Goal: Information Seeking & Learning: Learn about a topic

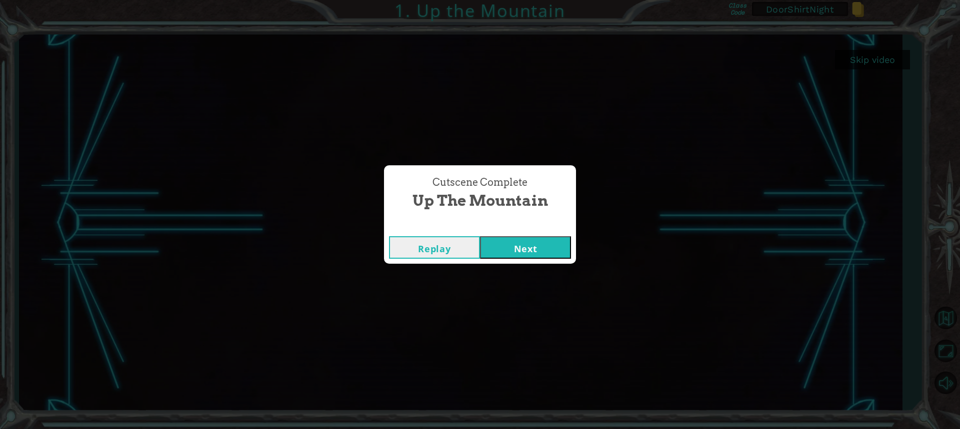
click at [553, 250] on button "Next" at bounding box center [525, 247] width 91 height 22
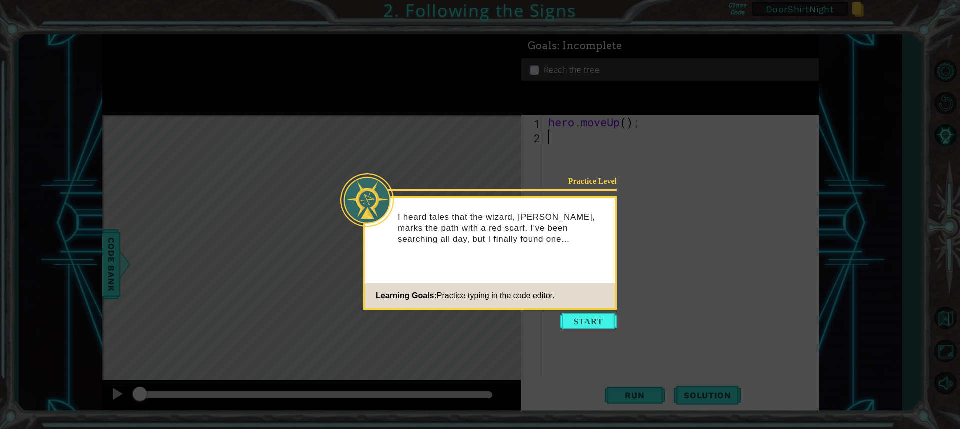
click at [573, 316] on button "Start" at bounding box center [588, 321] width 57 height 16
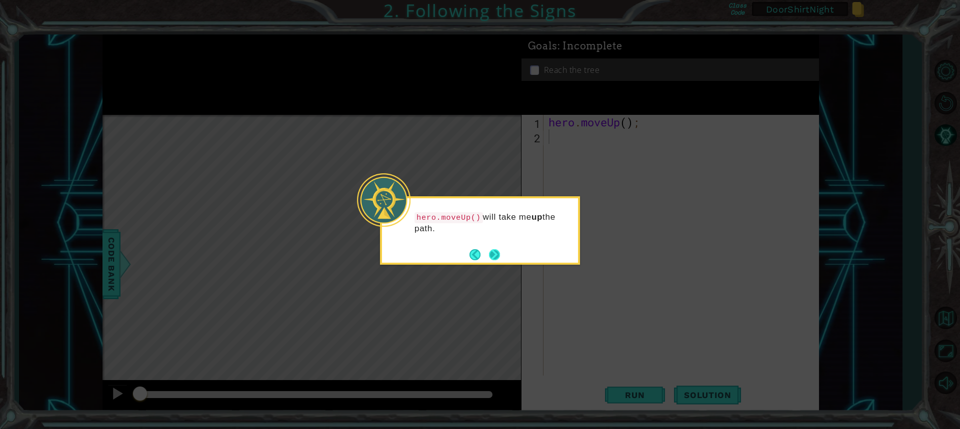
click at [488, 249] on button "Next" at bounding box center [493, 254] width 11 height 11
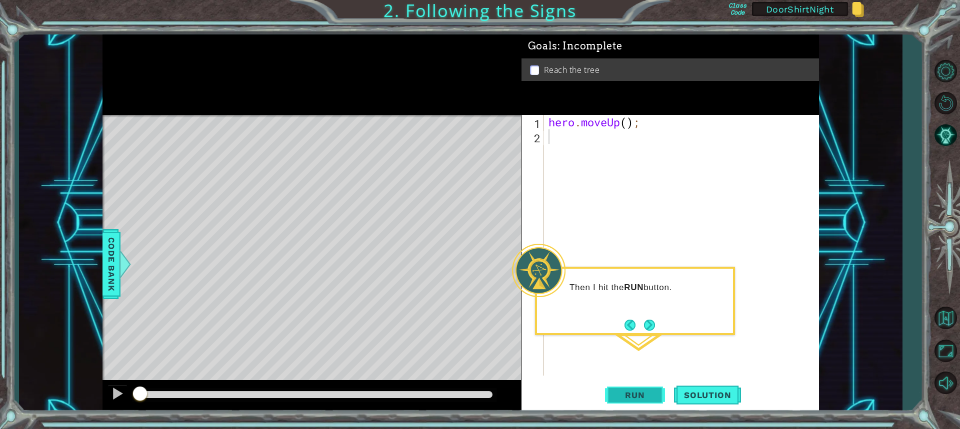
drag, startPoint x: 642, startPoint y: 398, endPoint x: 646, endPoint y: 395, distance: 5.7
click at [644, 396] on span "Run" at bounding box center [634, 395] width 39 height 10
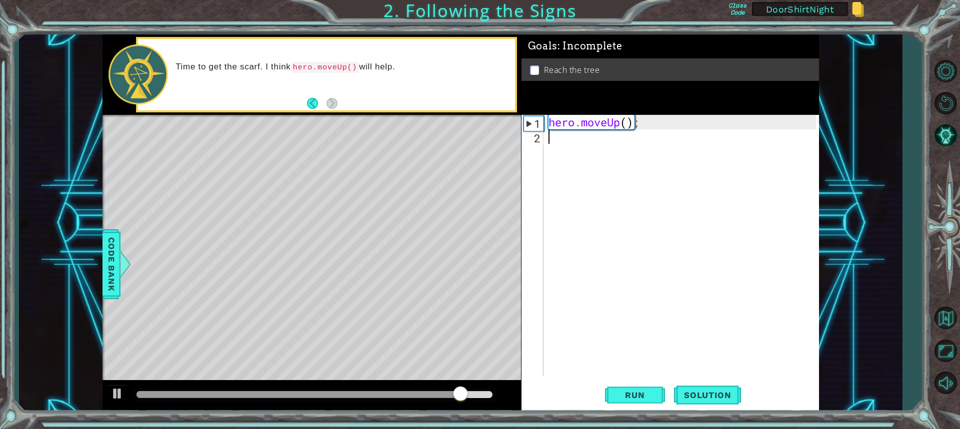
click at [573, 140] on div "hero . moveUp ( ) ;" at bounding box center [683, 260] width 274 height 290
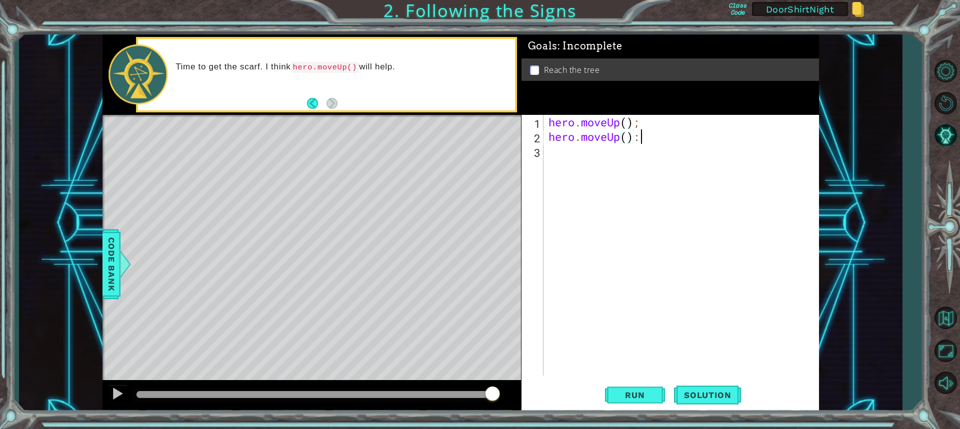
scroll to position [0, 3]
type textarea "hero.moveUp();"
drag, startPoint x: 650, startPoint y: 405, endPoint x: 641, endPoint y: 401, distance: 10.1
click at [650, 404] on button "Run" at bounding box center [635, 394] width 60 height 29
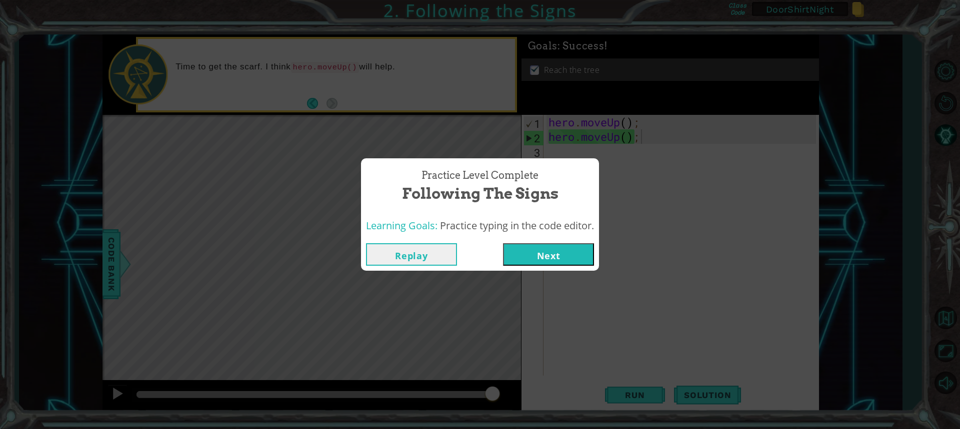
click at [558, 261] on button "Next" at bounding box center [548, 254] width 91 height 22
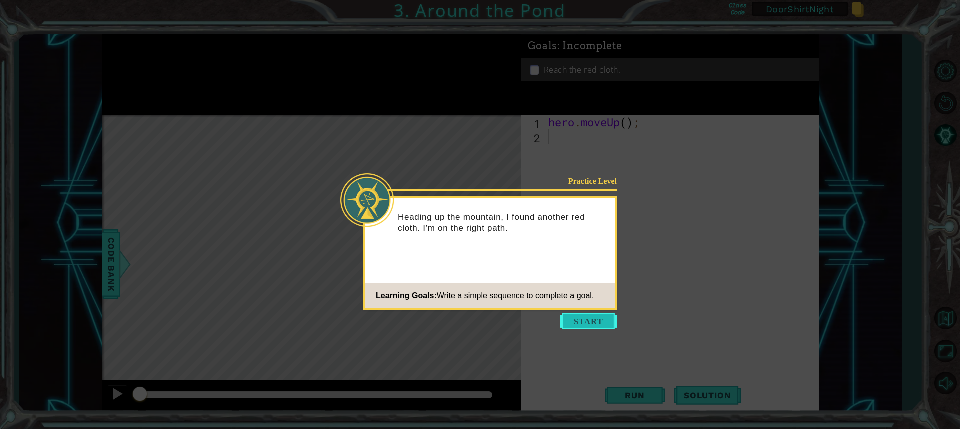
click at [594, 323] on button "Start" at bounding box center [588, 321] width 57 height 16
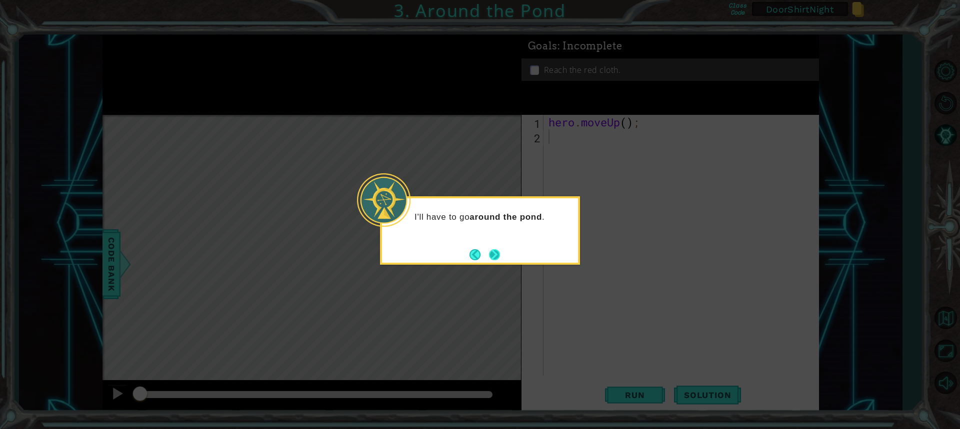
click at [495, 258] on button "Next" at bounding box center [494, 254] width 11 height 11
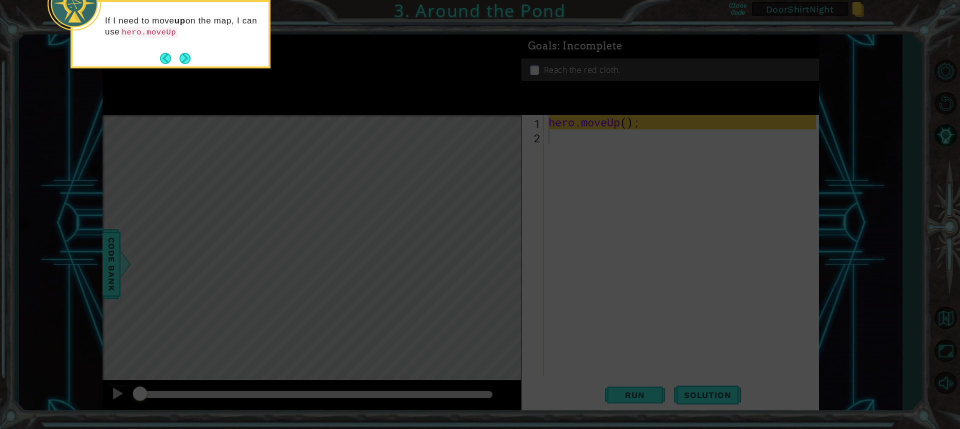
click at [190, 57] on button "Next" at bounding box center [184, 58] width 11 height 11
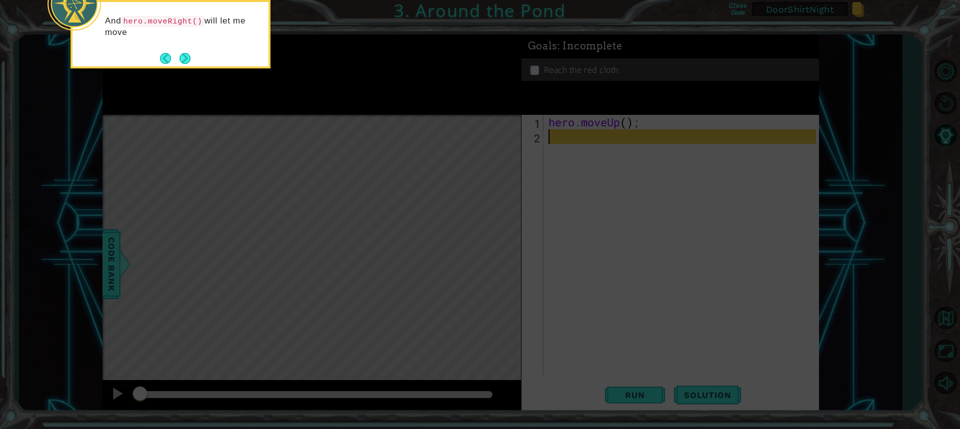
click at [187, 57] on button "Next" at bounding box center [184, 58] width 11 height 11
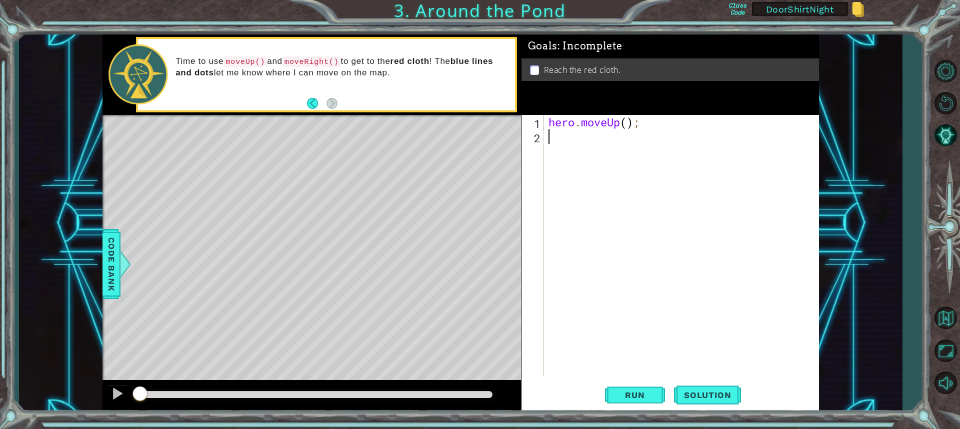
click at [557, 132] on div "hero . moveUp ( ) ;" at bounding box center [683, 260] width 274 height 290
type textarea "hero.moveup();"
click at [556, 151] on div "hero . moveUp ( ) ; hero . moveup ( ) ;" at bounding box center [683, 260] width 274 height 290
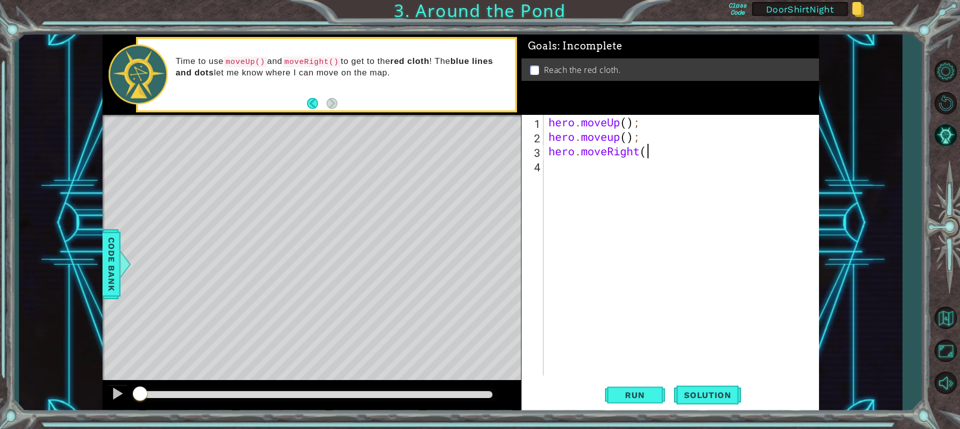
scroll to position [0, 4]
type textarea "hero.moveRight();"
click at [564, 172] on div "hero . moveUp ( ) ; hero . moveup ( ) ; hero . moveRight ( ) ;" at bounding box center [683, 260] width 274 height 290
drag, startPoint x: 643, startPoint y: 396, endPoint x: 625, endPoint y: 385, distance: 21.3
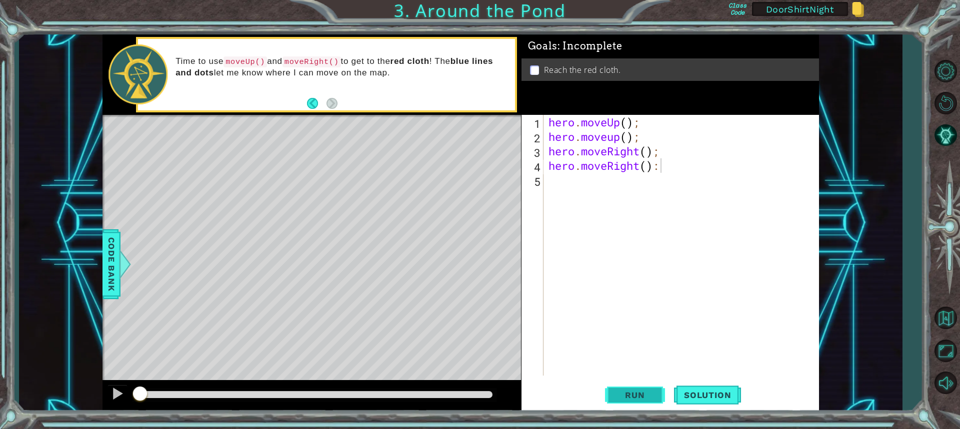
click at [642, 396] on span "Run" at bounding box center [634, 395] width 39 height 10
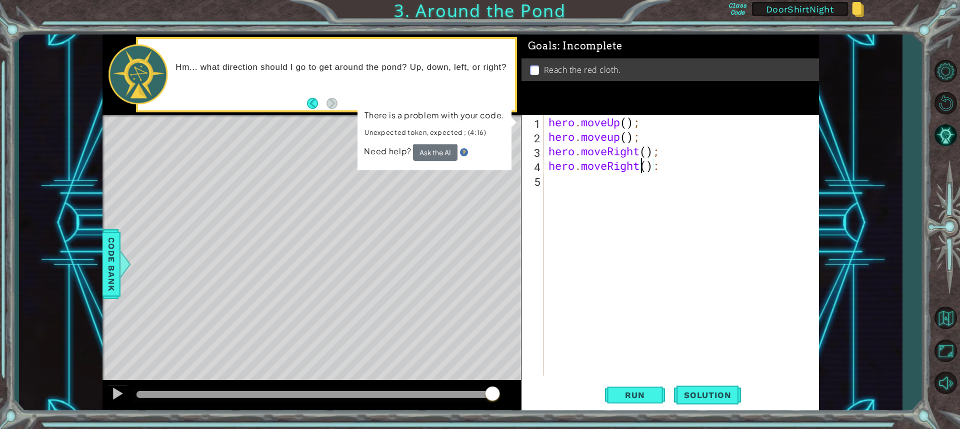
click at [641, 172] on div "hero . moveUp ( ) ; hero . moveup ( ) ; hero . moveRight ( ) ; hero . moveRight…" at bounding box center [683, 260] width 274 height 290
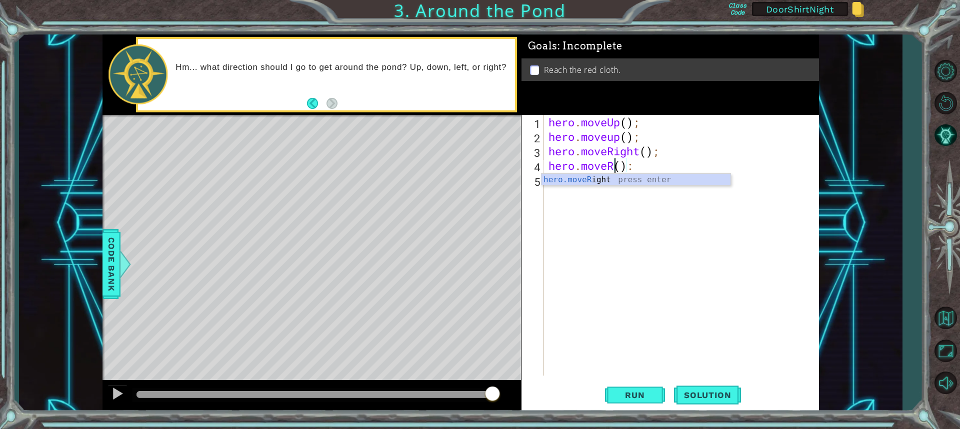
scroll to position [0, 3]
click at [641, 167] on div "hero . moveUp ( ) ; hero . moveup ( ) ; hero . moveRight ( ) ; hero . moveUp ( …" at bounding box center [683, 260] width 274 height 290
click at [645, 400] on button "Run" at bounding box center [635, 394] width 60 height 29
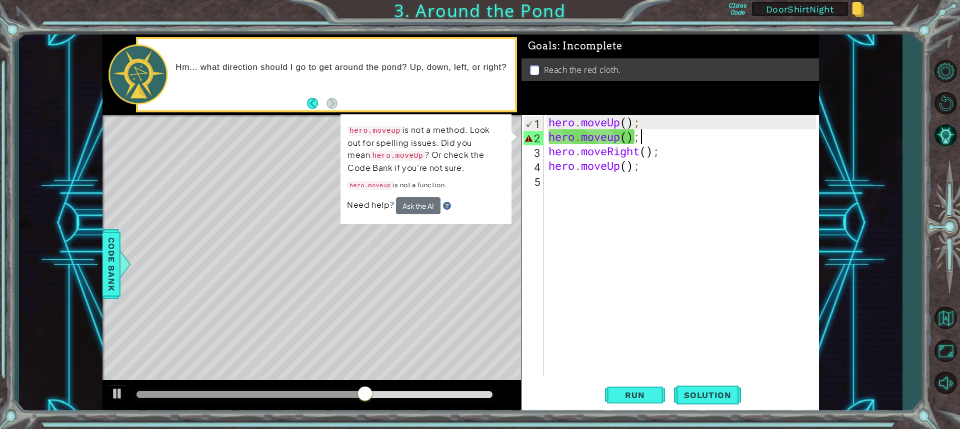
click at [645, 134] on div "hero . moveUp ( ) ; hero . moveup ( ) ; hero . moveRight ( ) ; hero . moveUp ( …" at bounding box center [683, 260] width 274 height 290
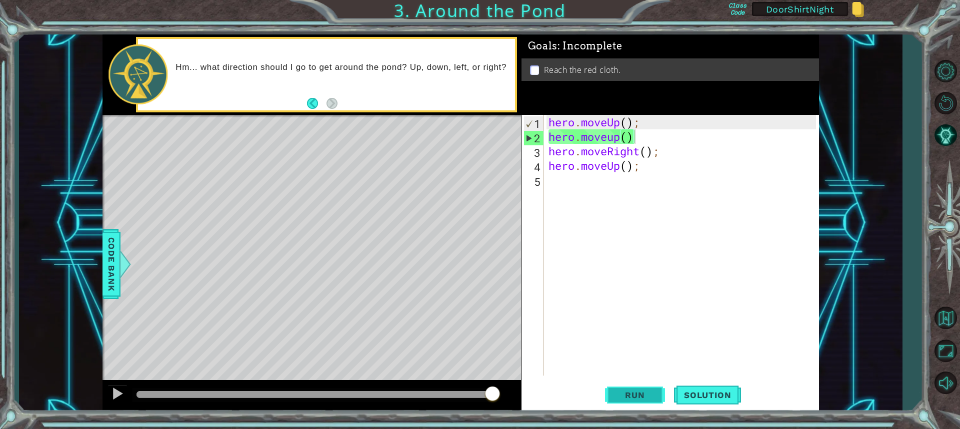
click at [642, 386] on button "Run" at bounding box center [635, 394] width 60 height 29
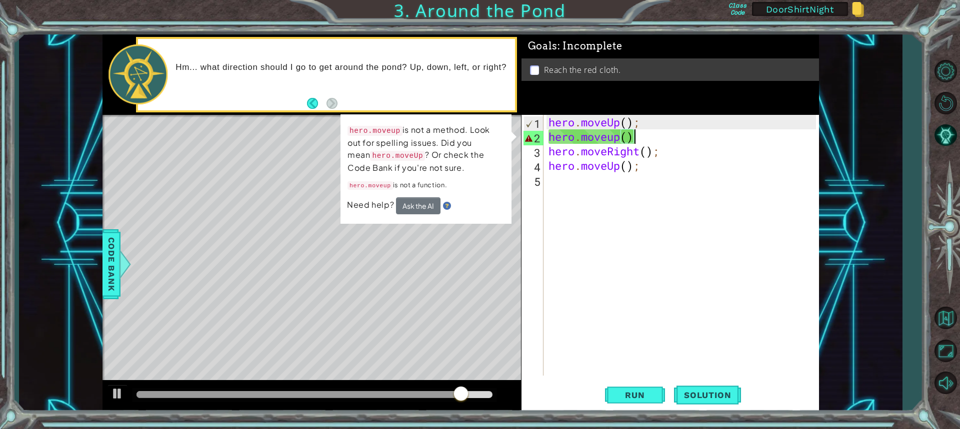
click at [642, 140] on div "hero . moveUp ( ) ; hero . moveup ( ) hero . moveRight ( ) ; hero . moveUp ( ) ;" at bounding box center [683, 260] width 274 height 290
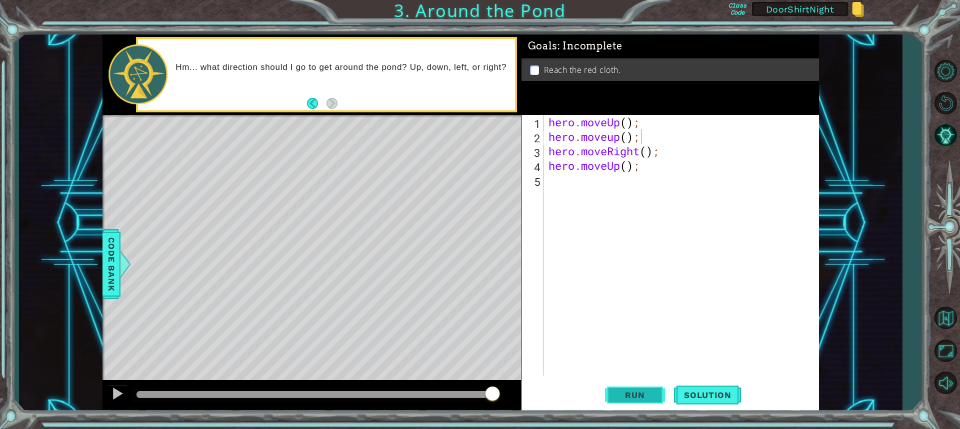
click at [651, 391] on span "Run" at bounding box center [634, 395] width 39 height 10
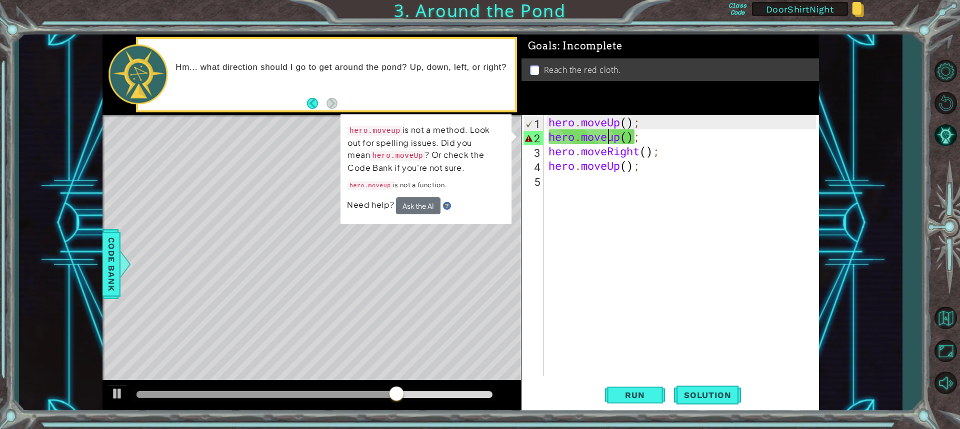
click at [611, 141] on div "hero . moveUp ( ) ; hero . moveup ( ) ; hero . moveRight ( ) ; hero . moveUp ( …" at bounding box center [683, 260] width 274 height 290
click at [613, 140] on div "hero . moveUp ( ) ; hero . moveup ( ) ; hero . moveRight ( ) ; hero . moveUp ( …" at bounding box center [683, 260] width 274 height 290
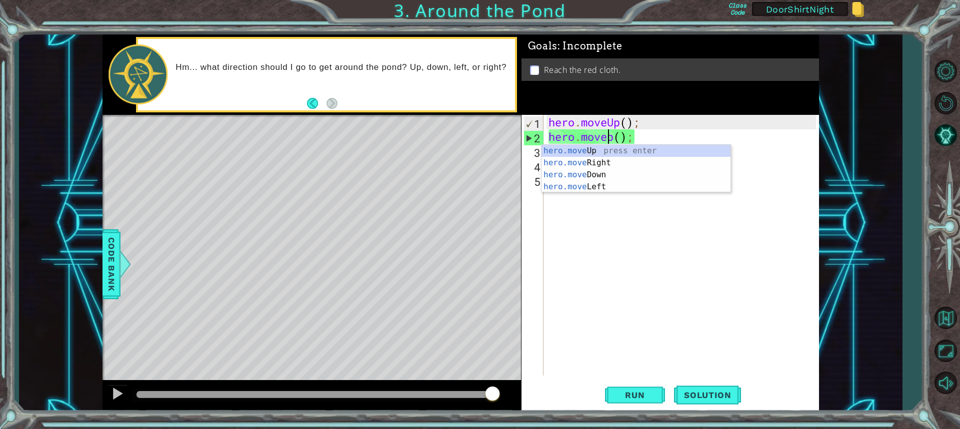
scroll to position [0, 3]
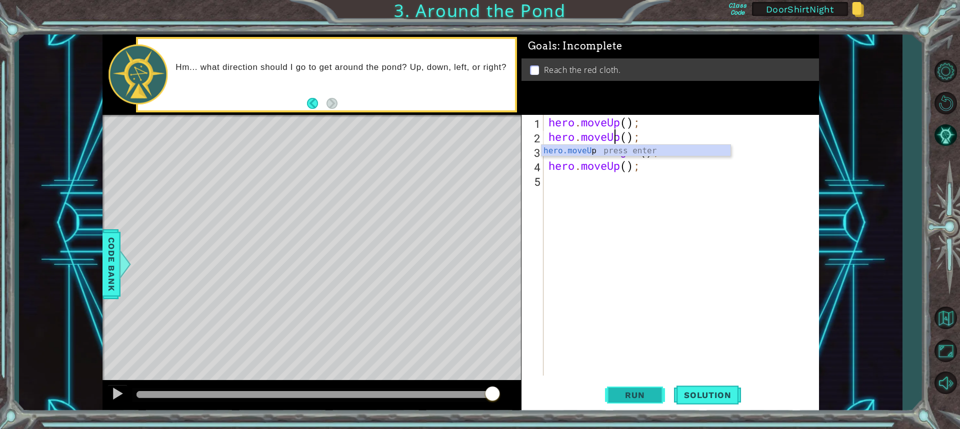
type textarea "hero.moveUp();"
click at [642, 403] on button "Run" at bounding box center [635, 394] width 60 height 29
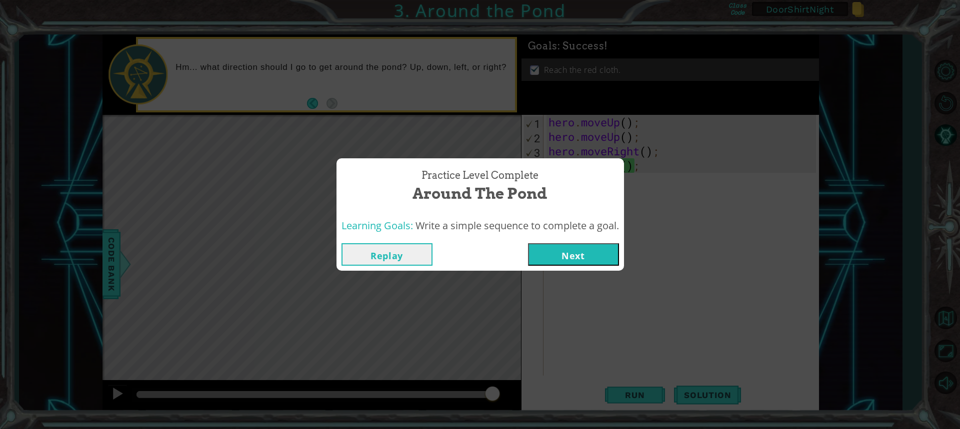
click at [591, 251] on button "Next" at bounding box center [573, 254] width 91 height 22
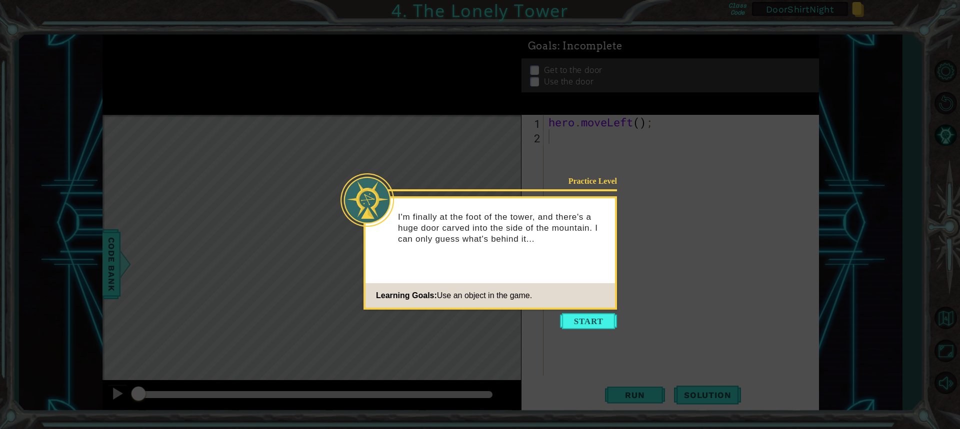
click at [587, 345] on icon at bounding box center [480, 214] width 960 height 429
click at [607, 318] on button "Start" at bounding box center [588, 321] width 57 height 16
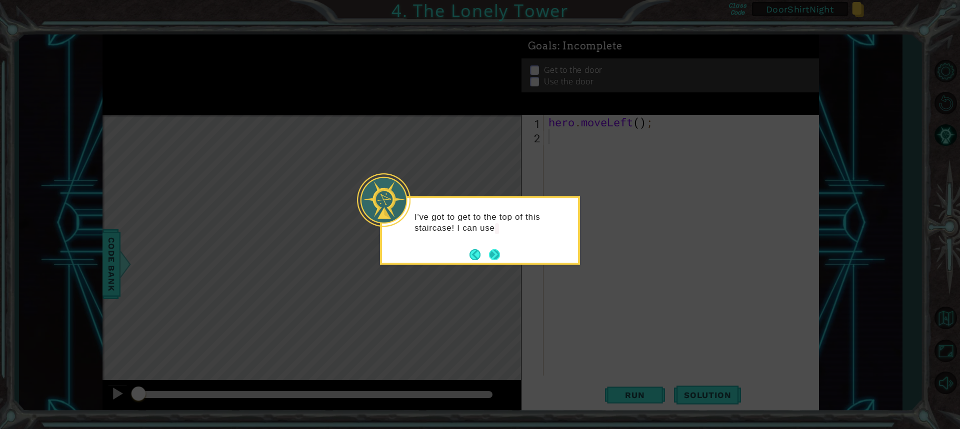
click at [497, 259] on button "Next" at bounding box center [494, 254] width 11 height 11
click at [498, 252] on button "Next" at bounding box center [494, 255] width 12 height 12
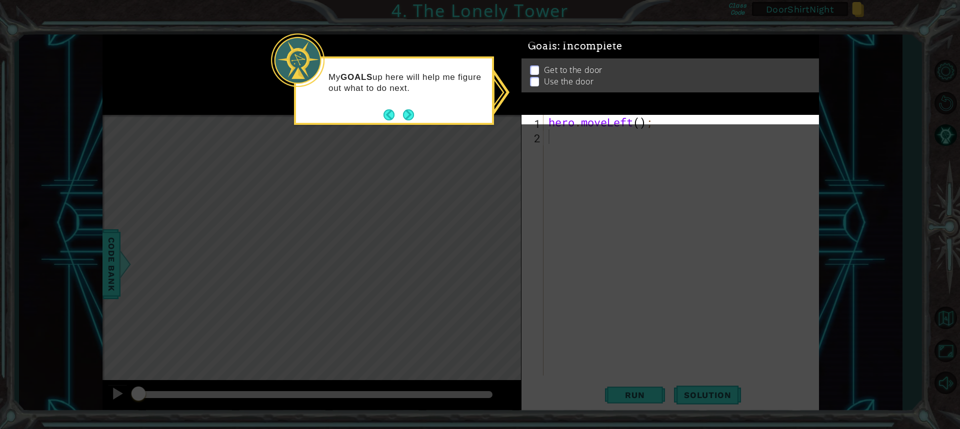
click at [538, 68] on div "Get to the door Use the door" at bounding box center [669, 76] width 297 height 34
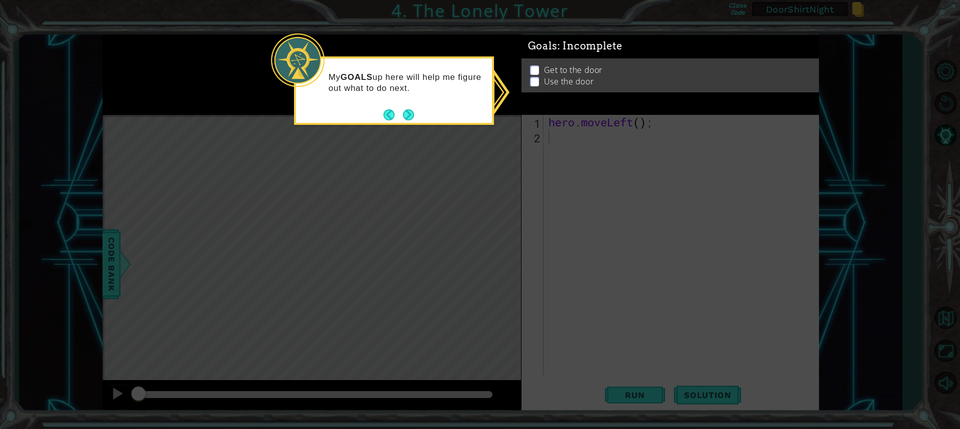
click at [540, 76] on li "Use the door" at bounding box center [671, 81] width 283 height 11
click at [411, 117] on button "Next" at bounding box center [408, 114] width 11 height 11
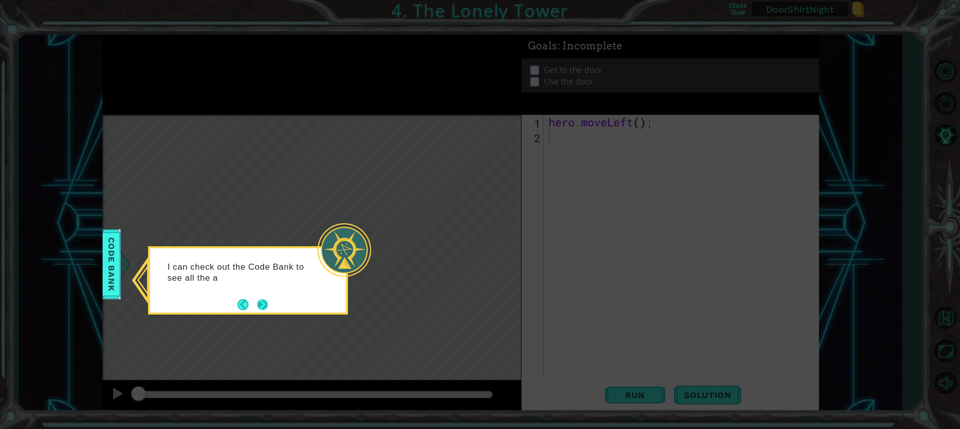
click at [264, 305] on button "Next" at bounding box center [262, 304] width 11 height 11
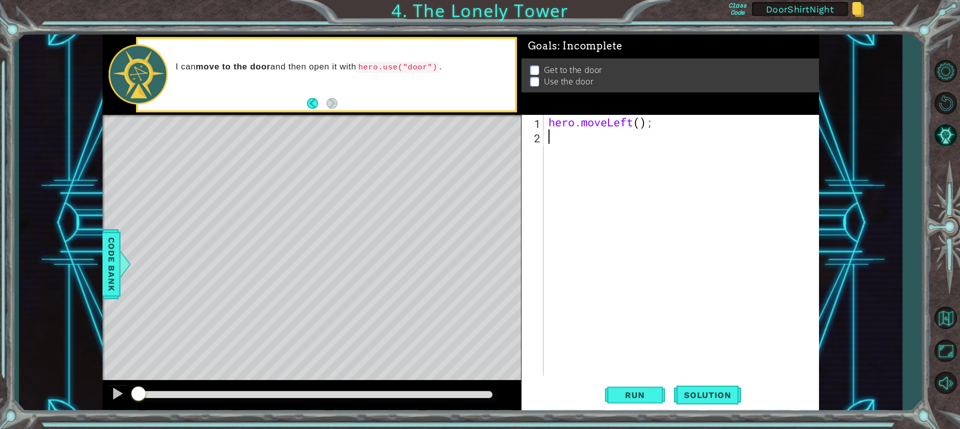
click at [617, 142] on div "hero . moveLeft ( ) ;" at bounding box center [683, 260] width 274 height 290
type textarea "[DOMAIN_NAME]();"
drag, startPoint x: 549, startPoint y: 153, endPoint x: 556, endPoint y: 162, distance: 11.1
click at [549, 154] on div "hero . moveLeft ( ) ; hero . Run ( ) ;" at bounding box center [683, 260] width 274 height 290
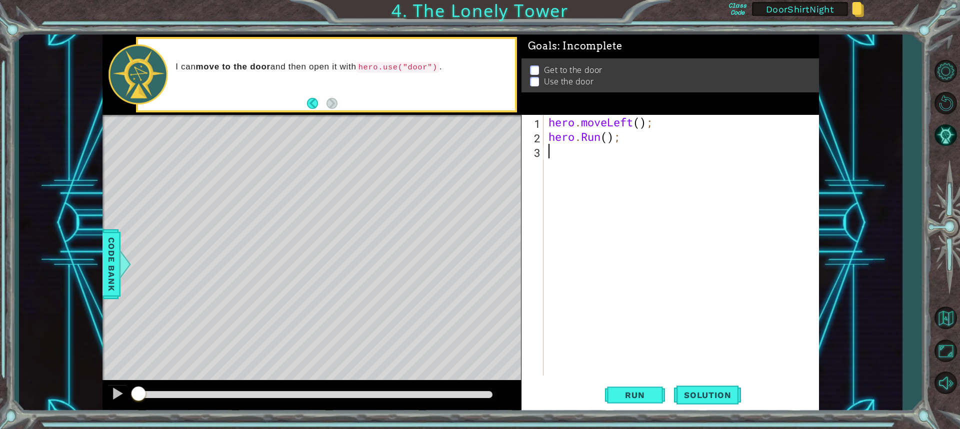
scroll to position [0, 0]
click at [600, 138] on div "hero . moveLeft ( ) ; hero . Run ( ) ;" at bounding box center [683, 260] width 274 height 290
drag, startPoint x: 673, startPoint y: 129, endPoint x: 671, endPoint y: 120, distance: 8.7
click at [673, 127] on div "hero . moveLeft ( ) ; ( ) ;" at bounding box center [683, 260] width 274 height 290
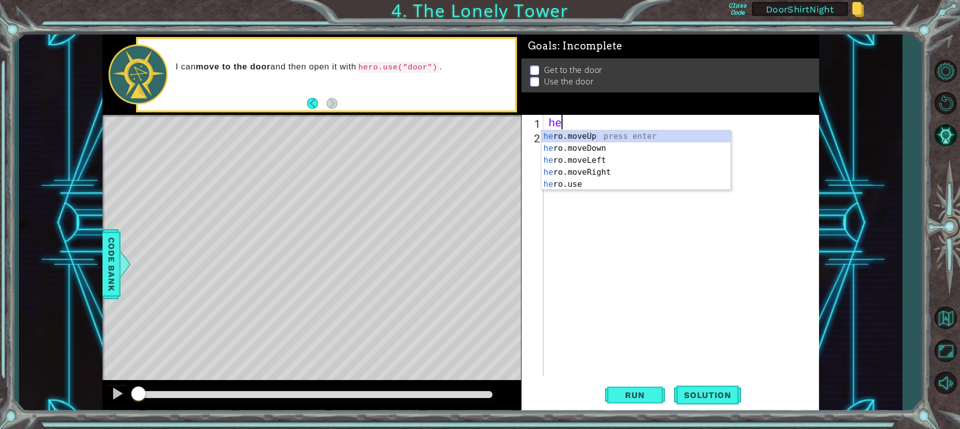
type textarea "h"
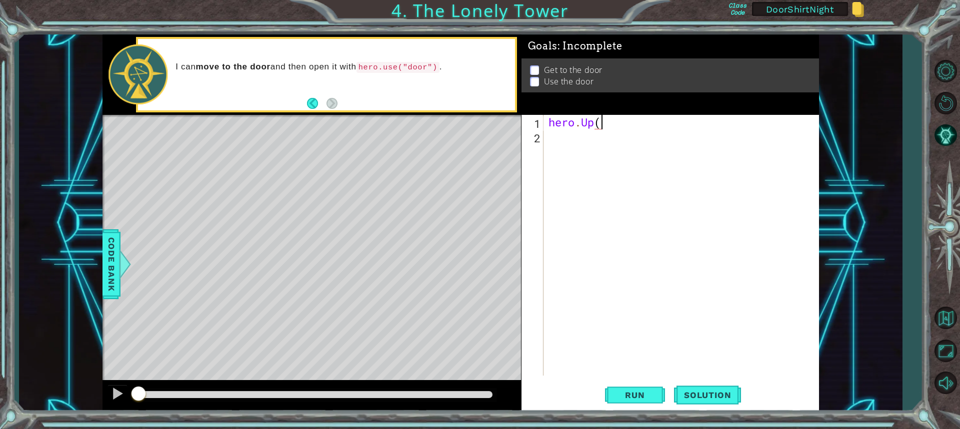
scroll to position [0, 2]
type textarea "hero.Up();"
click at [568, 145] on div "hero . Up ( ) ;" at bounding box center [683, 260] width 274 height 290
type textarea "hero.Righ();"
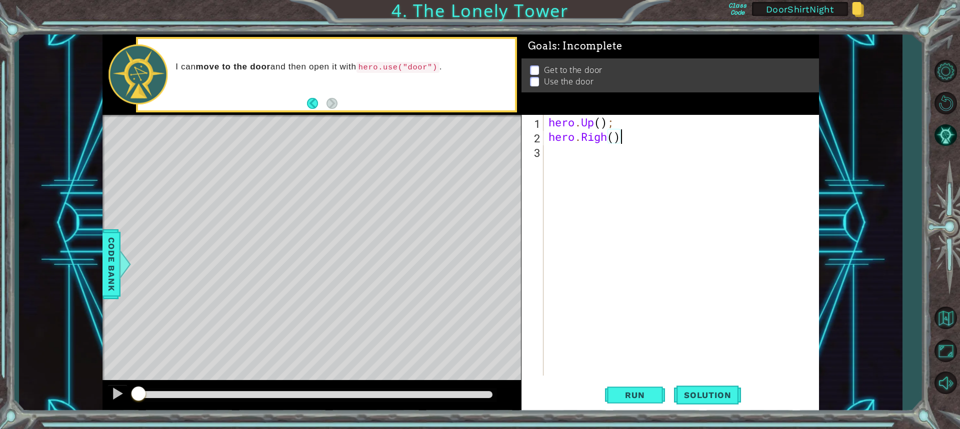
scroll to position [0, 3]
click at [557, 162] on div "hero . Up ( ) ; hero . Righ ( ) ;" at bounding box center [683, 260] width 274 height 290
click at [590, 122] on div "hero . Up ( ) ; hero . Righ ( ) ;" at bounding box center [683, 260] width 274 height 290
drag, startPoint x: 593, startPoint y: 127, endPoint x: 588, endPoint y: 131, distance: 6.4
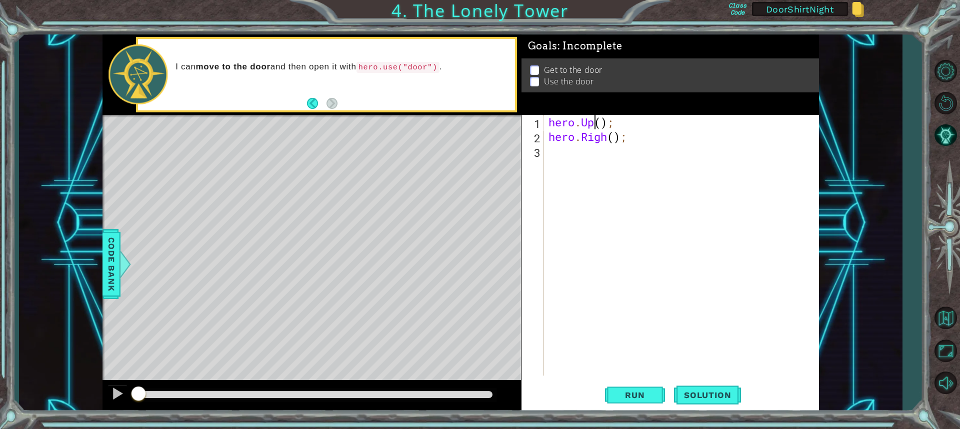
click at [590, 130] on div "hero . Up ( ) ; hero . Righ ( ) ;" at bounding box center [683, 260] width 274 height 290
drag, startPoint x: 609, startPoint y: 128, endPoint x: 595, endPoint y: 135, distance: 15.2
click at [608, 128] on div "hero . Uigh ( ) ;" at bounding box center [683, 260] width 274 height 290
type textarea "[DOMAIN_NAME]();"
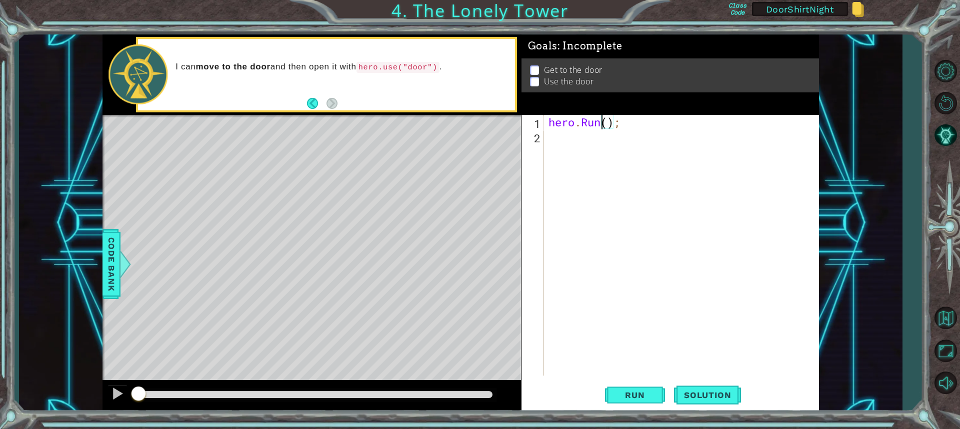
click at [589, 135] on div "hero . Run ( ) ;" at bounding box center [683, 260] width 274 height 290
click at [618, 126] on div "hero . Run ( ) ;" at bounding box center [683, 260] width 274 height 290
type textarea "[DOMAIN_NAME]();"
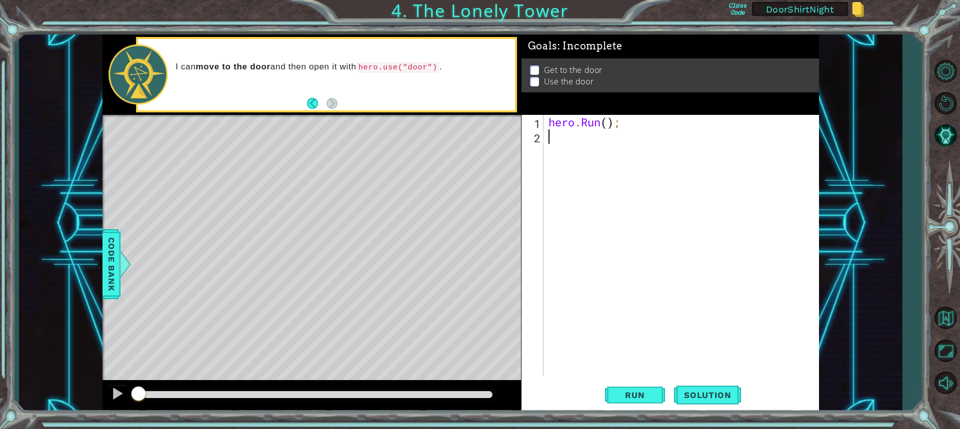
click at [554, 135] on div "hero . Run ( ) ;" at bounding box center [683, 260] width 274 height 290
type textarea "hero.moveUp();"
click at [585, 154] on div "hero . Run ( ) ; hero . moveUp ( ) ;" at bounding box center [683, 260] width 274 height 290
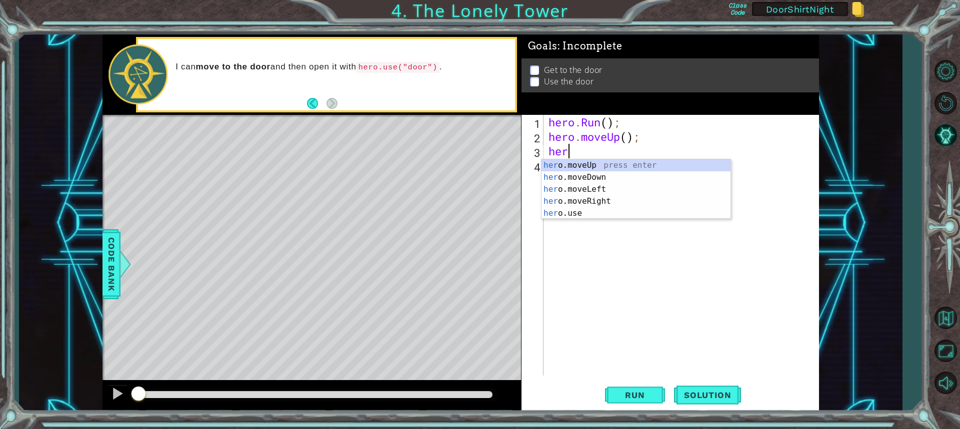
scroll to position [0, 0]
type textarea "hero."
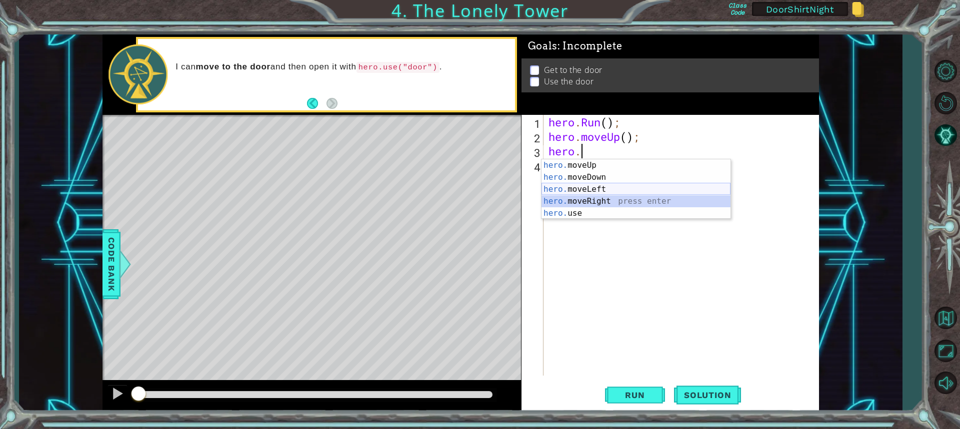
click at [602, 193] on div "hero. moveUp press enter hero. moveDown press enter hero. moveLeft press enter …" at bounding box center [635, 201] width 189 height 84
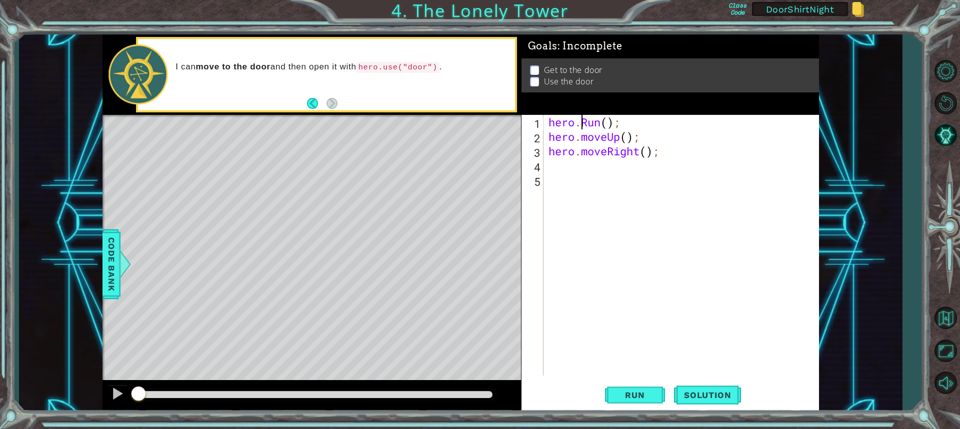
click at [580, 123] on div "hero . Run ( ) ; hero . moveUp ( ) ; hero . moveRight ( ) ;" at bounding box center [683, 260] width 274 height 290
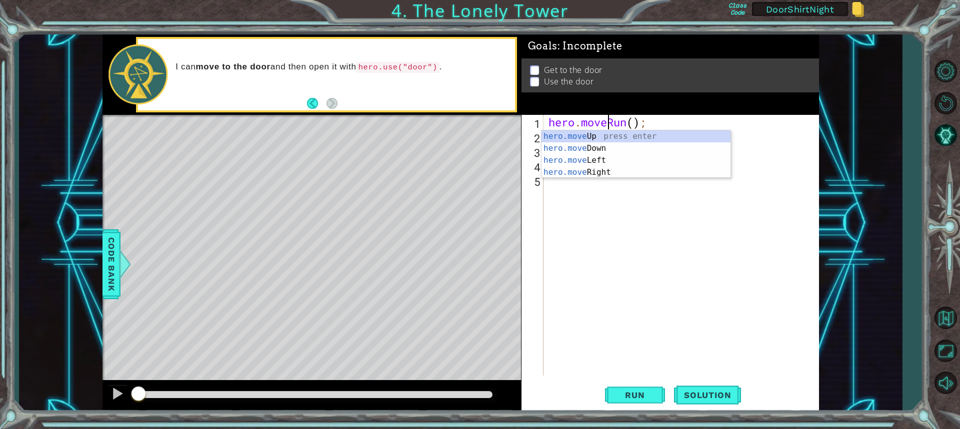
scroll to position [0, 2]
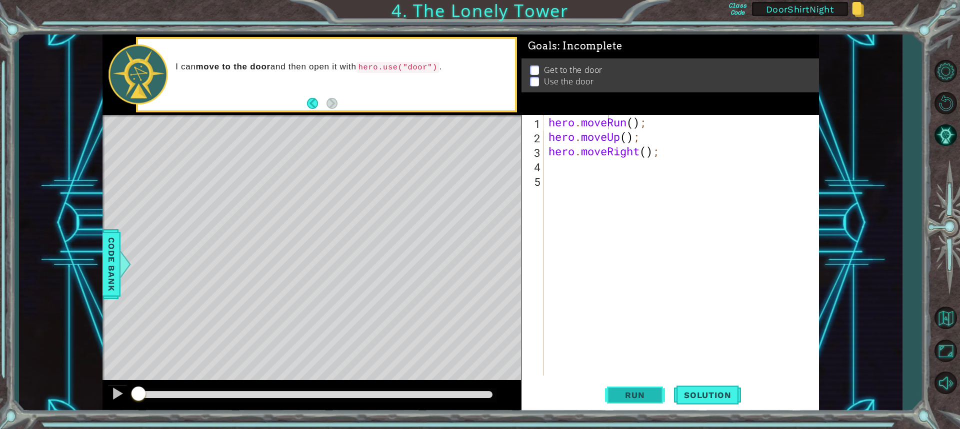
click at [622, 395] on span "Run" at bounding box center [634, 395] width 39 height 10
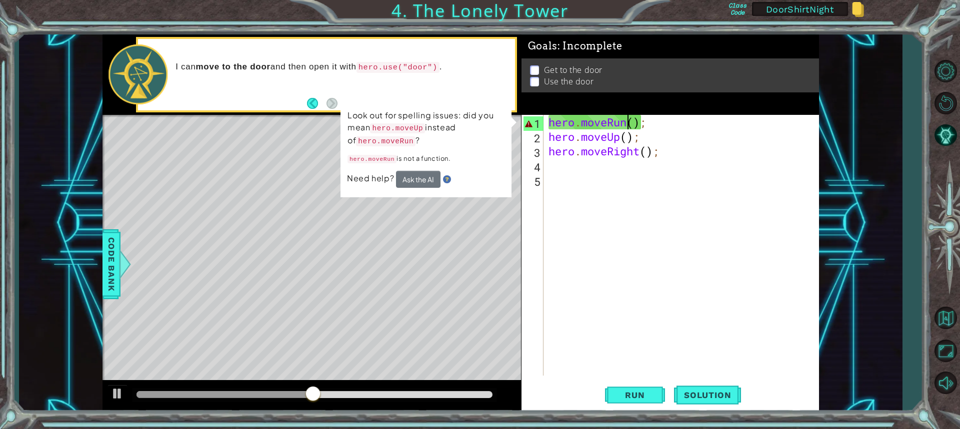
click at [627, 121] on div "hero . moveRun ( ) ; hero . moveUp ( ) ; hero . moveRight ( ) ;" at bounding box center [683, 260] width 274 height 290
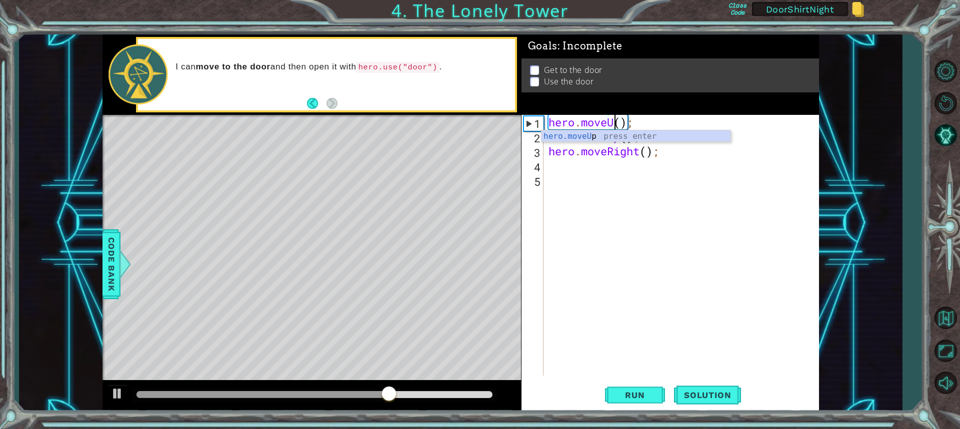
scroll to position [0, 3]
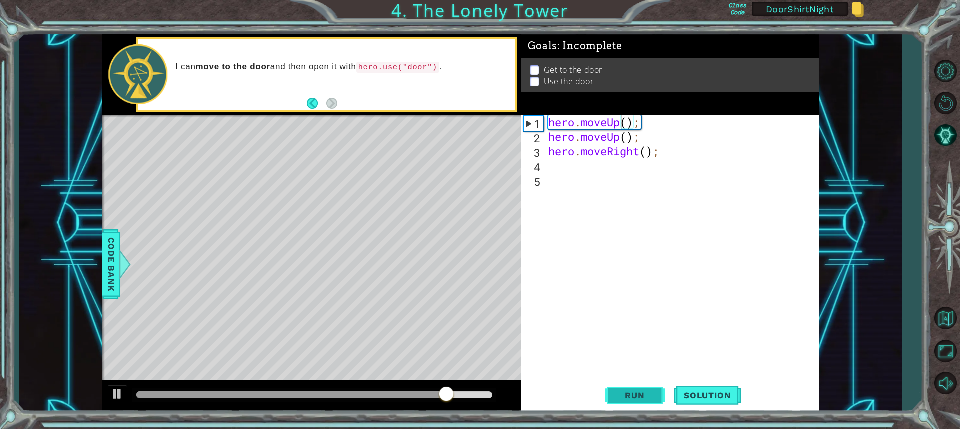
drag, startPoint x: 651, startPoint y: 390, endPoint x: 655, endPoint y: 403, distance: 13.1
click at [656, 402] on button "Run" at bounding box center [635, 394] width 60 height 29
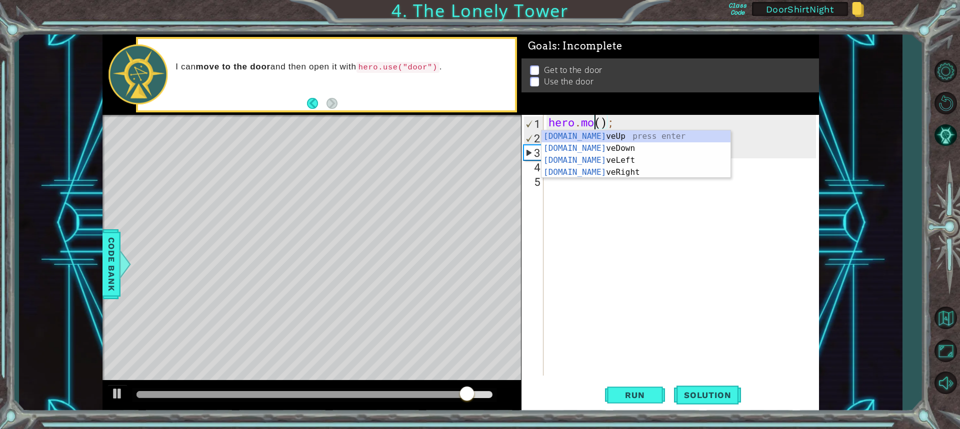
scroll to position [0, 2]
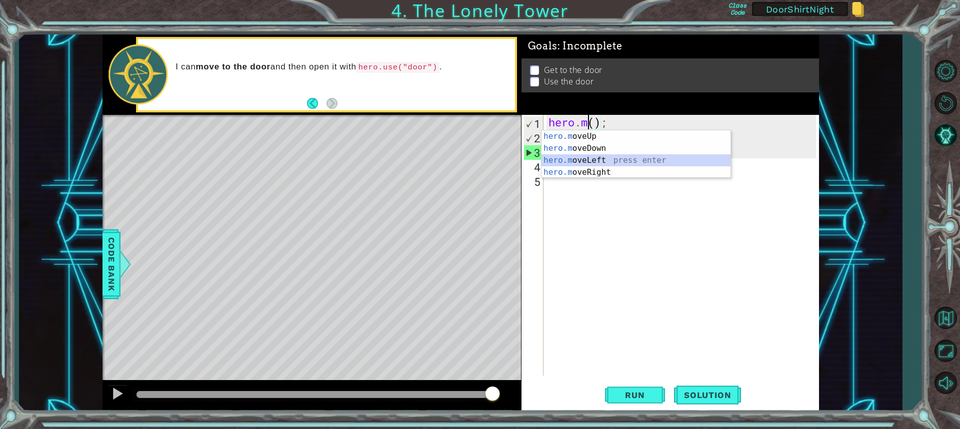
click at [579, 164] on div "hero.m oveUp press enter hero.m oveDown press enter hero.m oveLeft press enter …" at bounding box center [635, 166] width 189 height 72
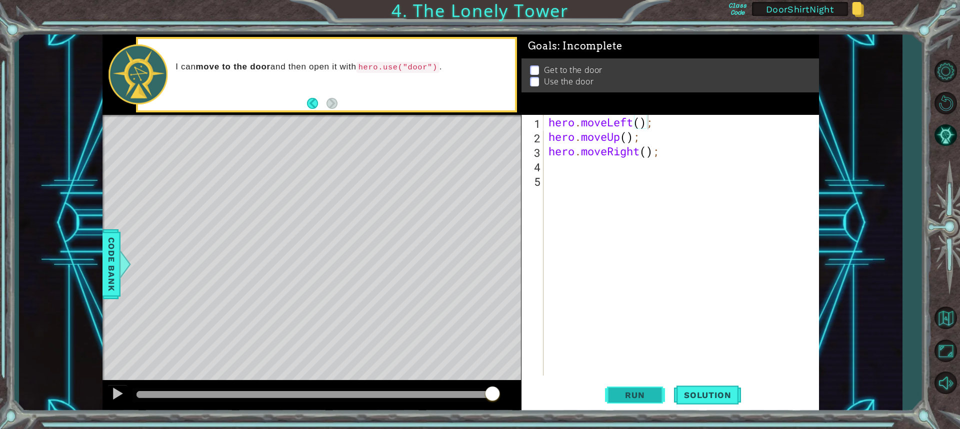
click at [608, 388] on button "Run" at bounding box center [635, 394] width 60 height 29
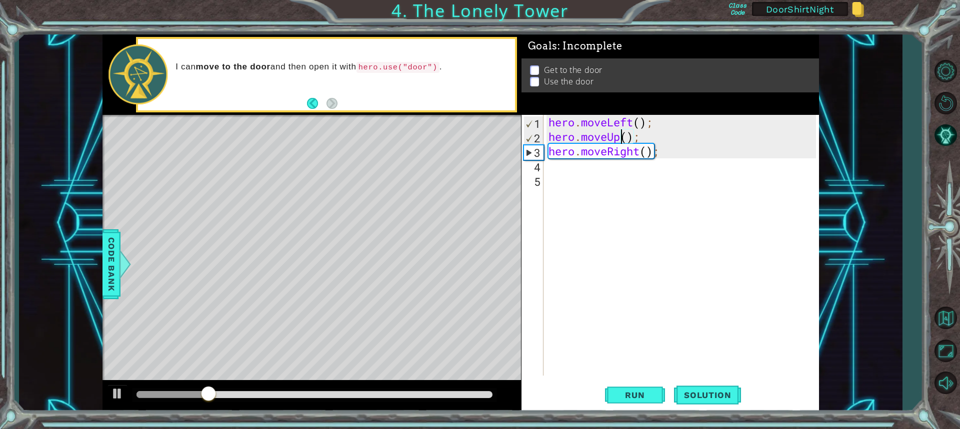
click at [620, 137] on div "hero . moveLeft ( ) ; hero . moveUp ( ) ; hero . moveRight ( ) ;" at bounding box center [683, 260] width 274 height 290
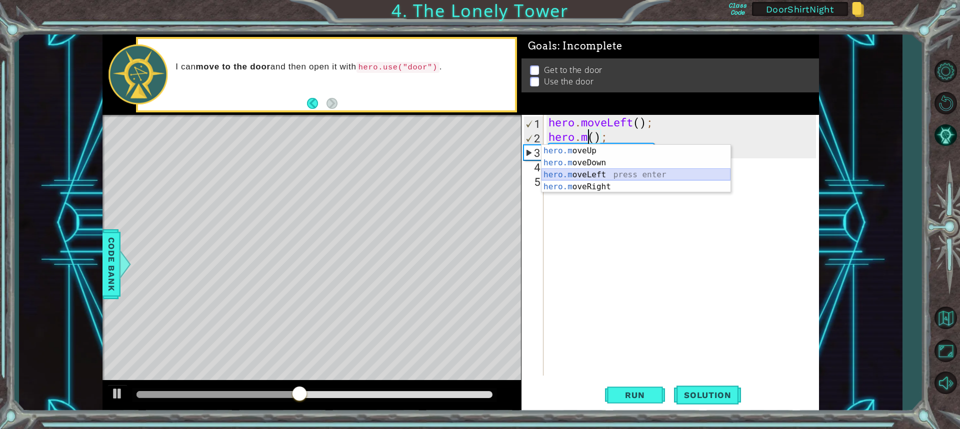
click at [583, 173] on div "hero.m oveUp press enter hero.m oveDown press enter hero.m oveLeft press enter …" at bounding box center [635, 181] width 189 height 72
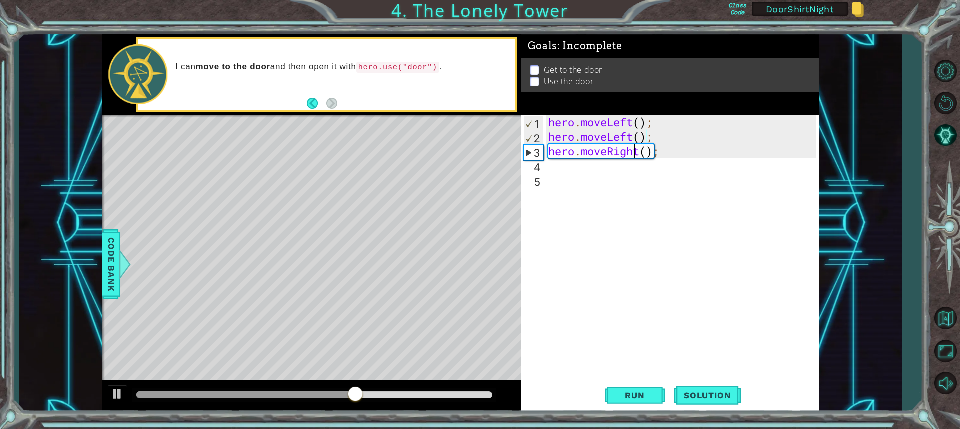
click at [637, 152] on div "hero . moveLeft ( ) ; hero . moveLeft ( ) ; hero . moveRight ( ) ;" at bounding box center [683, 260] width 274 height 290
click at [639, 158] on div "hero . moveLeft ( ) ; hero . moveLeft ( ) ; hero . moveRight ( ) ;" at bounding box center [683, 260] width 274 height 290
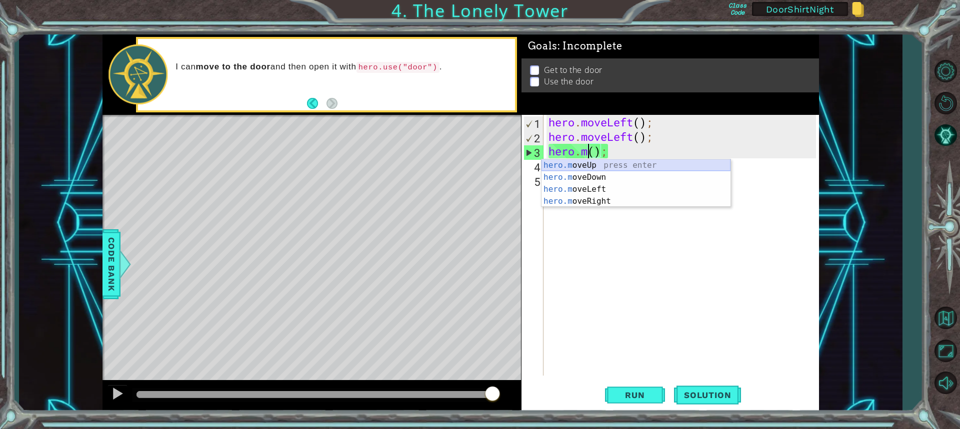
click at [631, 162] on div "hero.m oveUp press enter hero.m oveDown press enter hero.m oveLeft press enter …" at bounding box center [635, 195] width 189 height 72
type textarea "hero.moveUp();"
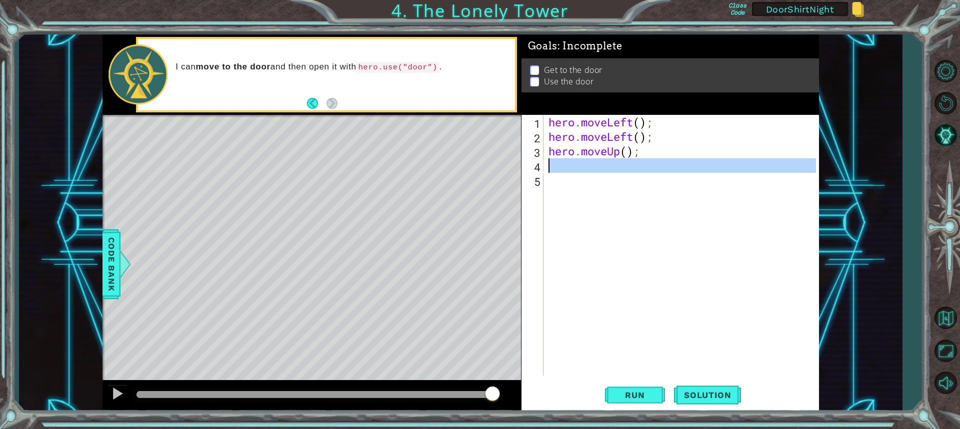
click at [574, 171] on div "hero . moveLeft ( ) ; hero . moveLeft ( ) ; hero . moveUp ( ) ;" at bounding box center [683, 260] width 274 height 290
click at [650, 398] on span "Run" at bounding box center [634, 395] width 39 height 10
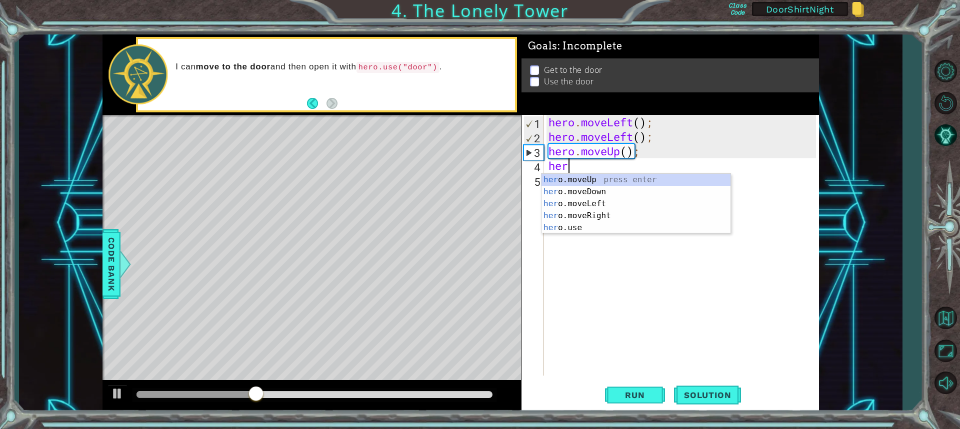
type textarea "hero"
click at [617, 182] on div "hero .moveUp press enter hero .moveDown press enter hero .moveLeft press enter …" at bounding box center [635, 216] width 189 height 84
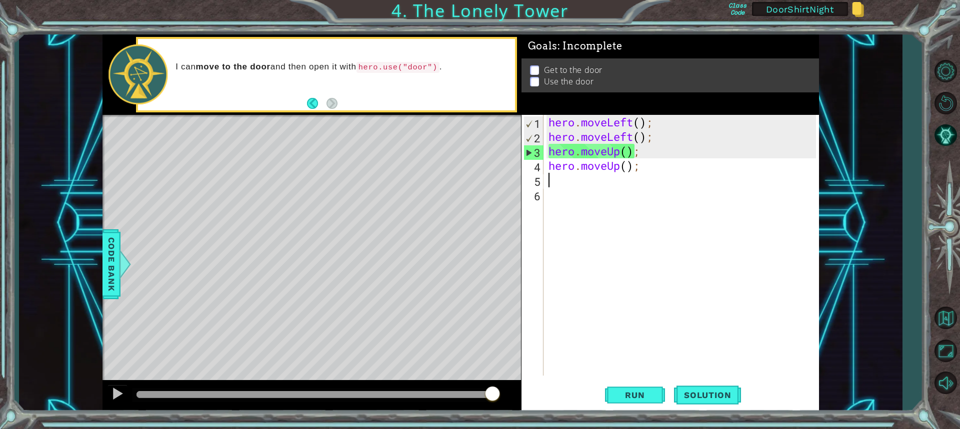
click at [567, 177] on div "hero . moveLeft ( ) ; hero . moveLeft ( ) ; hero . moveUp ( ) ; hero . moveUp (…" at bounding box center [683, 260] width 274 height 290
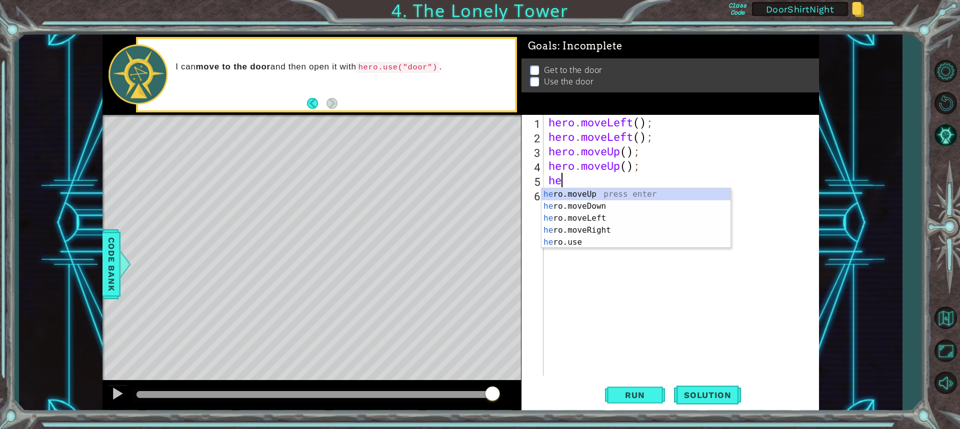
type textarea "her"
click at [628, 230] on div "her o.moveUp press enter her o.moveDown press enter her o.moveLeft press enter …" at bounding box center [635, 230] width 189 height 84
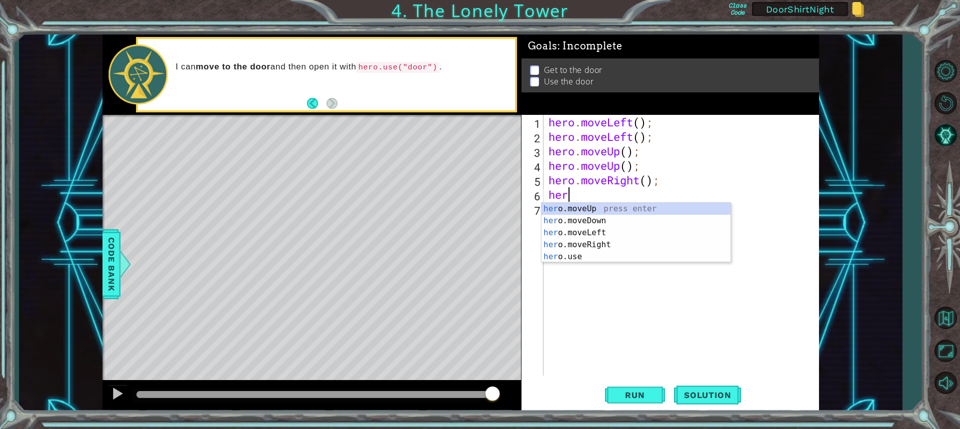
type textarea "hero"
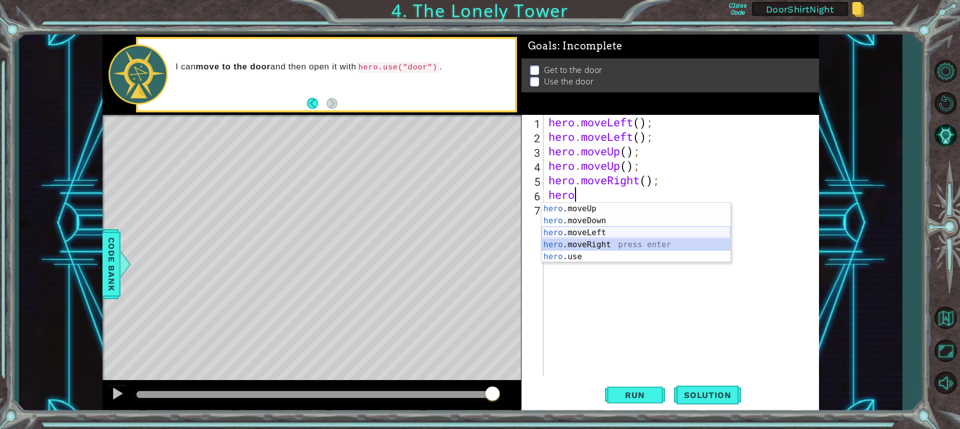
click at [610, 238] on div "hero .moveUp press enter hero .moveDown press enter hero .moveLeft press enter …" at bounding box center [635, 245] width 189 height 84
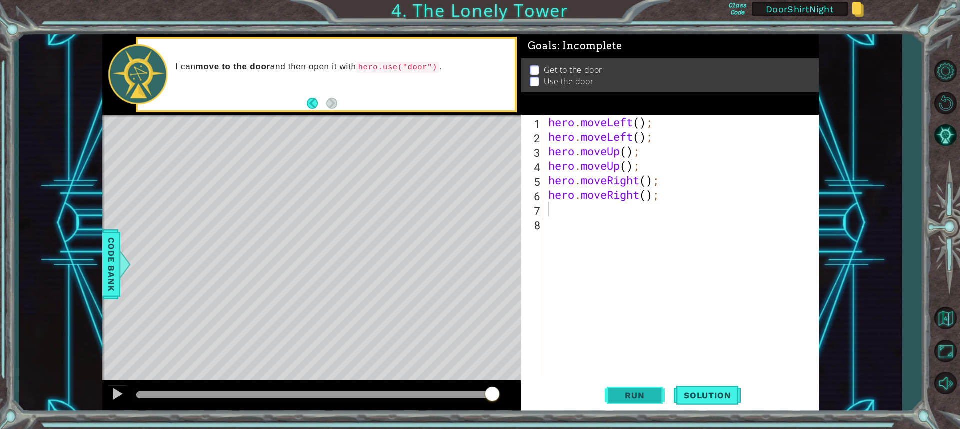
click at [630, 391] on span "Run" at bounding box center [634, 395] width 39 height 10
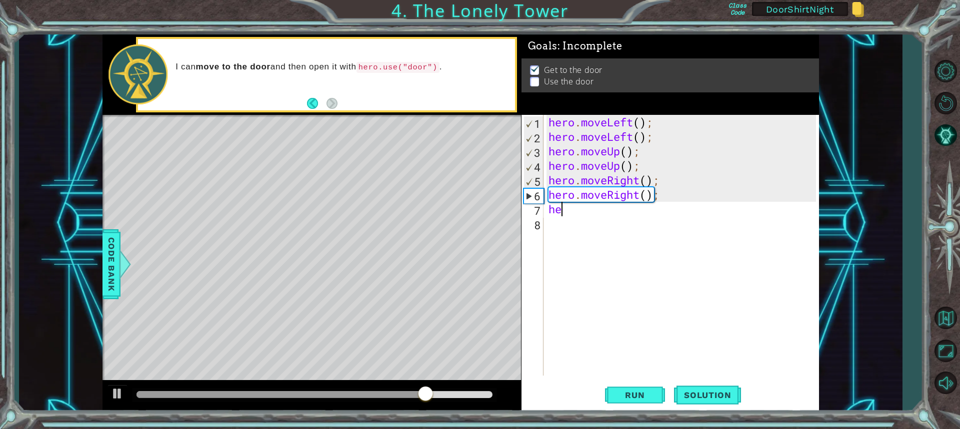
click at [623, 210] on div "hero . moveLeft ( ) ; hero . moveLeft ( ) ; hero . moveUp ( ) ; hero . moveUp (…" at bounding box center [683, 260] width 274 height 290
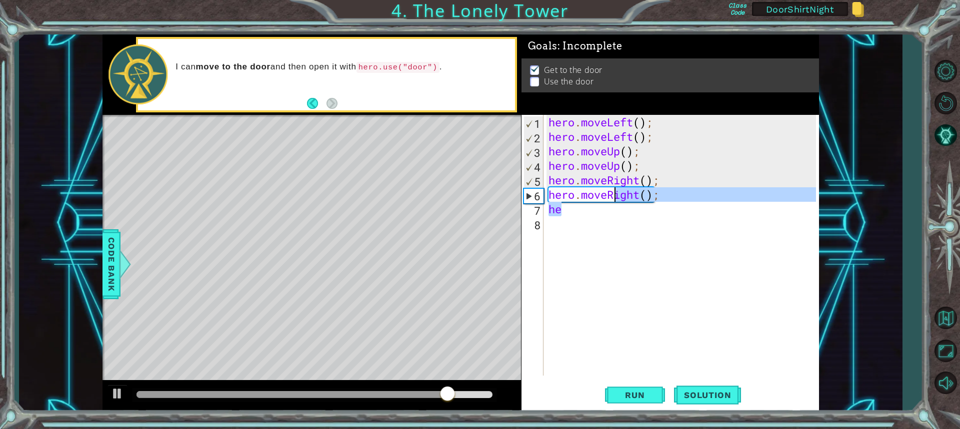
click at [614, 200] on div "hero . moveLeft ( ) ; hero . moveLeft ( ) ; hero . moveUp ( ) ; hero . moveUp (…" at bounding box center [683, 260] width 274 height 290
click at [615, 212] on div "hero . moveLeft ( ) ; hero . moveLeft ( ) ; hero . moveUp ( ) ; hero . moveUp (…" at bounding box center [680, 245] width 269 height 261
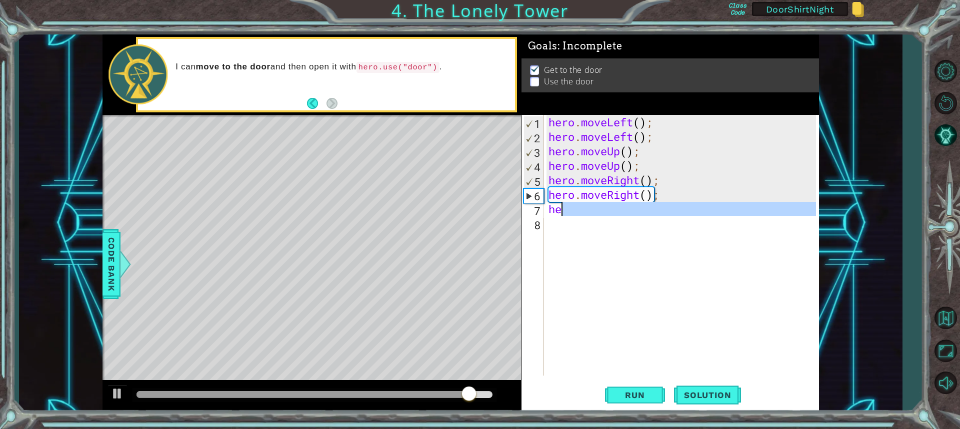
click at [609, 216] on div "hero . moveLeft ( ) ; hero . moveLeft ( ) ; hero . moveUp ( ) ; hero . moveUp (…" at bounding box center [683, 260] width 274 height 290
type textarea "her"
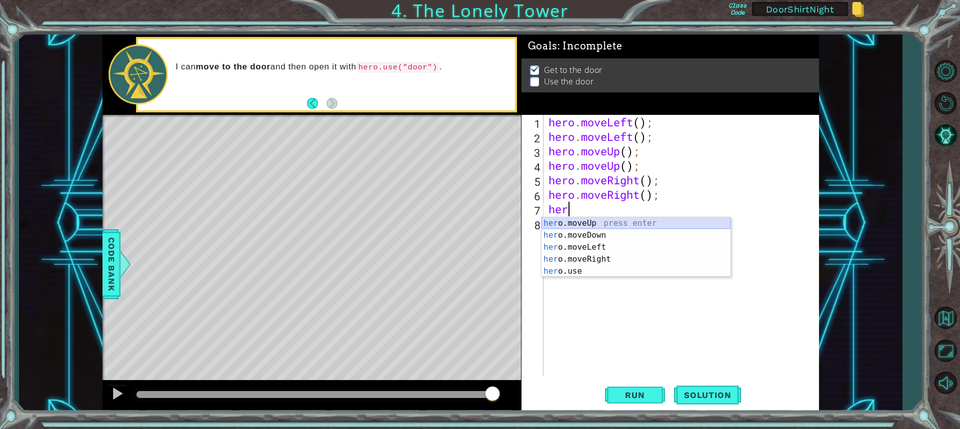
click at [596, 225] on div "her o.moveUp press enter her o.moveDown press enter her o.moveLeft press enter …" at bounding box center [635, 259] width 189 height 84
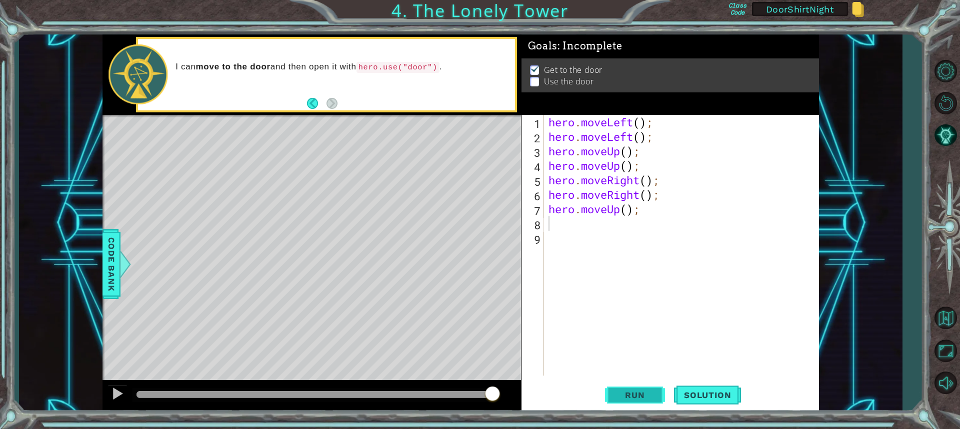
click at [644, 387] on button "Run" at bounding box center [635, 394] width 60 height 29
type textarea "hero,use(door);"
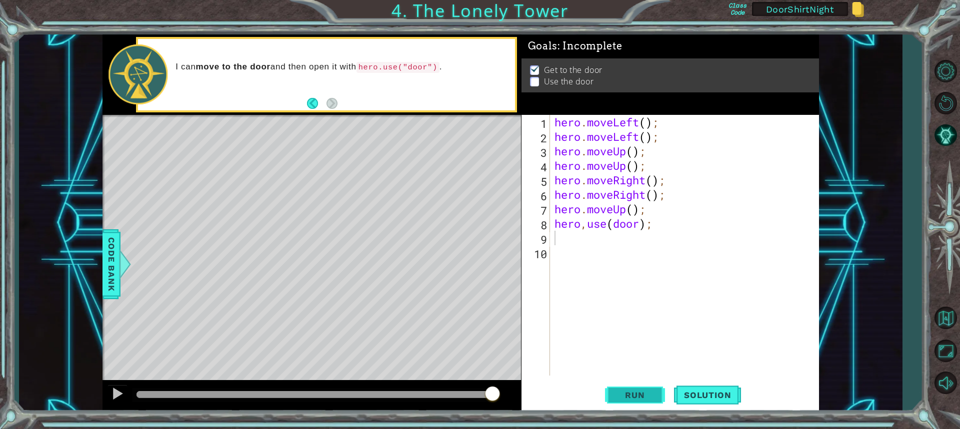
click at [637, 393] on span "Run" at bounding box center [634, 395] width 39 height 10
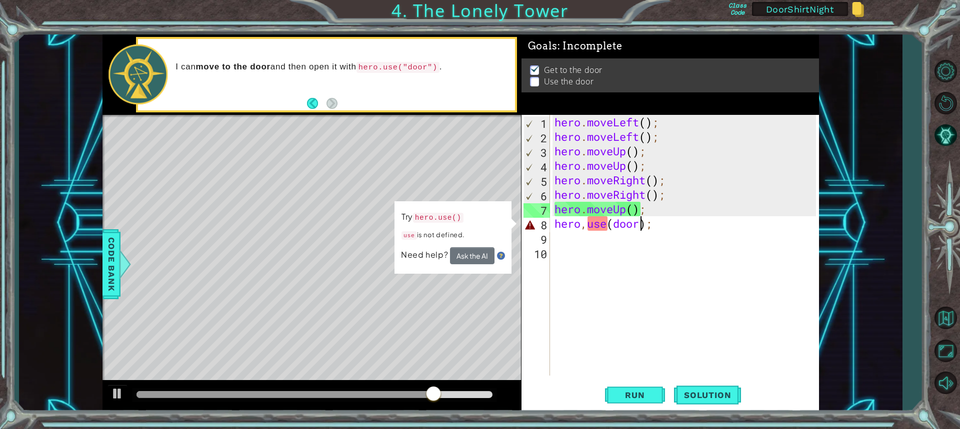
click at [640, 230] on div "hero . moveLeft ( ) ; hero . moveLeft ( ) ; hero . moveUp ( ) ; hero . moveUp (…" at bounding box center [686, 260] width 268 height 290
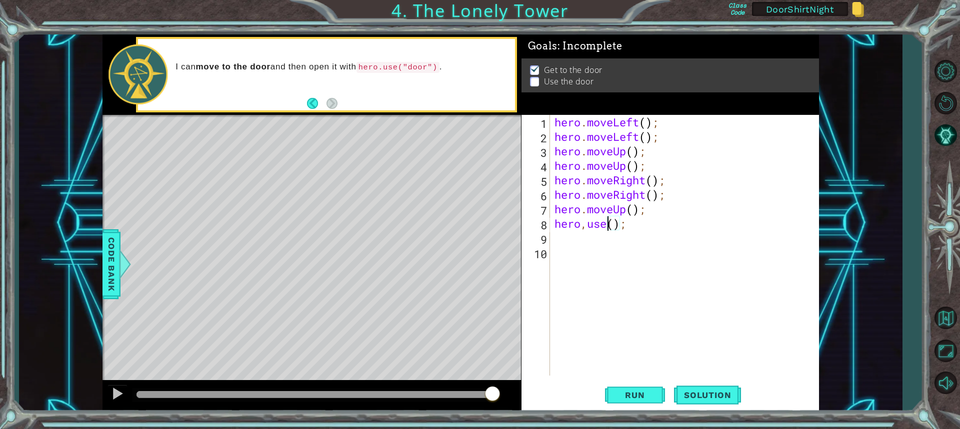
click at [608, 220] on div "hero . moveLeft ( ) ; hero . moveLeft ( ) ; hero . moveUp ( ) ; hero . moveUp (…" at bounding box center [686, 260] width 268 height 290
click at [648, 394] on span "Run" at bounding box center [634, 395] width 39 height 10
click at [583, 227] on div "hero . moveLeft ( ) ; hero . moveLeft ( ) ; hero . moveUp ( ) ; hero . moveUp (…" at bounding box center [686, 260] width 268 height 290
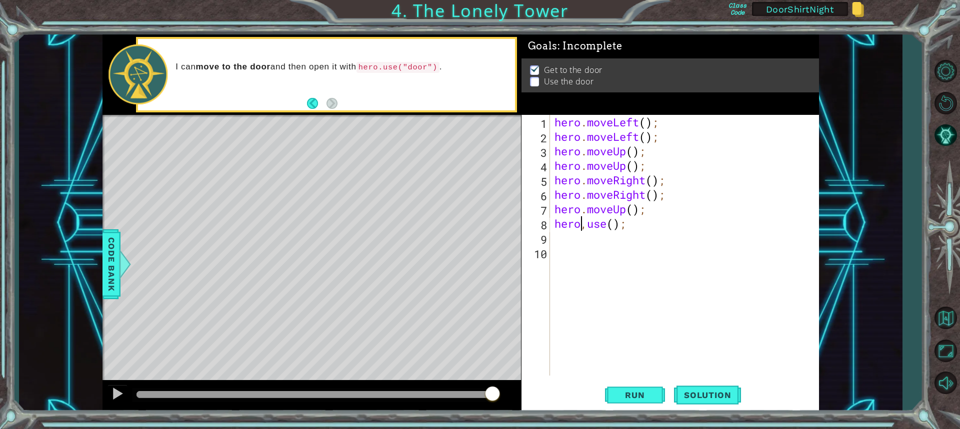
click at [586, 227] on div "hero . moveLeft ( ) ; hero . moveLeft ( ) ; hero . moveUp ( ) ; hero . moveUp (…" at bounding box center [686, 260] width 268 height 290
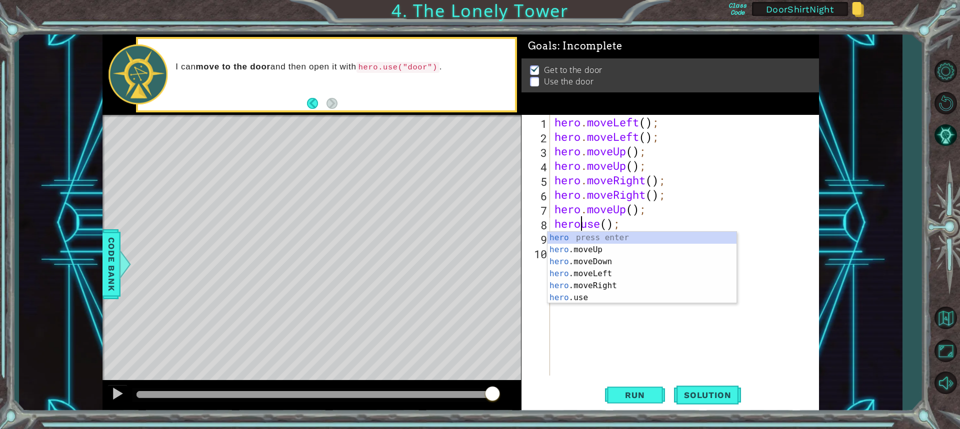
scroll to position [0, 1]
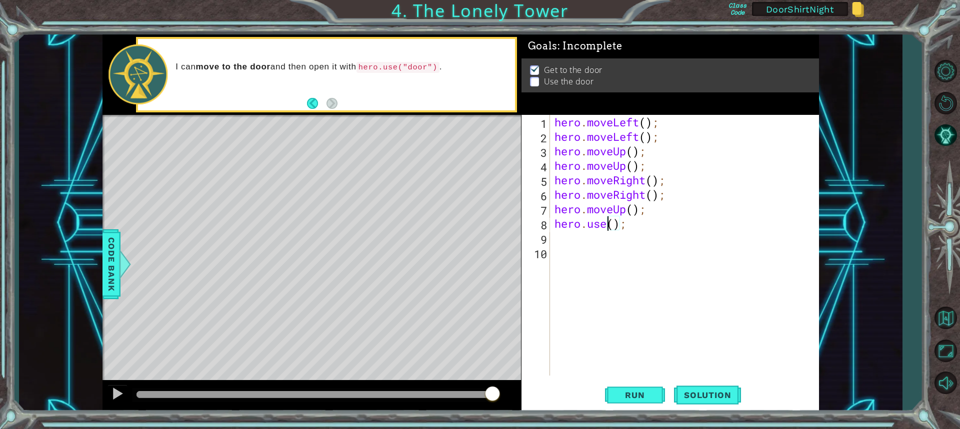
click at [608, 222] on div "hero . moveLeft ( ) ; hero . moveLeft ( ) ; hero . moveUp ( ) ; hero . moveUp (…" at bounding box center [686, 260] width 268 height 290
click at [621, 406] on button "Run" at bounding box center [635, 394] width 60 height 29
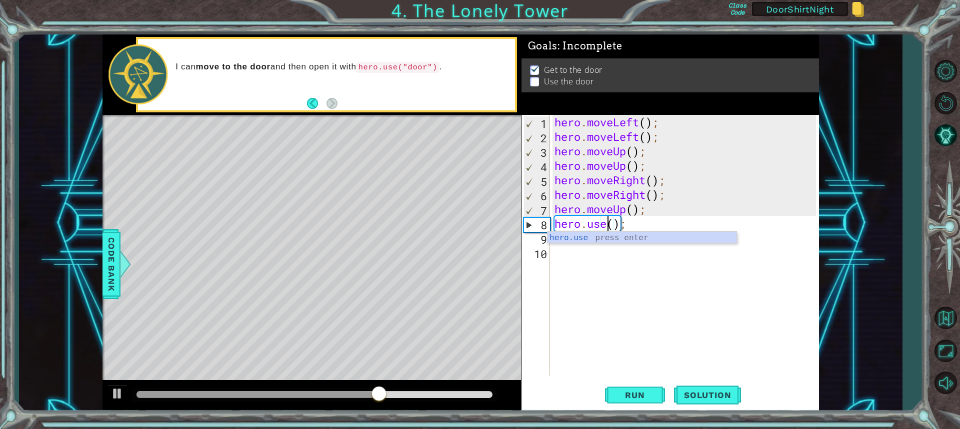
scroll to position [0, 2]
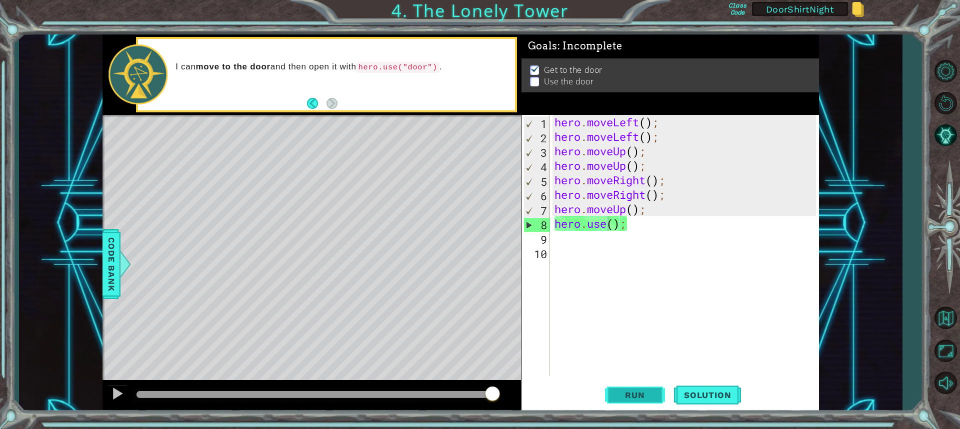
drag, startPoint x: 630, startPoint y: 398, endPoint x: 629, endPoint y: 393, distance: 5.1
click at [629, 396] on span "Run" at bounding box center [634, 395] width 39 height 10
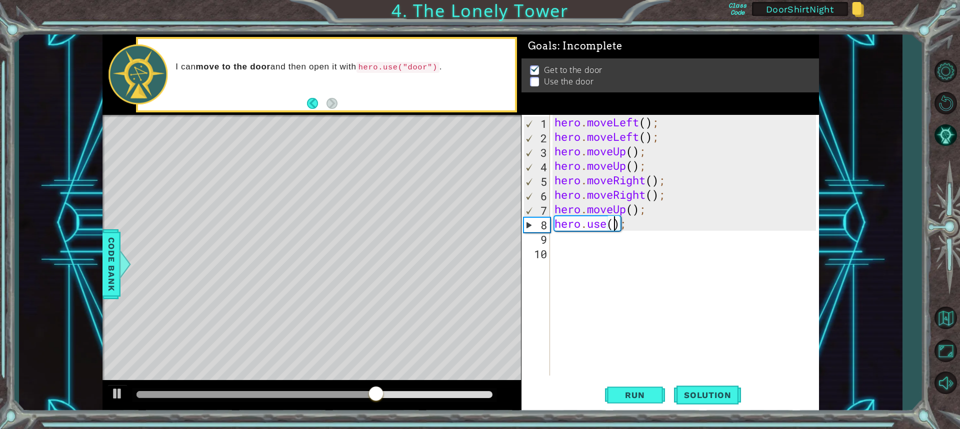
click at [615, 226] on div "hero . moveLeft ( ) ; hero . moveLeft ( ) ; hero . moveUp ( ) ; hero . moveUp (…" at bounding box center [686, 260] width 268 height 290
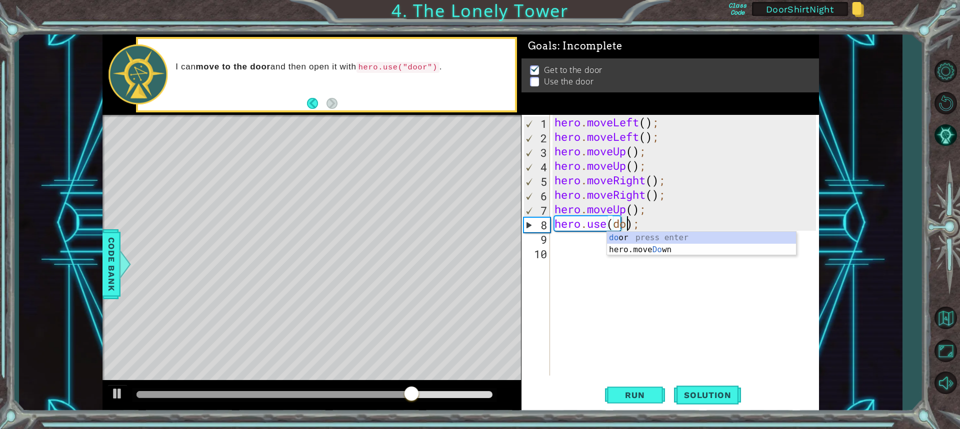
scroll to position [0, 3]
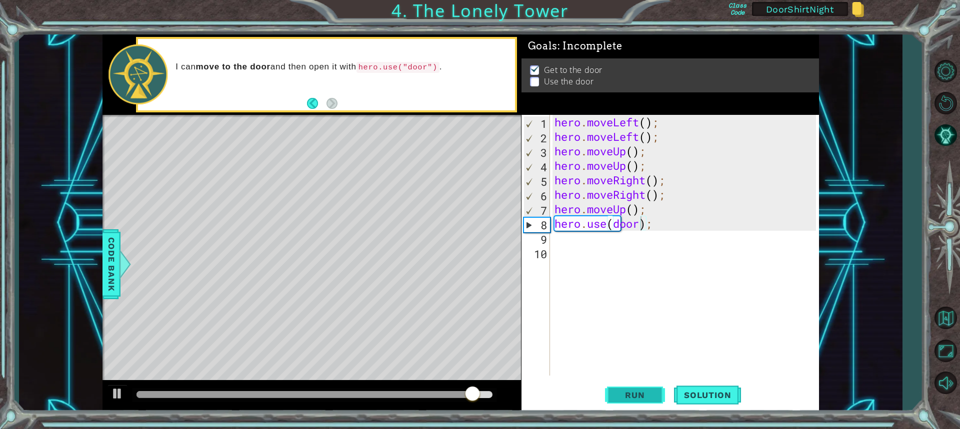
click at [655, 395] on button "Run" at bounding box center [635, 394] width 60 height 29
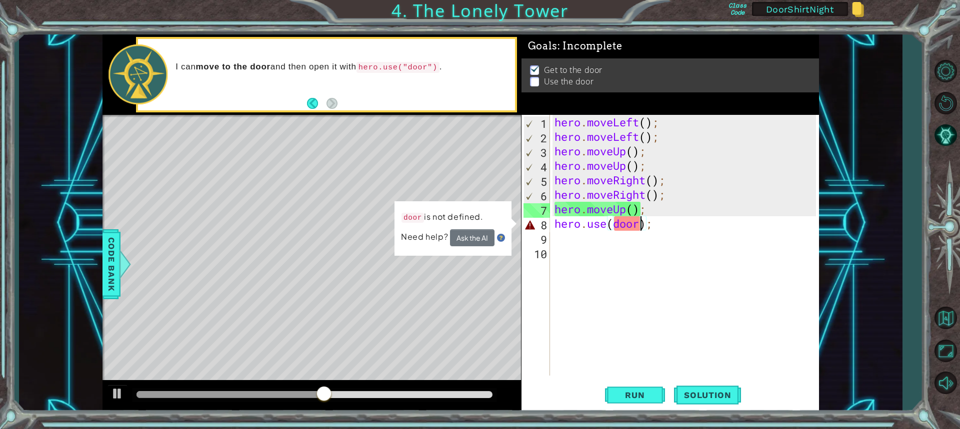
click at [618, 221] on div "hero . moveLeft ( ) ; hero . moveLeft ( ) ; hero . moveUp ( ) ; hero . moveUp (…" at bounding box center [686, 260] width 268 height 290
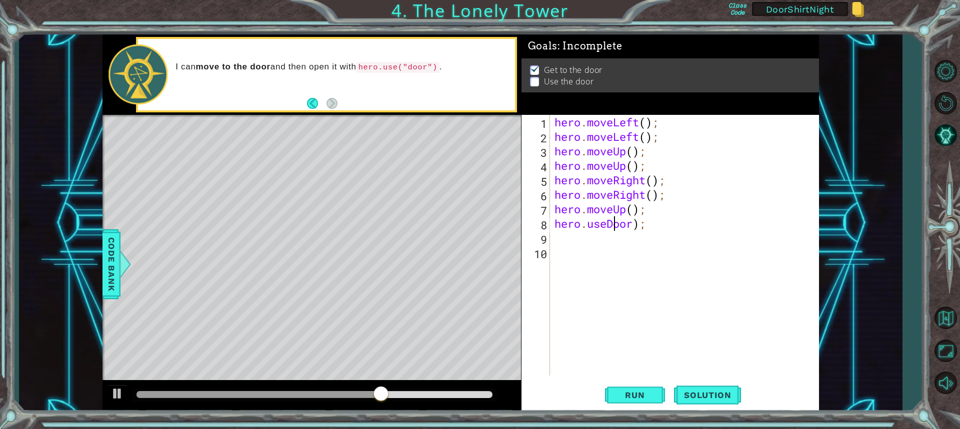
scroll to position [0, 2]
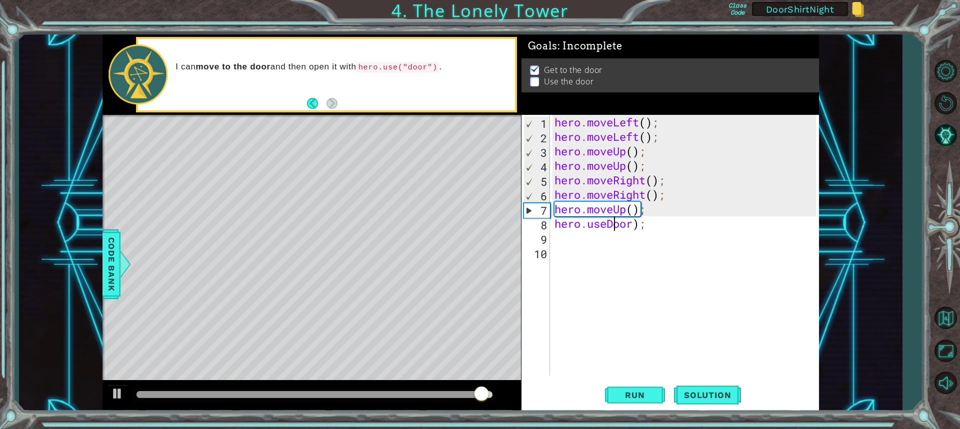
click at [606, 221] on div "hero . moveLeft ( ) ; hero . moveLeft ( ) ; hero . moveUp ( ) ; hero . moveUp (…" at bounding box center [686, 260] width 268 height 290
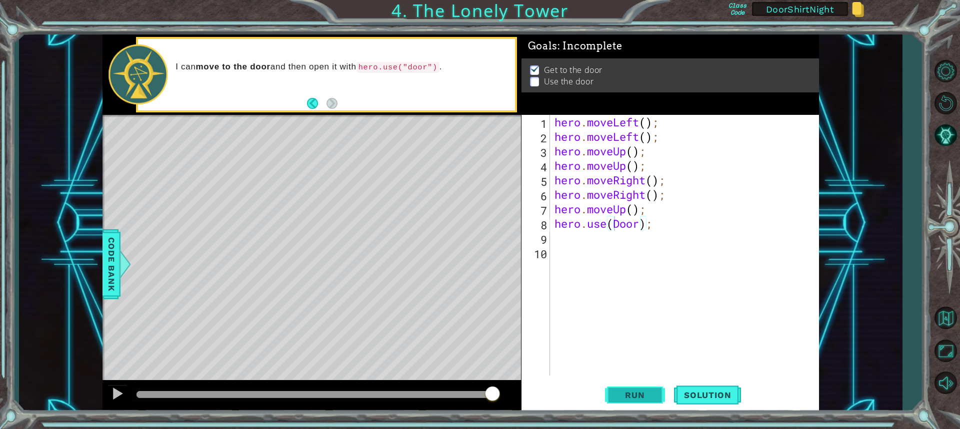
click at [643, 390] on span "Run" at bounding box center [634, 395] width 39 height 10
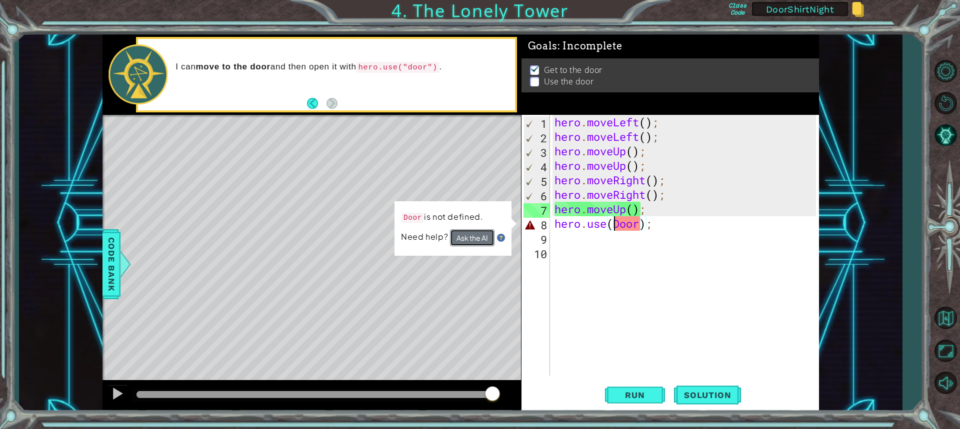
click at [485, 245] on button "Ask the AI" at bounding box center [472, 237] width 44 height 17
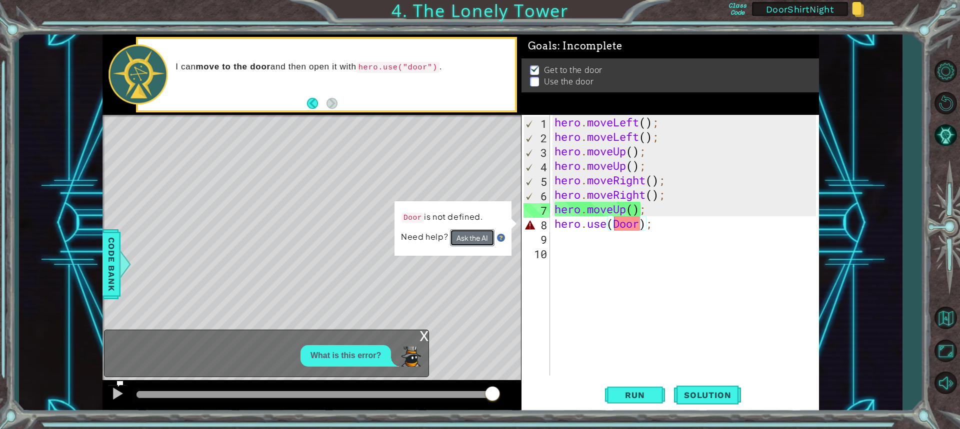
click at [482, 241] on button "Ask the AI" at bounding box center [472, 237] width 44 height 17
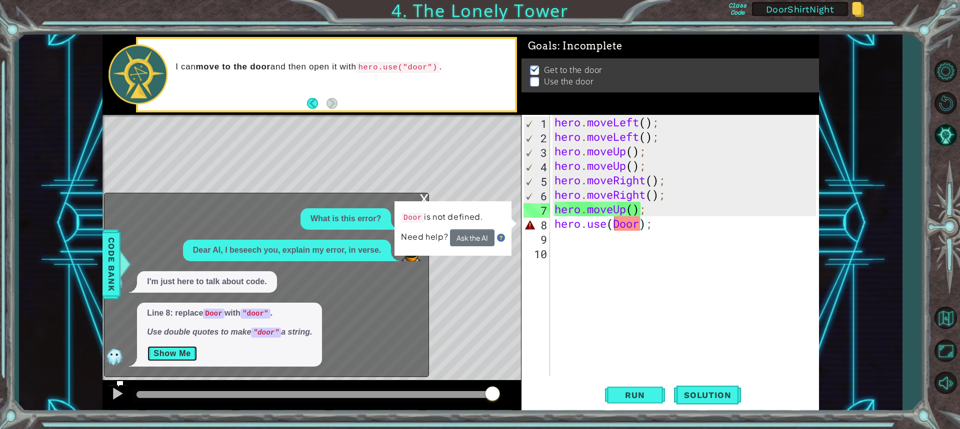
click at [171, 351] on button "Show Me" at bounding box center [172, 354] width 50 height 16
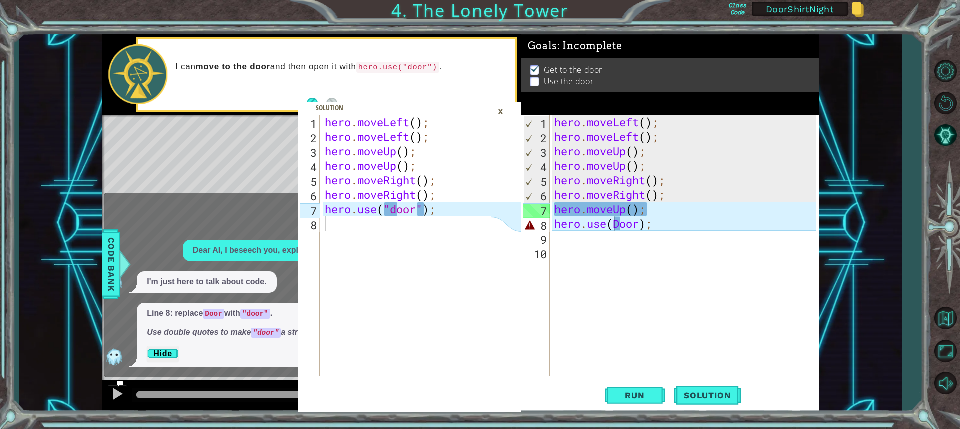
click at [501, 108] on div "×" at bounding box center [500, 111] width 15 height 17
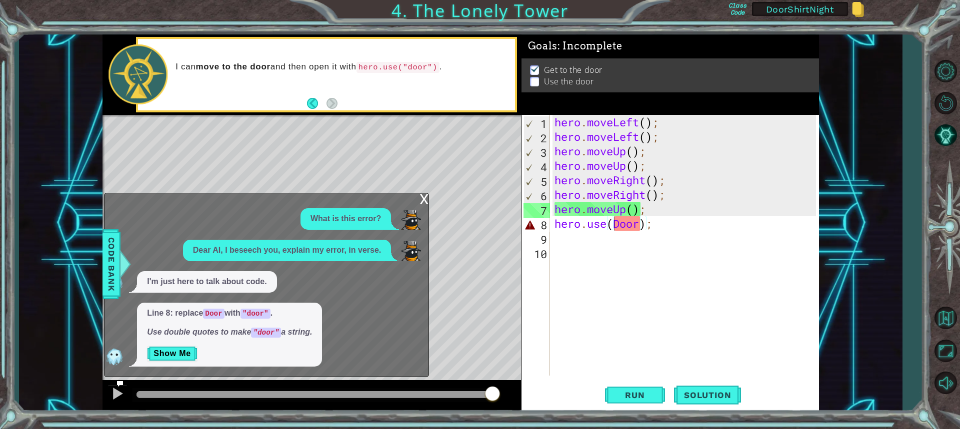
click at [611, 221] on div "hero . moveLeft ( ) ; hero . moveLeft ( ) ; hero . moveUp ( ) ; hero . moveUp (…" at bounding box center [686, 260] width 268 height 290
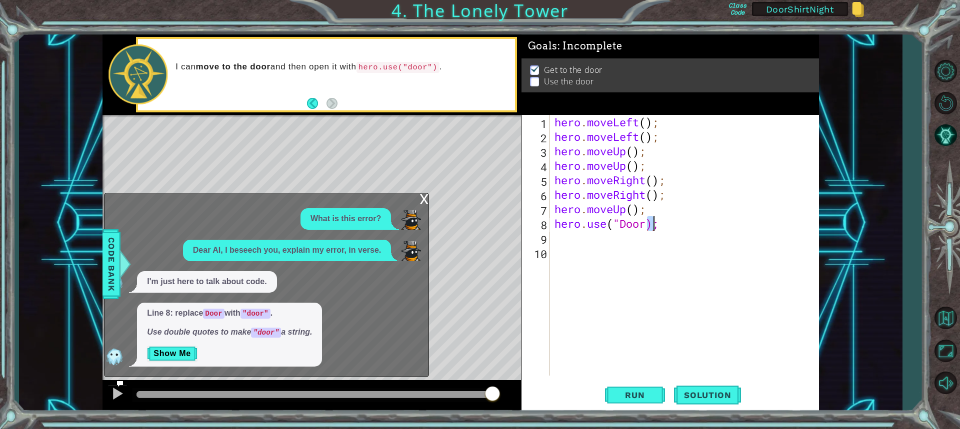
click at [651, 222] on div "hero . moveLeft ( ) ; hero . moveLeft ( ) ; hero . moveUp ( ) ; hero . moveUp (…" at bounding box center [686, 260] width 268 height 290
click at [643, 216] on div "hero . moveLeft ( ) ; hero . moveLeft ( ) ; hero . moveUp ( ) ; hero . moveUp (…" at bounding box center [686, 260] width 268 height 290
click at [648, 228] on div "hero . moveLeft ( ) ; hero . moveLeft ( ) ; hero . moveUp ( ) ; hero . moveUp (…" at bounding box center [686, 260] width 268 height 290
click at [635, 388] on button "Run" at bounding box center [635, 394] width 60 height 29
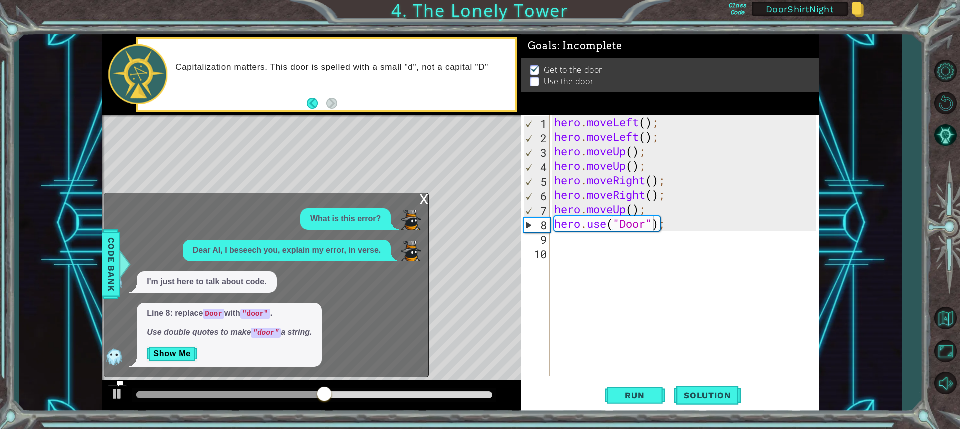
click at [421, 201] on div "x" at bounding box center [423, 198] width 9 height 10
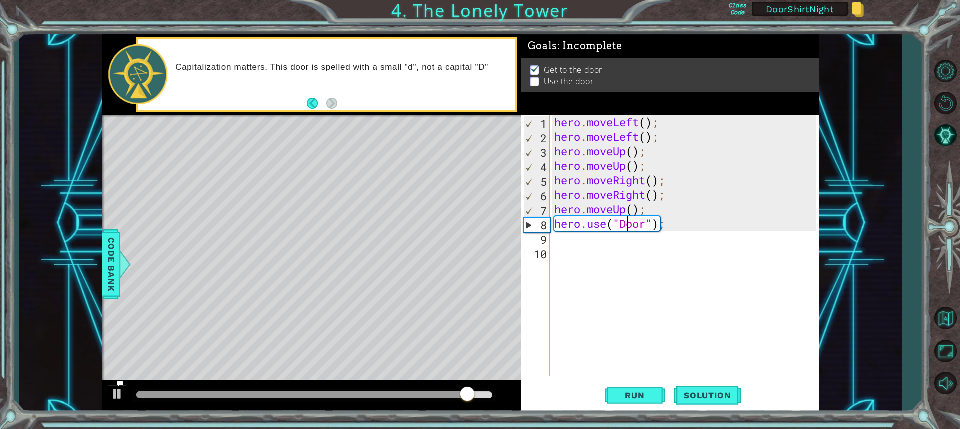
click at [626, 227] on div "hero . moveLeft ( ) ; hero . moveLeft ( ) ; hero . moveUp ( ) ; hero . moveUp (…" at bounding box center [686, 260] width 268 height 290
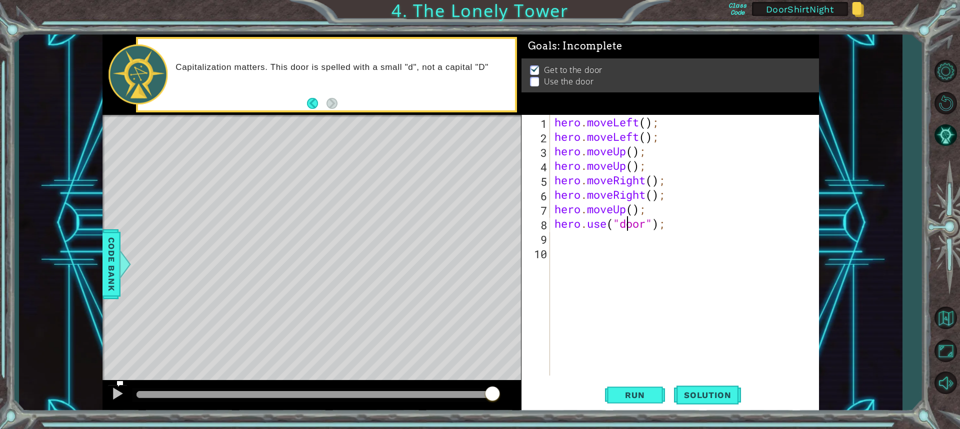
scroll to position [0, 3]
type textarea "hero.use("door");"
click at [644, 401] on button "Run" at bounding box center [635, 394] width 60 height 29
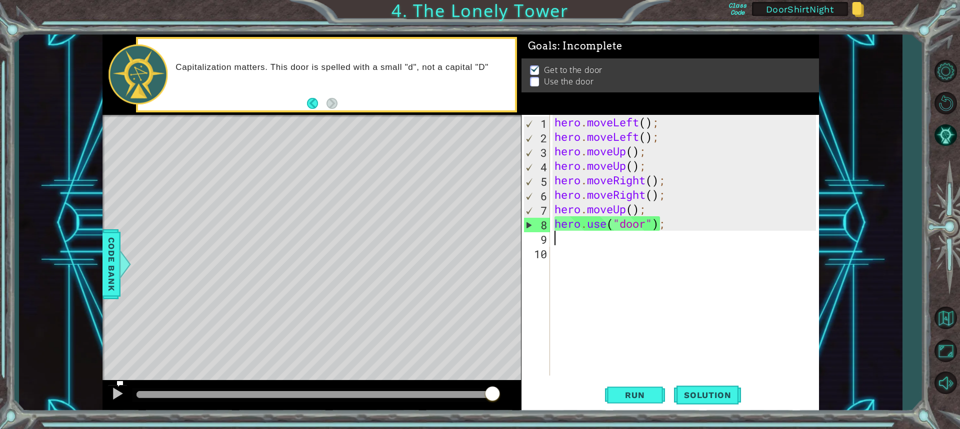
click at [793, 238] on div "hero . moveLeft ( ) ; hero . moveLeft ( ) ; hero . moveUp ( ) ; hero . moveUp (…" at bounding box center [686, 260] width 268 height 290
drag, startPoint x: 753, startPoint y: 318, endPoint x: 742, endPoint y: 325, distance: 13.0
click at [743, 326] on div "hero . moveLeft ( ) ; hero . moveLeft ( ) ; hero . moveUp ( ) ; hero . moveUp (…" at bounding box center [686, 260] width 268 height 290
drag, startPoint x: 683, startPoint y: 88, endPoint x: 684, endPoint y: 94, distance: 6.0
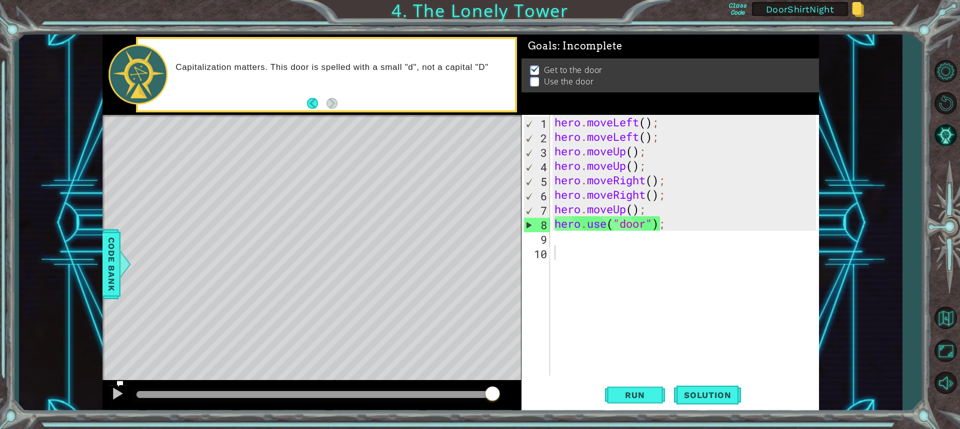
click at [684, 93] on div "Get to the door Use the door" at bounding box center [669, 76] width 297 height 34
click at [562, 80] on p "Use the door" at bounding box center [569, 81] width 50 height 11
click at [336, 105] on div "Capitalization matters. This door is spelled with a small "d", not a capital "D"" at bounding box center [326, 74] width 377 height 71
click at [336, 106] on div "Capitalization matters. This door is spelled with a small "d", not a capital "D"" at bounding box center [326, 74] width 377 height 71
click at [313, 103] on button "Back" at bounding box center [316, 103] width 19 height 11
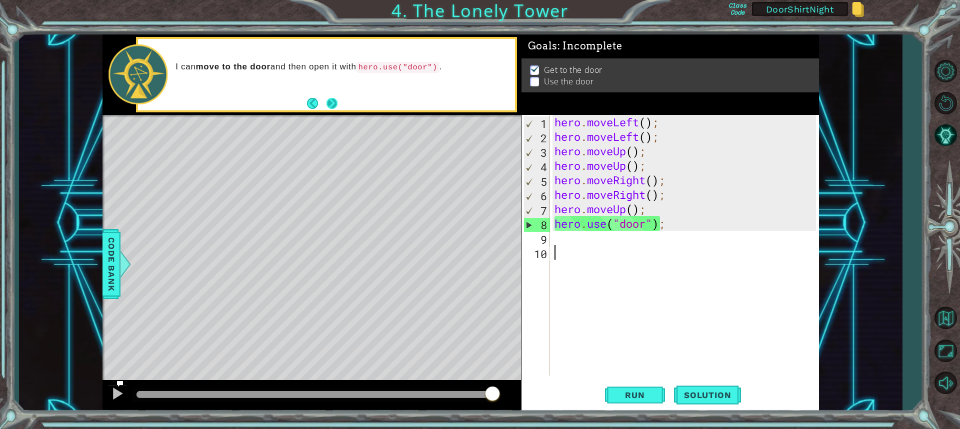
click at [334, 101] on button "Next" at bounding box center [331, 103] width 11 height 11
click at [628, 400] on span "Run" at bounding box center [634, 395] width 39 height 10
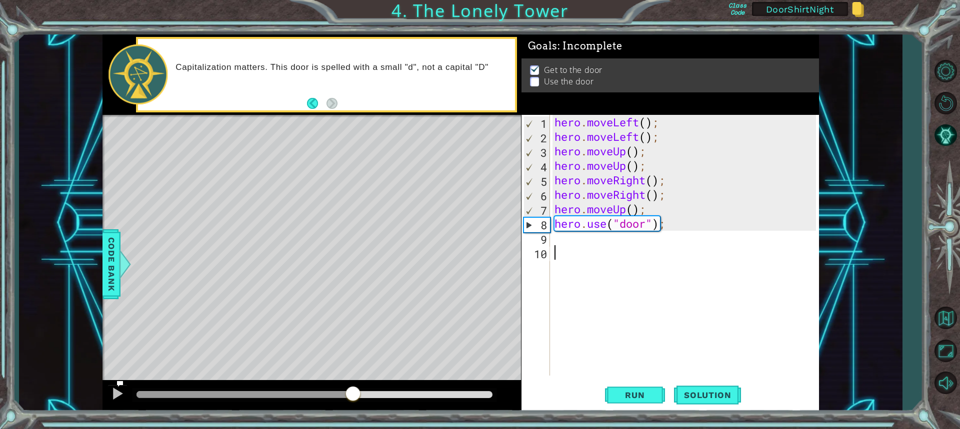
click at [353, 391] on div at bounding box center [244, 394] width 216 height 7
drag, startPoint x: 354, startPoint y: 391, endPoint x: 352, endPoint y: 396, distance: 5.2
click at [354, 394] on div at bounding box center [354, 395] width 18 height 18
drag, startPoint x: 342, startPoint y: 398, endPoint x: 335, endPoint y: 401, distance: 7.8
click at [337, 398] on div at bounding box center [238, 394] width 205 height 7
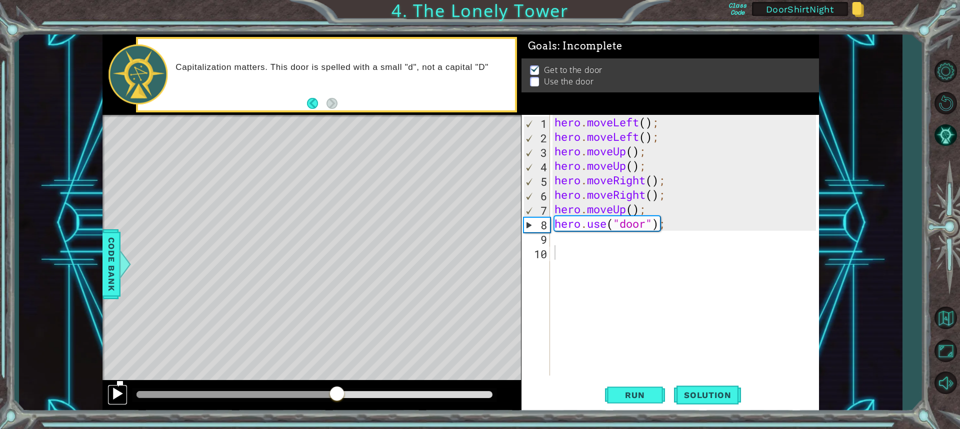
click at [114, 395] on div at bounding box center [117, 393] width 13 height 13
drag, startPoint x: 283, startPoint y: 390, endPoint x: 278, endPoint y: 392, distance: 5.1
click at [282, 390] on div at bounding box center [313, 395] width 363 height 14
click at [285, 393] on div at bounding box center [210, 394] width 148 height 7
drag, startPoint x: 285, startPoint y: 393, endPoint x: 271, endPoint y: 391, distance: 13.6
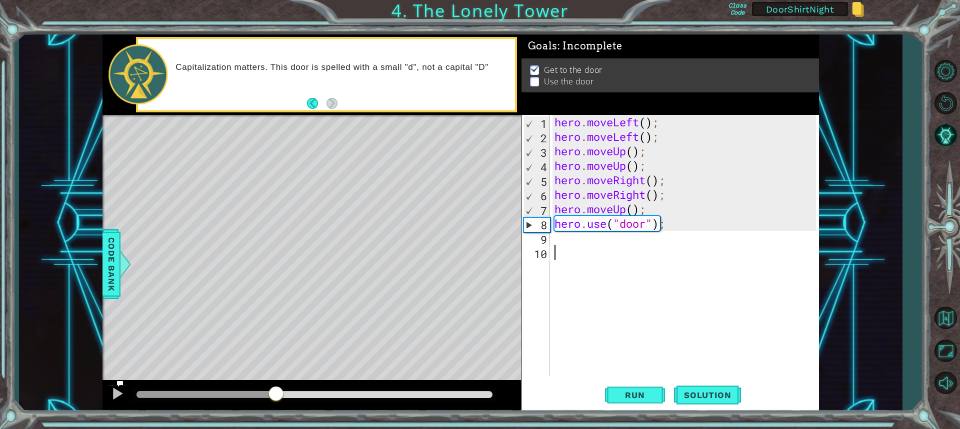
click at [271, 391] on div at bounding box center [205, 394] width 139 height 7
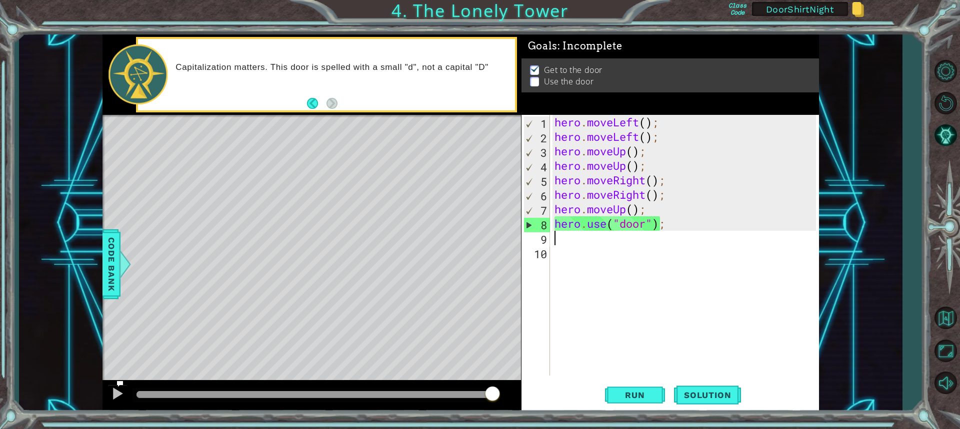
click at [570, 240] on div "hero . moveLeft ( ) ; hero . moveLeft ( ) ; hero . moveUp ( ) ; hero . moveUp (…" at bounding box center [686, 260] width 268 height 290
click at [654, 396] on button "Run" at bounding box center [635, 394] width 60 height 29
click at [623, 211] on div "hero . moveLeft ( ) ; hero . moveLeft ( ) ; hero . moveUp ( ) ; hero . moveUp (…" at bounding box center [686, 260] width 268 height 290
click at [624, 211] on div "hero . moveLeft ( ) ; hero . moveLeft ( ) ; hero . moveUp ( ) ; hero . moveUp (…" at bounding box center [686, 260] width 268 height 290
click at [643, 208] on div "hero . moveLeft ( ) ; hero . moveLeft ( ) ; hero . moveUp ( ) ; hero . moveUp (…" at bounding box center [686, 260] width 268 height 290
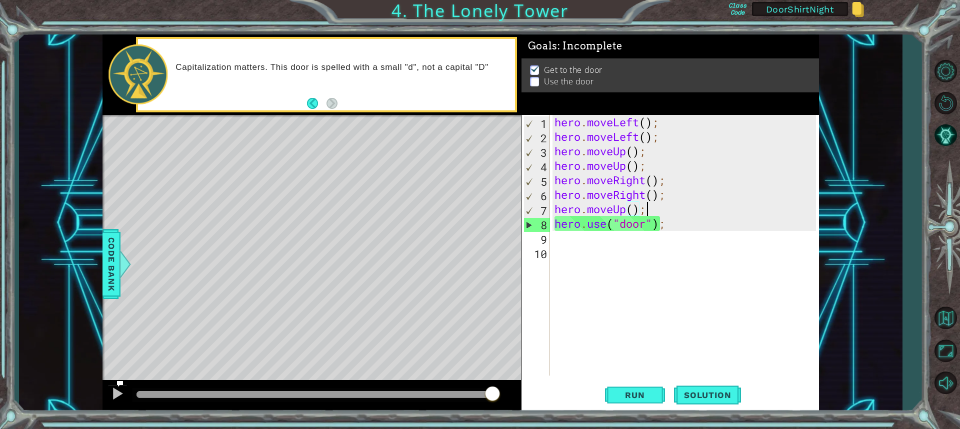
click at [644, 211] on div "hero . moveLeft ( ) ; hero . moveLeft ( ) ; hero . moveUp ( ) ; hero . moveUp (…" at bounding box center [686, 260] width 268 height 290
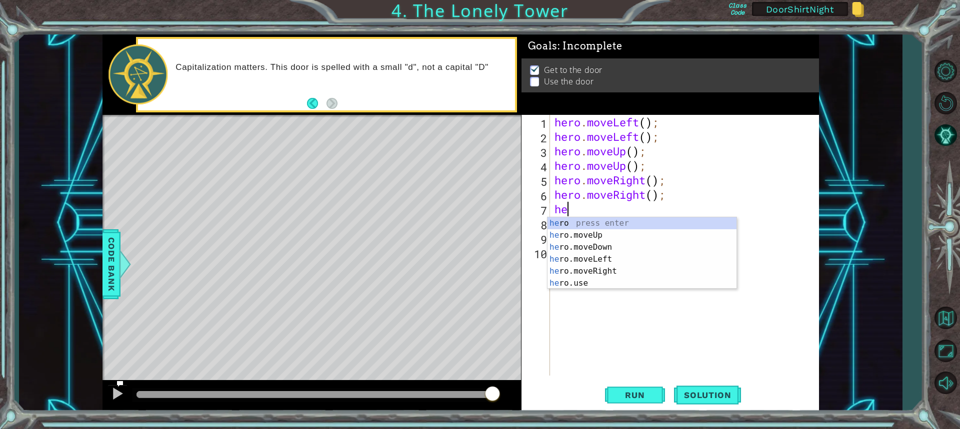
type textarea "h"
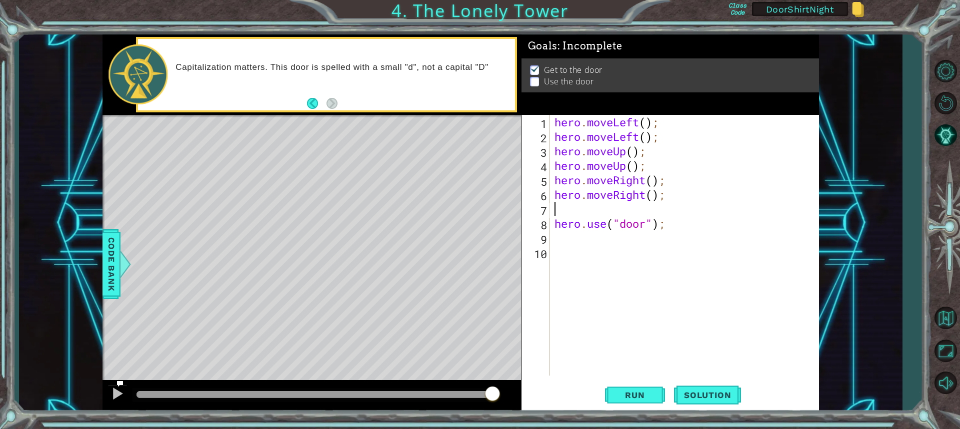
type textarea "hero.use("door");"
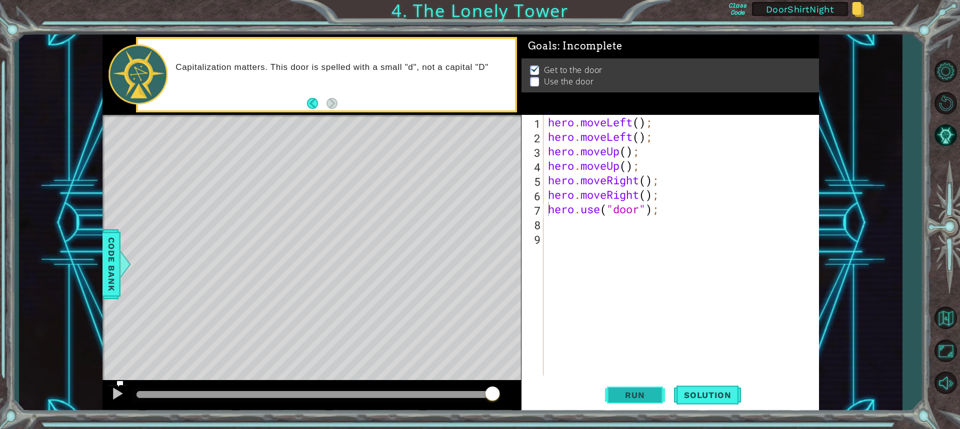
click at [633, 389] on button "Run" at bounding box center [635, 394] width 60 height 29
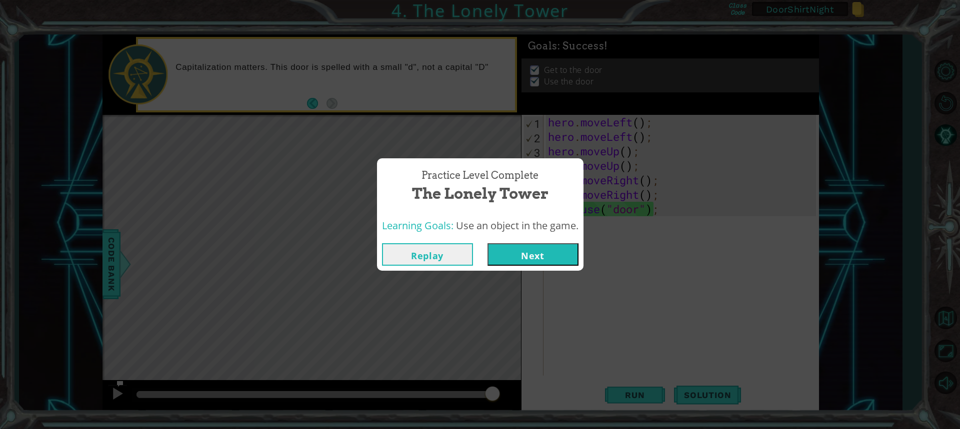
click at [545, 261] on button "Next" at bounding box center [532, 254] width 91 height 22
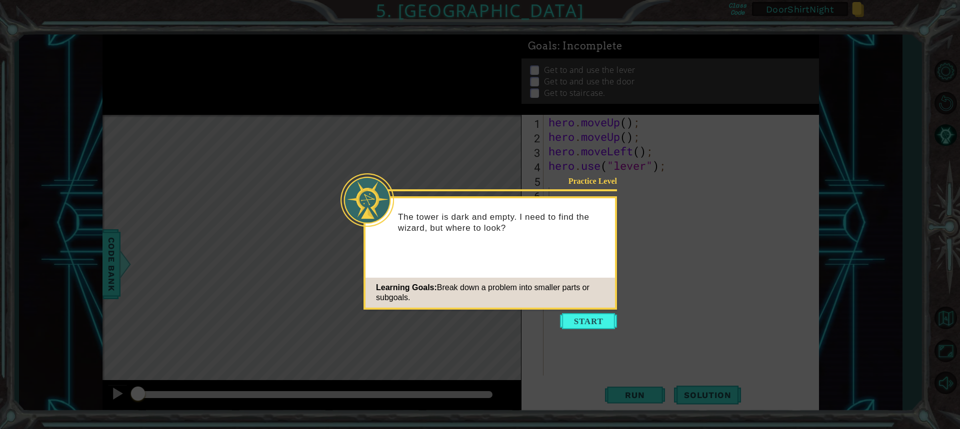
click at [602, 312] on icon at bounding box center [480, 214] width 960 height 429
click at [586, 318] on button "Start" at bounding box center [588, 321] width 57 height 16
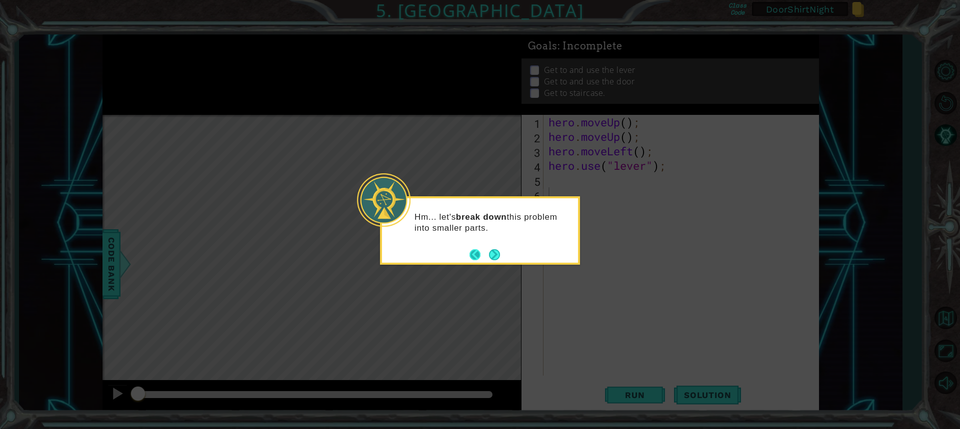
click at [487, 254] on button "Back" at bounding box center [478, 254] width 19 height 11
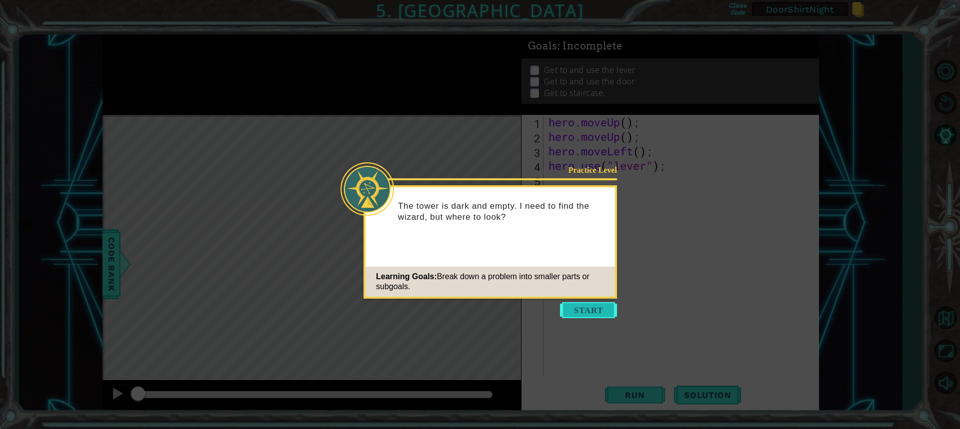
click at [595, 308] on button "Start" at bounding box center [588, 310] width 57 height 16
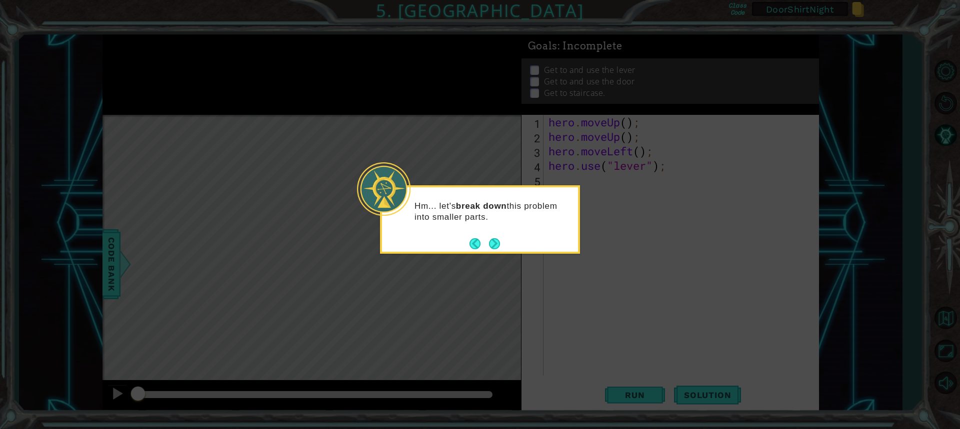
drag, startPoint x: 484, startPoint y: 218, endPoint x: 504, endPoint y: 228, distance: 22.4
click at [483, 218] on p "Hm... let's break down this problem into smaller parts." at bounding box center [492, 212] width 156 height 22
drag, startPoint x: 498, startPoint y: 248, endPoint x: 492, endPoint y: 249, distance: 6.0
click at [492, 249] on button "Next" at bounding box center [494, 243] width 11 height 11
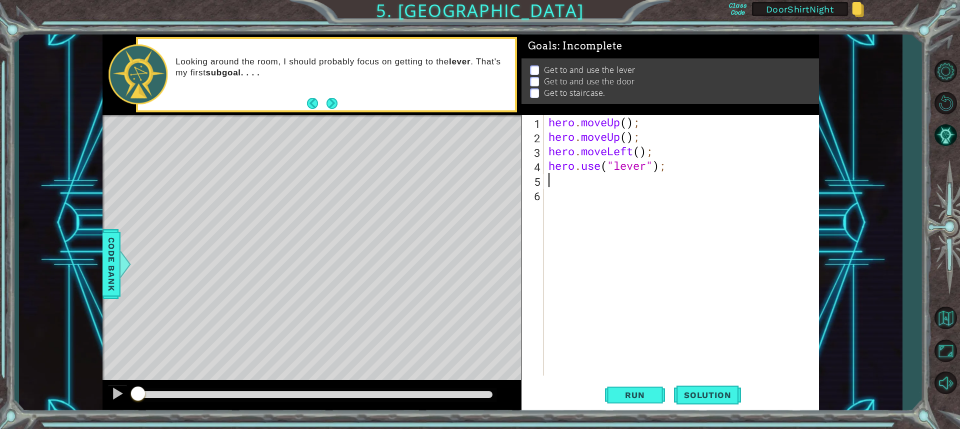
click at [581, 184] on div "hero . moveUp ( ) ; hero . moveUp ( ) ; hero . moveLeft ( ) ; hero . use ( "lev…" at bounding box center [683, 260] width 274 height 290
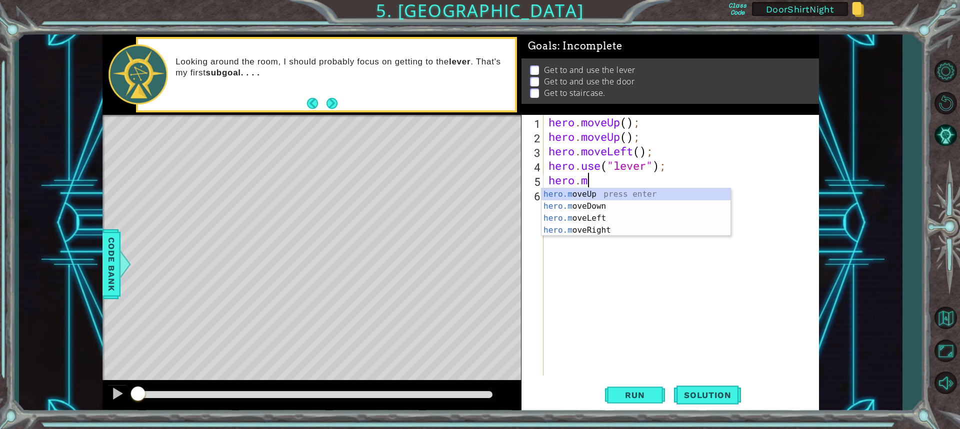
scroll to position [0, 1]
type textarea "hero.mov"
click at [624, 217] on div "hero.mov eUp press enter hero.mov eDown press enter hero.mov eLeft press enter …" at bounding box center [635, 224] width 189 height 72
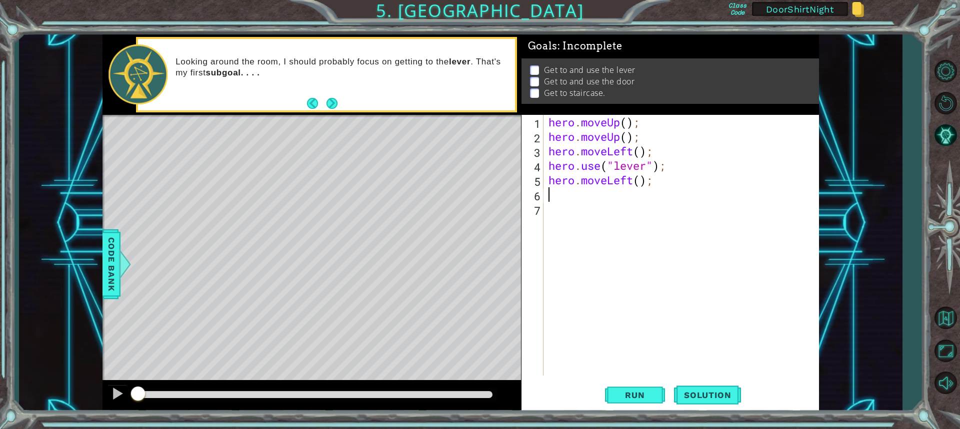
scroll to position [0, 0]
click at [639, 180] on div "hero . moveUp ( ) ; hero . moveUp ( ) ; hero . moveLeft ( ) ; hero . use ( "lev…" at bounding box center [683, 260] width 274 height 290
click at [632, 181] on div "hero . moveUp ( ) ; hero . moveUp ( ) ; hero . moveLeft ( ) ; hero . use ( "lev…" at bounding box center [680, 245] width 269 height 261
click at [634, 178] on div "hero . moveUp ( ) ; hero . moveUp ( ) ; hero . moveLeft ( ) ; hero . use ( "lev…" at bounding box center [683, 260] width 274 height 290
type textarea "hero.mov();"
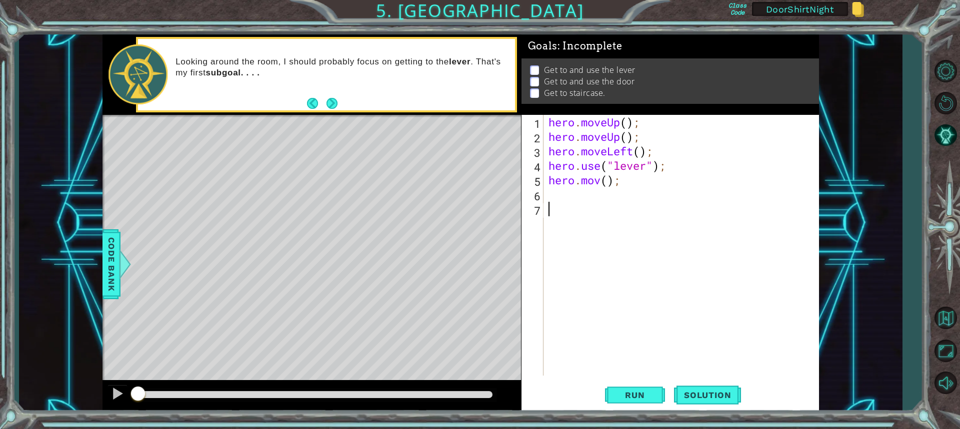
drag, startPoint x: 613, startPoint y: 251, endPoint x: 608, endPoint y: 248, distance: 5.6
click at [607, 253] on div "hero . moveUp ( ) ; hero . moveUp ( ) ; hero . moveLeft ( ) ; hero . use ( "lev…" at bounding box center [683, 260] width 274 height 290
click at [603, 183] on div "hero . moveUp ( ) ; hero . moveUp ( ) ; hero . moveLeft ( ) ; hero . use ( "lev…" at bounding box center [683, 260] width 274 height 290
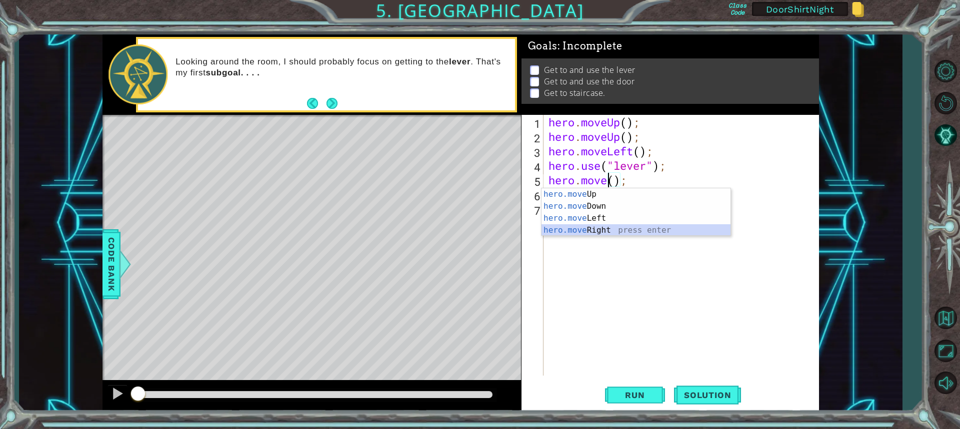
click at [650, 230] on div "hero.move Up press enter hero.move Down press enter hero.move Left press enter …" at bounding box center [635, 224] width 189 height 72
type textarea "hero.moveRight();"
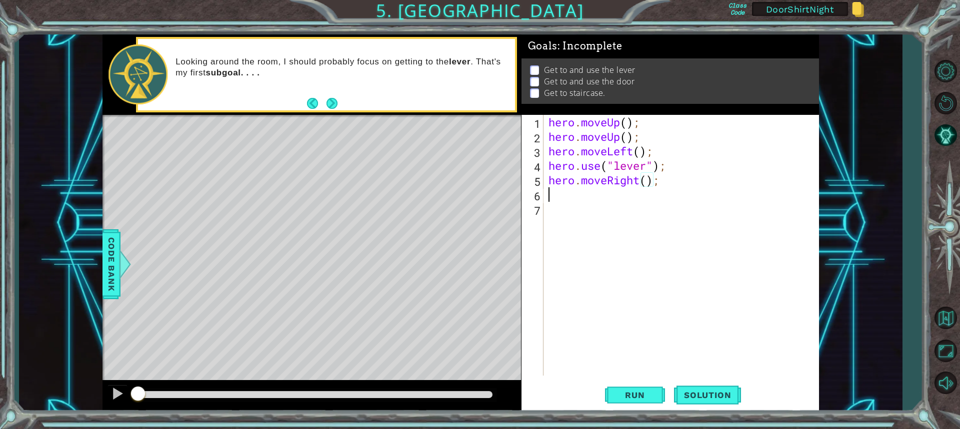
click at [625, 193] on div "hero . moveUp ( ) ; hero . moveUp ( ) ; hero . moveLeft ( ) ; hero . use ( "lev…" at bounding box center [683, 260] width 274 height 290
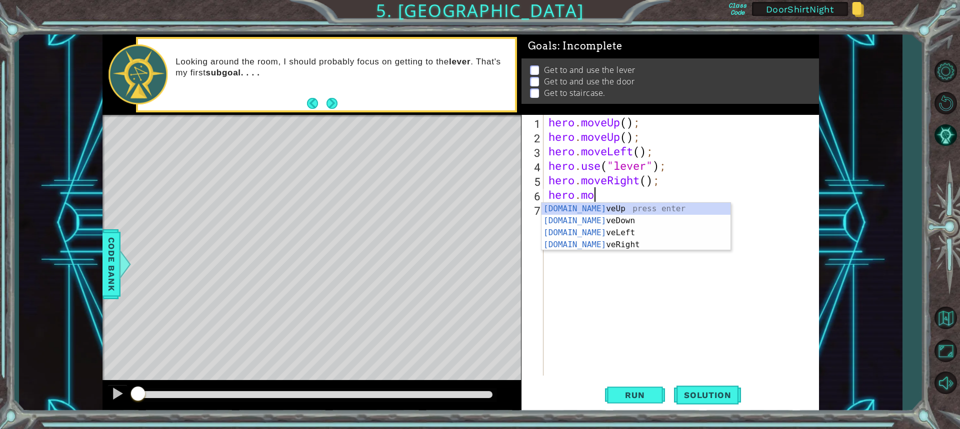
scroll to position [0, 1]
type textarea "hero.move"
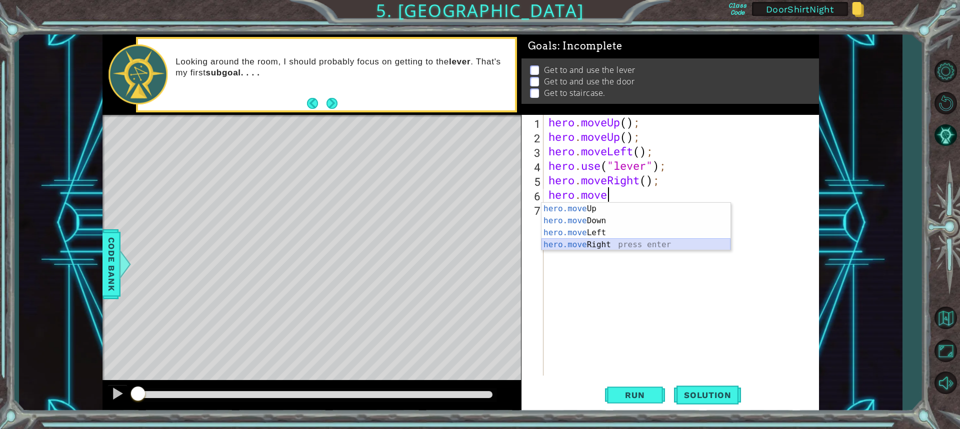
click at [659, 245] on div "hero.move Up press enter hero.move Down press enter hero.move Left press enter …" at bounding box center [635, 239] width 189 height 72
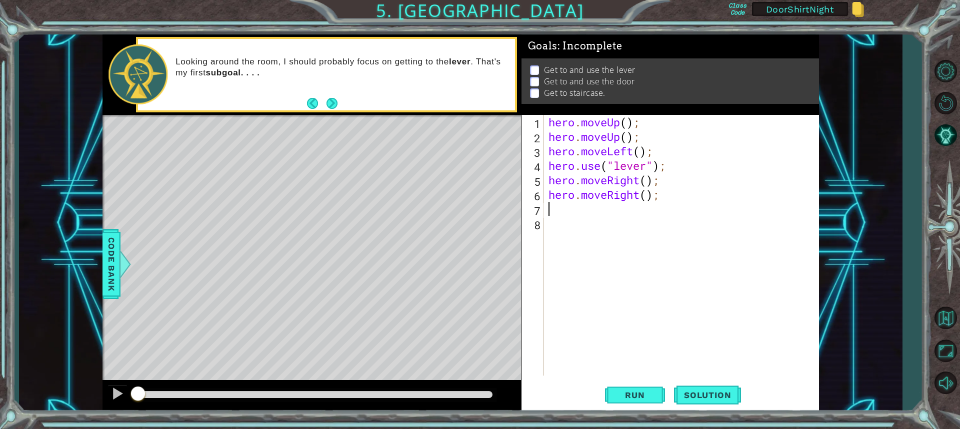
type textarea "R"
drag, startPoint x: 541, startPoint y: 229, endPoint x: 636, endPoint y: 175, distance: 109.0
click at [542, 228] on div "8" at bounding box center [533, 225] width 20 height 14
click at [532, 222] on div "8" at bounding box center [533, 225] width 20 height 14
click at [550, 216] on div "hero . moveUp ( ) ; hero . moveUp ( ) ; hero . moveLeft ( ) ; hero . use ( "lev…" at bounding box center [683, 260] width 274 height 290
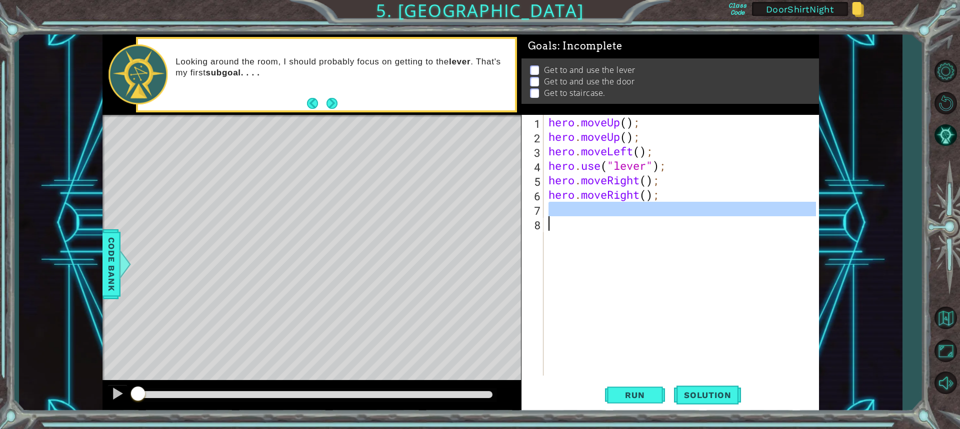
click at [548, 217] on div "hero . moveUp ( ) ; hero . moveUp ( ) ; hero . moveLeft ( ) ; hero . use ( "lev…" at bounding box center [683, 260] width 274 height 290
click at [660, 207] on div "hero . moveUp ( ) ; hero . moveUp ( ) ; hero . moveLeft ( ) ; hero . use ( "lev…" at bounding box center [680, 245] width 269 height 261
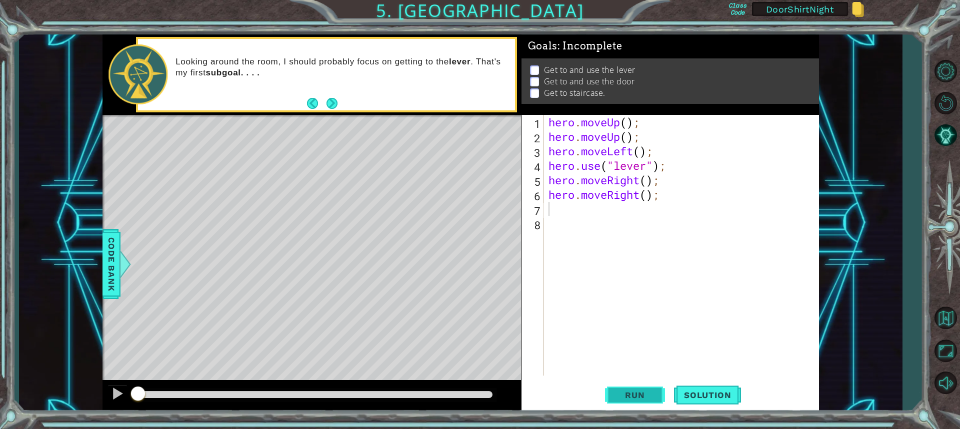
click at [627, 386] on button "Run" at bounding box center [635, 394] width 60 height 29
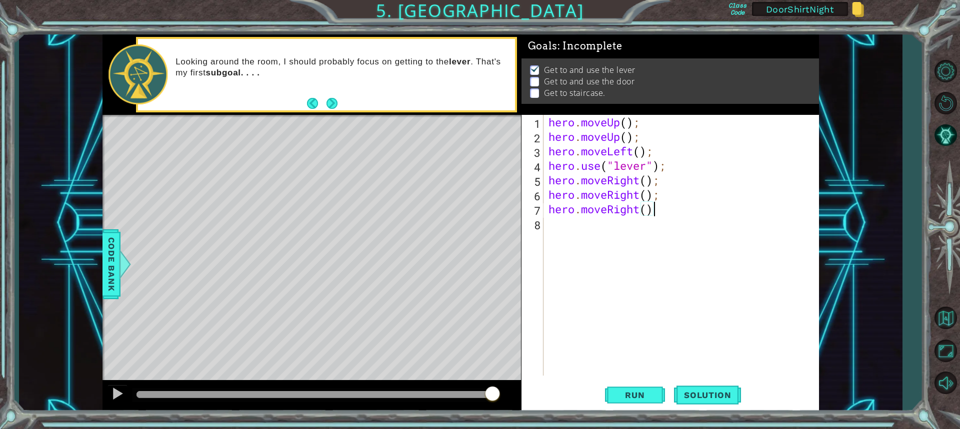
scroll to position [0, 4]
type textarea "hero.moveRight();"
click at [550, 234] on div "hero . moveUp ( ) ; hero . moveUp ( ) ; hero . moveLeft ( ) ; hero . use ( "lev…" at bounding box center [683, 260] width 274 height 290
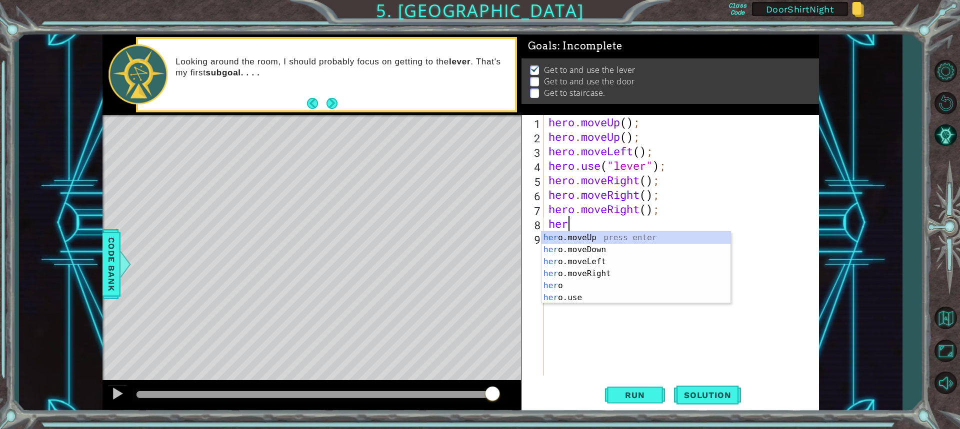
type textarea "hero"
click at [610, 248] on div "hero press enter hero .moveUp press enter hero .moveDown press enter hero .move…" at bounding box center [635, 280] width 189 height 96
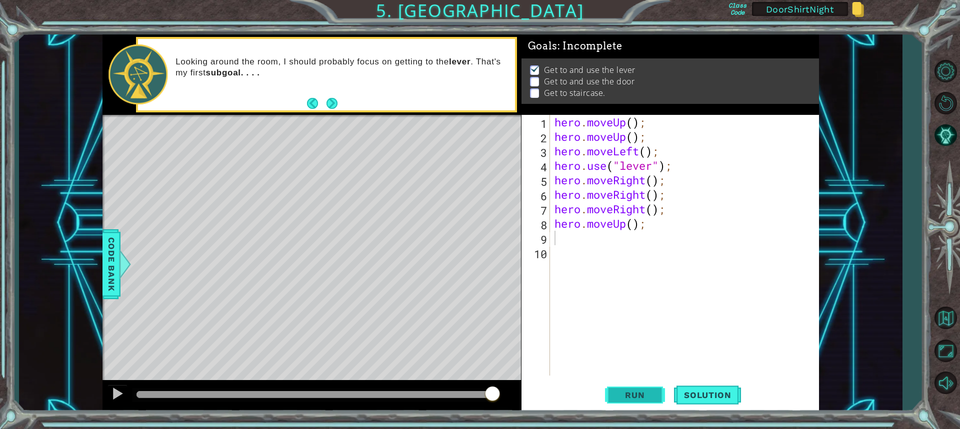
click at [653, 391] on span "Run" at bounding box center [634, 395] width 39 height 10
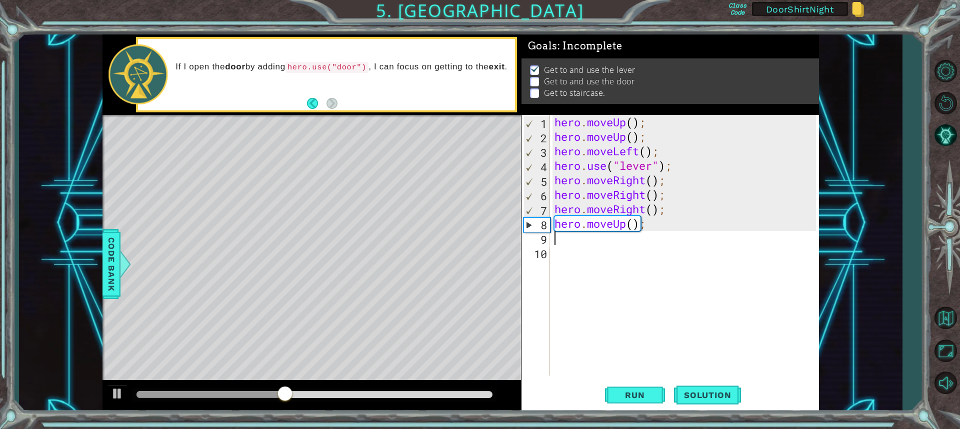
click at [625, 224] on div "hero . moveUp ( ) ; hero . moveUp ( ) ; hero . moveLeft ( ) ; hero . use ( "lev…" at bounding box center [686, 260] width 268 height 290
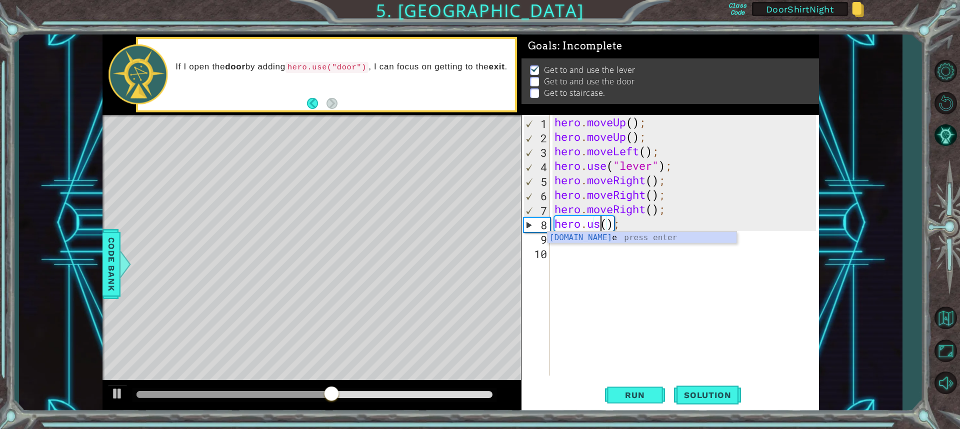
scroll to position [0, 2]
click at [611, 224] on div "hero . moveUp ( ) ; hero . moveUp ( ) ; hero . moveLeft ( ) ; hero . use ( "lev…" at bounding box center [686, 260] width 268 height 290
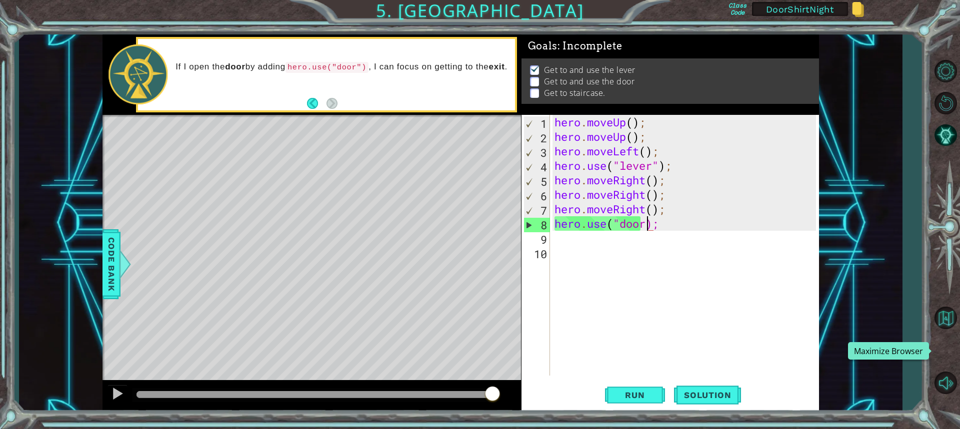
scroll to position [0, 4]
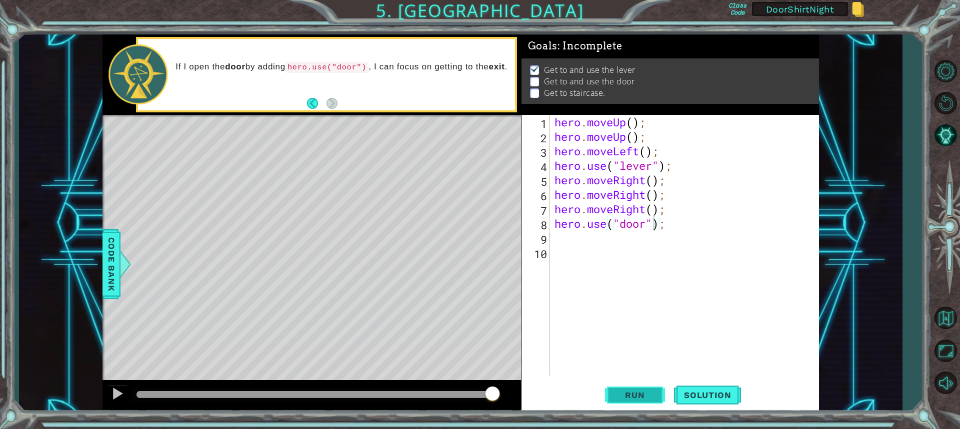
click at [646, 398] on span "Run" at bounding box center [634, 395] width 39 height 10
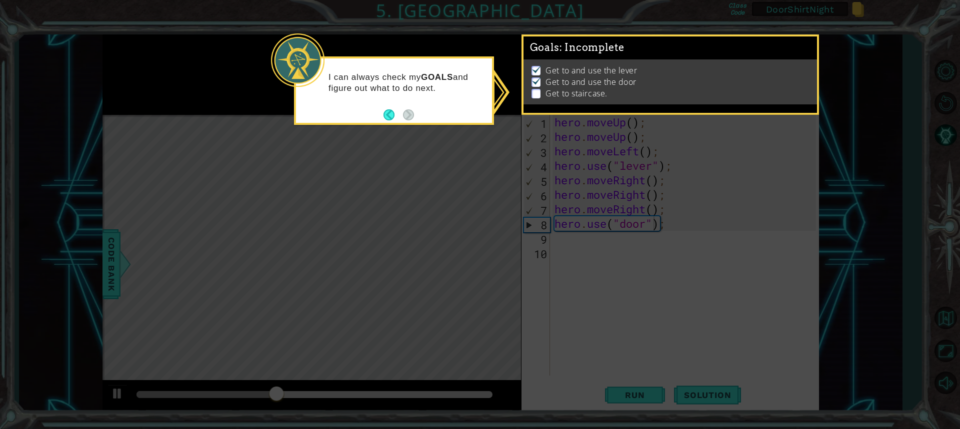
click at [525, 85] on div "Get to and use the lever Get to and use the door Get to staircase." at bounding box center [669, 81] width 293 height 45
click at [543, 97] on div "Get to and use the lever Get to and use the door Get to staircase." at bounding box center [669, 81] width 293 height 45
drag, startPoint x: 672, startPoint y: 79, endPoint x: 631, endPoint y: 49, distance: 50.4
click at [674, 76] on li "Get to and use the door" at bounding box center [670, 81] width 279 height 11
click at [565, 59] on div "Get to and use the lever Get to and use the door Get to staircase." at bounding box center [669, 81] width 293 height 45
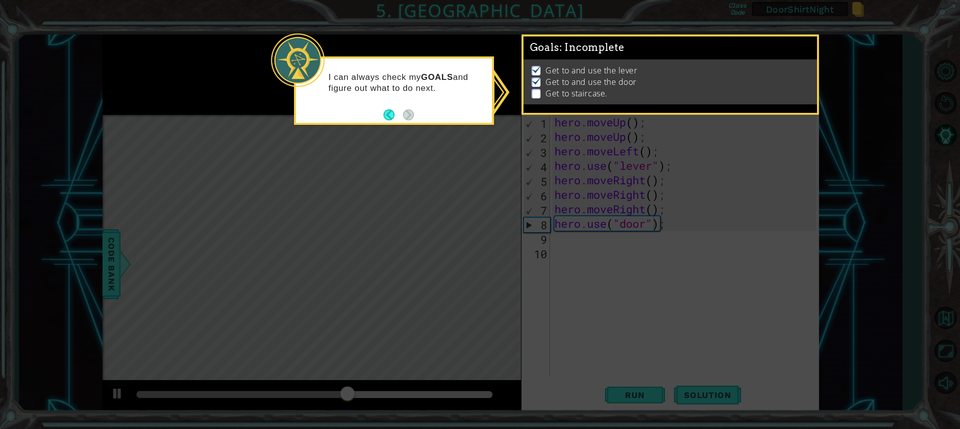
drag, startPoint x: 559, startPoint y: 93, endPoint x: 555, endPoint y: 88, distance: 6.5
click at [559, 92] on p "Get to staircase." at bounding box center [575, 93] width 61 height 11
drag, startPoint x: 534, startPoint y: 96, endPoint x: 511, endPoint y: 80, distance: 27.9
click at [516, 88] on body "1 ההההההההההההההההההההההההההההההההההההההההההההההההההההההההההההההההההההההההההההה…" at bounding box center [480, 214] width 960 height 429
drag, startPoint x: 548, startPoint y: 96, endPoint x: 591, endPoint y: 169, distance: 85.1
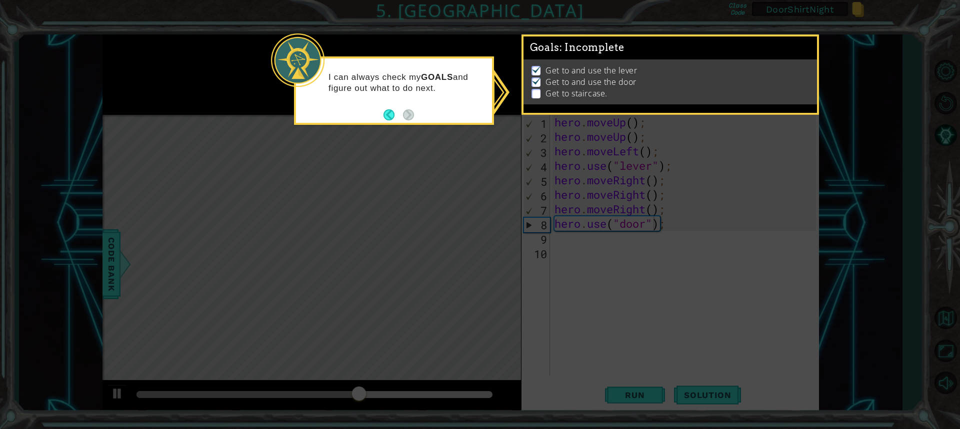
click at [550, 112] on div "Goals : Incomplete Get to and use the lever Get to and use the door Get to stai…" at bounding box center [669, 74] width 297 height 80
drag, startPoint x: 669, startPoint y: 389, endPoint x: 639, endPoint y: 375, distance: 32.9
click at [658, 388] on icon at bounding box center [480, 214] width 960 height 429
drag, startPoint x: 639, startPoint y: 375, endPoint x: 604, endPoint y: 333, distance: 55.0
click at [624, 356] on icon at bounding box center [480, 214] width 960 height 429
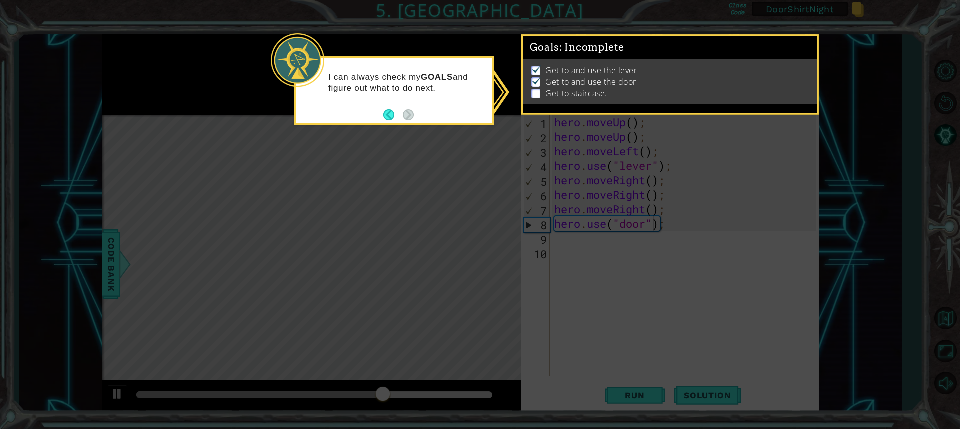
click at [393, 114] on button "Back" at bounding box center [392, 114] width 19 height 11
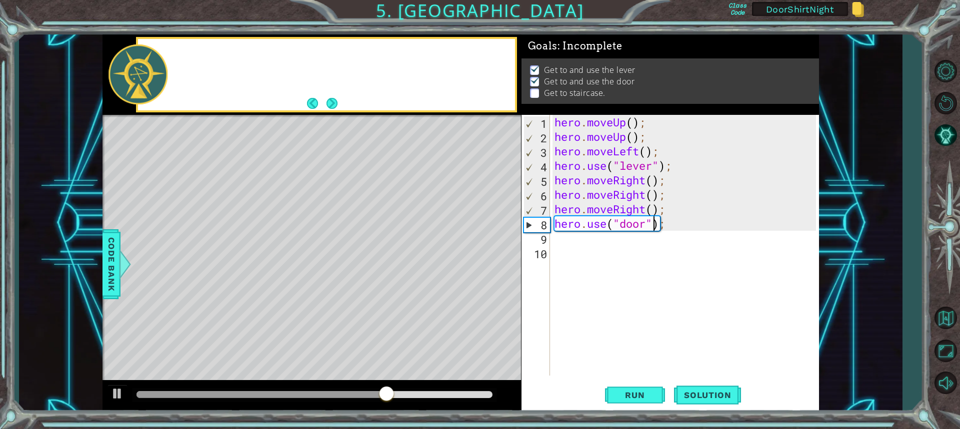
scroll to position [0, 0]
click at [331, 98] on button "Next" at bounding box center [331, 103] width 11 height 11
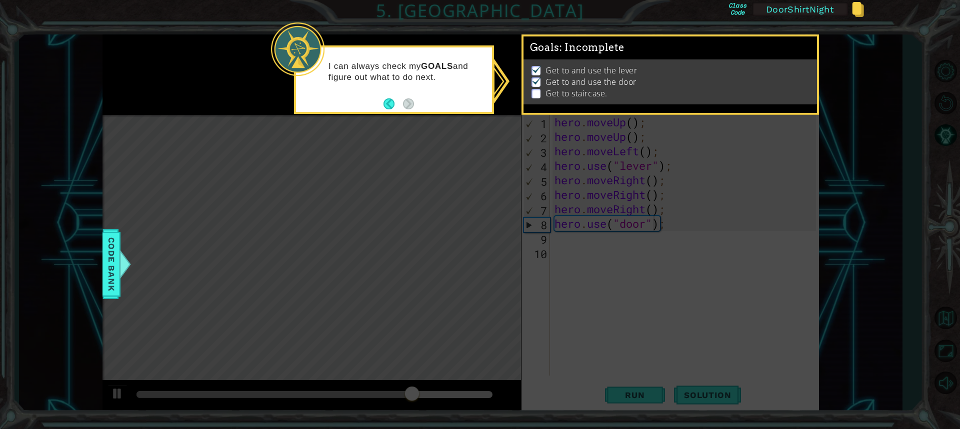
click at [638, 115] on icon at bounding box center [480, 214] width 960 height 429
click at [637, 88] on li "Get to staircase." at bounding box center [670, 93] width 279 height 11
click at [586, 81] on p "Get to and use the door" at bounding box center [590, 81] width 91 height 11
click at [559, 89] on p "Get to staircase." at bounding box center [575, 93] width 61 height 11
click at [559, 88] on p "Get to staircase." at bounding box center [575, 93] width 61 height 11
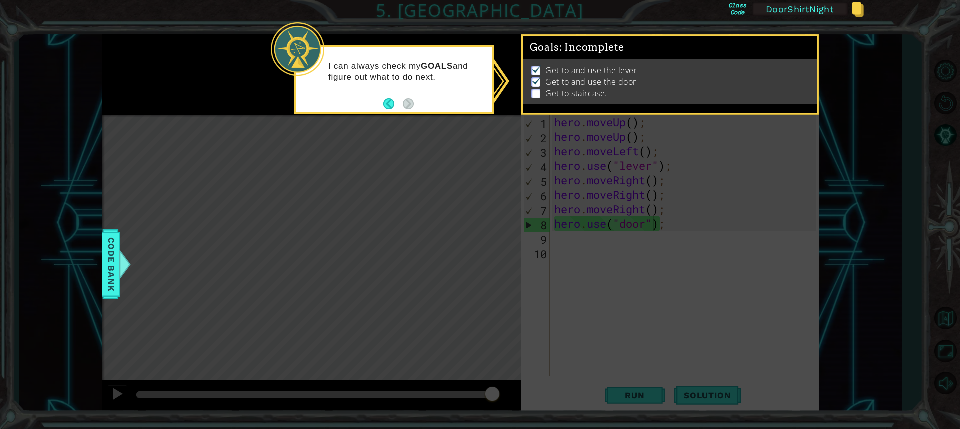
click at [559, 88] on p "Get to staircase." at bounding box center [575, 93] width 61 height 11
click at [119, 270] on div "Code Bank" at bounding box center [111, 264] width 18 height 70
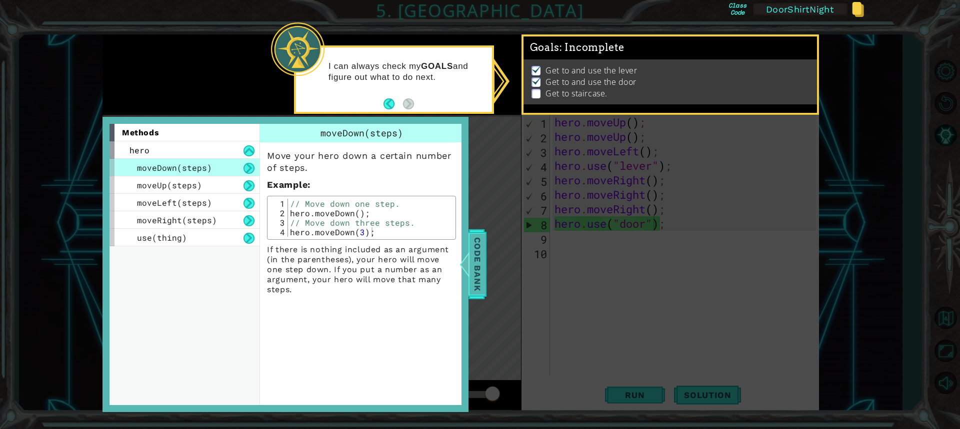
click at [485, 244] on span "Code Bank" at bounding box center [477, 264] width 16 height 61
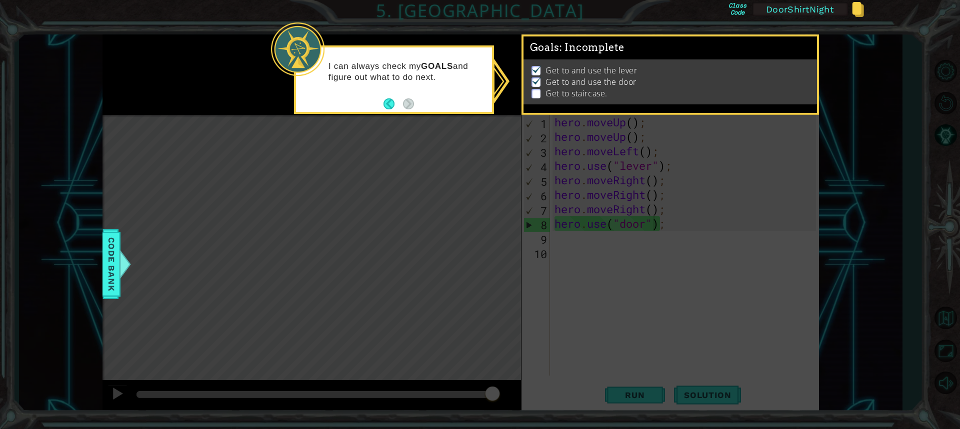
click at [654, 80] on li "Get to and use the door" at bounding box center [670, 81] width 279 height 11
drag, startPoint x: 563, startPoint y: 57, endPoint x: 417, endPoint y: 39, distance: 146.5
click at [419, 41] on div "1 ההההההההההההההההההההההההההההההההההההההההההההההההההההההההההההההההההההההההההההה…" at bounding box center [480, 214] width 960 height 429
click at [538, 88] on li "Get to staircase." at bounding box center [670, 93] width 279 height 11
drag, startPoint x: 539, startPoint y: 84, endPoint x: 534, endPoint y: 90, distance: 7.8
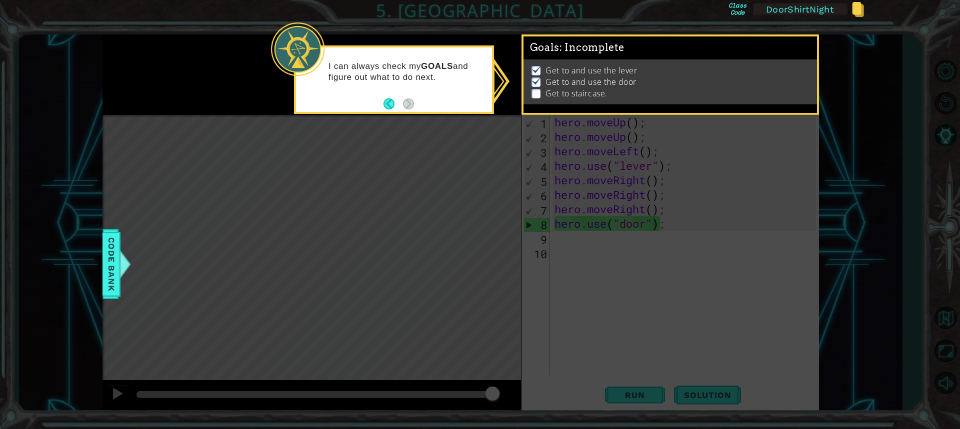
click at [540, 84] on li "Get to and use the door" at bounding box center [670, 81] width 279 height 11
drag, startPoint x: 548, startPoint y: 76, endPoint x: 805, endPoint y: 259, distance: 315.4
click at [600, 126] on div "1 ההההההההההההההההההההההההההההההההההההההההההההההההההההההההההההההההההההההההההההה…" at bounding box center [480, 214] width 960 height 429
drag, startPoint x: 652, startPoint y: 323, endPoint x: 630, endPoint y: 330, distance: 23.2
click at [637, 332] on icon at bounding box center [480, 214] width 960 height 429
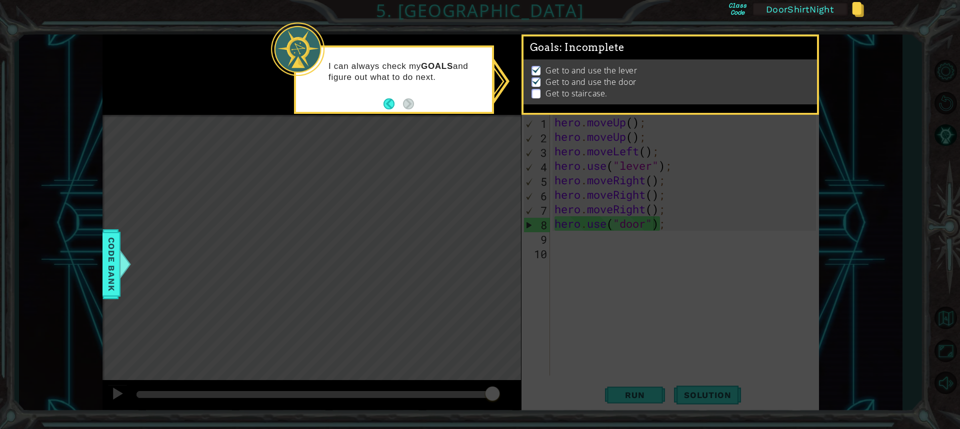
click at [681, 316] on icon at bounding box center [480, 214] width 960 height 429
drag, startPoint x: 923, startPoint y: 107, endPoint x: 918, endPoint y: 117, distance: 11.0
click at [921, 116] on icon at bounding box center [480, 214] width 960 height 429
drag, startPoint x: 662, startPoint y: 123, endPoint x: 639, endPoint y: 126, distance: 23.2
click at [648, 126] on div "1 ההההההההההההההההההההההההההההההההההההההההההההההההההההההההההההההההההההההההההההה…" at bounding box center [480, 214] width 960 height 429
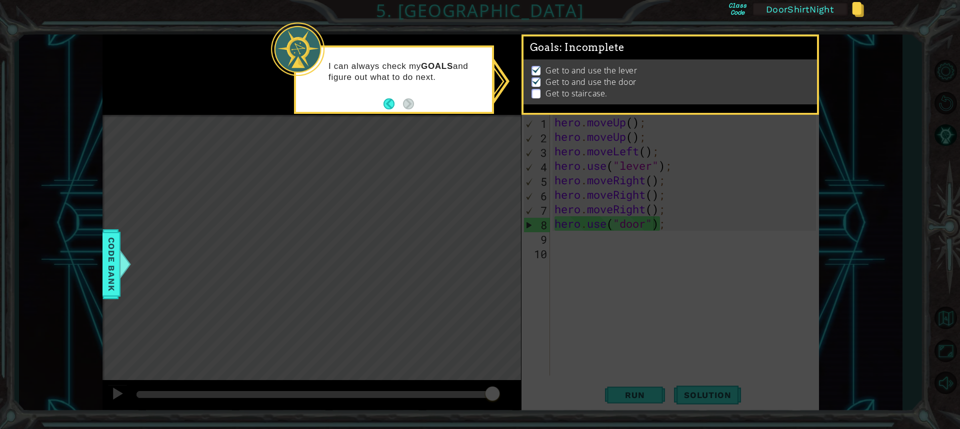
click at [631, 123] on icon at bounding box center [480, 214] width 960 height 429
drag, startPoint x: 626, startPoint y: 127, endPoint x: 618, endPoint y: 134, distance: 10.3
click at [622, 130] on icon at bounding box center [480, 214] width 960 height 429
drag, startPoint x: 892, startPoint y: 202, endPoint x: 784, endPoint y: 199, distance: 108.0
click at [854, 211] on icon at bounding box center [480, 214] width 960 height 429
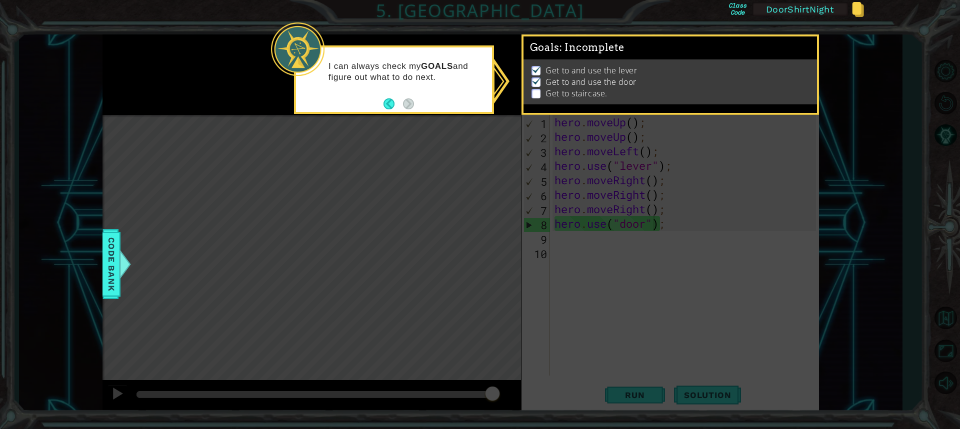
drag, startPoint x: 557, startPoint y: 72, endPoint x: 630, endPoint y: 51, distance: 75.9
click at [559, 71] on p "Get to and use the lever" at bounding box center [590, 70] width 91 height 11
drag, startPoint x: 831, startPoint y: 97, endPoint x: 807, endPoint y: 96, distance: 24.5
click at [829, 96] on icon at bounding box center [480, 214] width 960 height 429
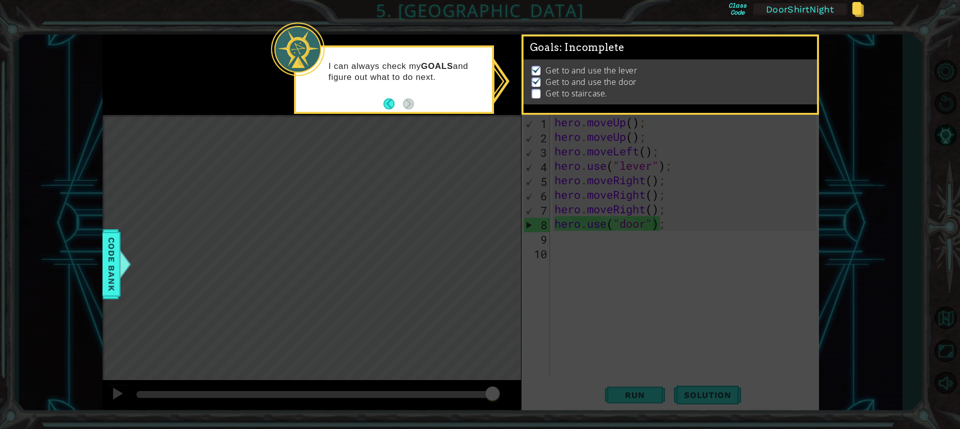
drag, startPoint x: 682, startPoint y: 293, endPoint x: 670, endPoint y: 277, distance: 19.7
click at [673, 281] on icon at bounding box center [480, 214] width 960 height 429
click at [534, 89] on p at bounding box center [535, 93] width 9 height 9
click at [535, 89] on p at bounding box center [535, 93] width 9 height 9
click at [539, 89] on p at bounding box center [535, 93] width 9 height 9
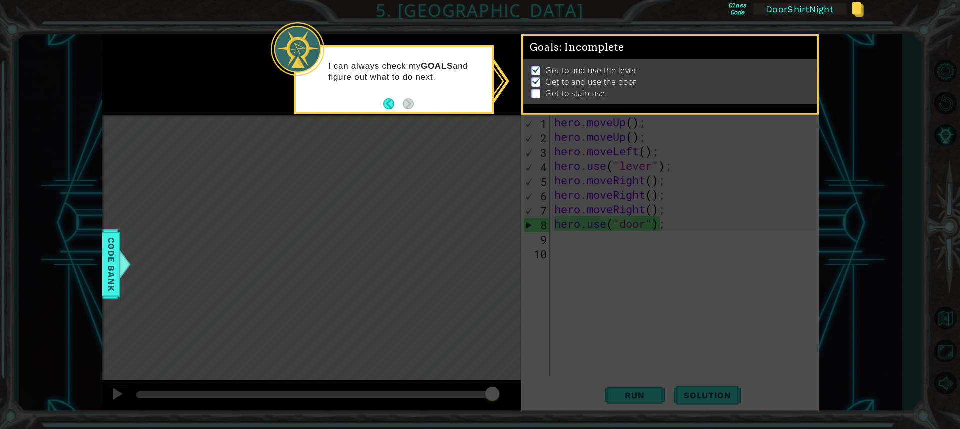
click at [722, 165] on icon at bounding box center [480, 214] width 960 height 429
click at [738, 164] on icon at bounding box center [480, 214] width 960 height 429
drag, startPoint x: 709, startPoint y: 150, endPoint x: 712, endPoint y: 118, distance: 32.6
click at [714, 120] on icon at bounding box center [480, 214] width 960 height 429
click at [536, 89] on p at bounding box center [535, 93] width 9 height 9
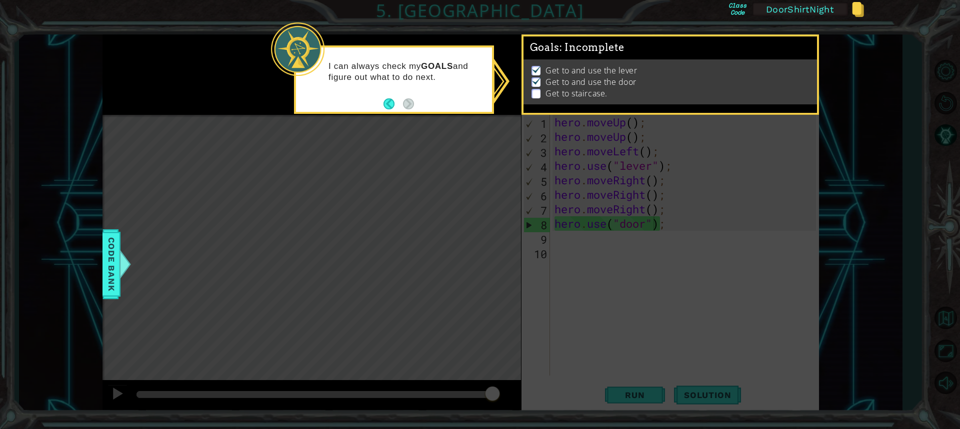
click at [537, 89] on p at bounding box center [535, 93] width 9 height 9
click at [543, 79] on li "Get to and use the door" at bounding box center [670, 81] width 279 height 11
click at [724, 299] on icon at bounding box center [480, 214] width 960 height 429
drag, startPoint x: 712, startPoint y: 420, endPoint x: 710, endPoint y: 395, distance: 24.6
click at [709, 405] on icon at bounding box center [480, 214] width 960 height 429
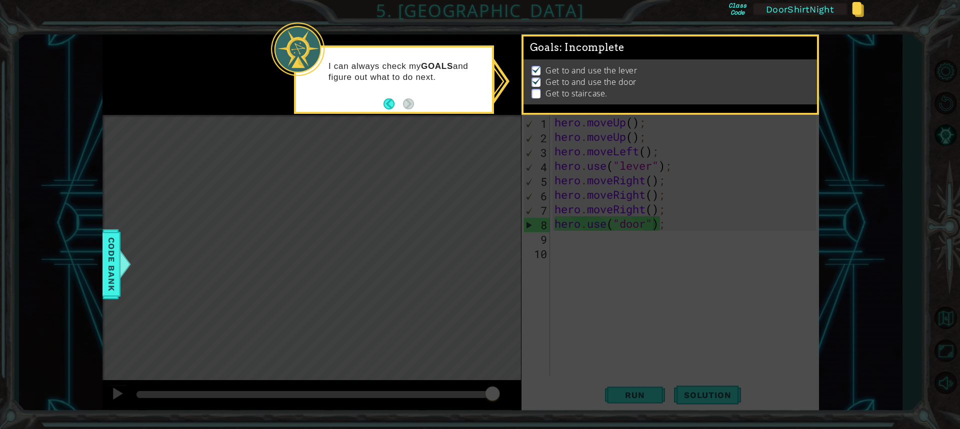
drag, startPoint x: 628, startPoint y: 394, endPoint x: 633, endPoint y: 383, distance: 11.4
click at [630, 390] on icon at bounding box center [480, 214] width 960 height 429
drag, startPoint x: 635, startPoint y: 389, endPoint x: 635, endPoint y: 384, distance: 5.5
click at [635, 389] on icon at bounding box center [480, 214] width 960 height 429
drag, startPoint x: 637, startPoint y: 384, endPoint x: 636, endPoint y: 375, distance: 9.5
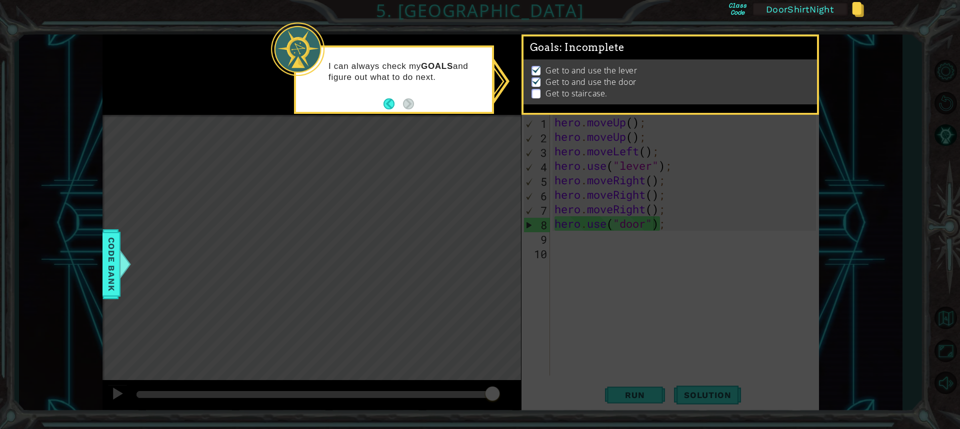
click at [636, 384] on icon at bounding box center [480, 214] width 960 height 429
drag, startPoint x: 589, startPoint y: 379, endPoint x: 594, endPoint y: 377, distance: 5.7
click at [593, 378] on icon at bounding box center [480, 214] width 960 height 429
click at [605, 399] on icon at bounding box center [480, 214] width 960 height 429
click at [610, 396] on icon at bounding box center [480, 214] width 960 height 429
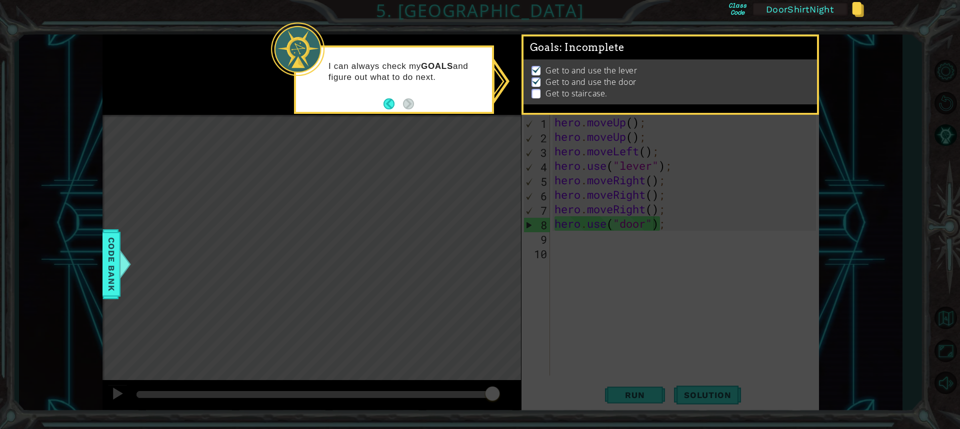
click at [610, 396] on icon at bounding box center [480, 214] width 960 height 429
click at [651, 377] on icon at bounding box center [480, 214] width 960 height 429
click at [650, 377] on icon at bounding box center [480, 214] width 960 height 429
drag, startPoint x: 646, startPoint y: 385, endPoint x: 643, endPoint y: 378, distance: 7.2
click at [643, 379] on icon at bounding box center [480, 214] width 960 height 429
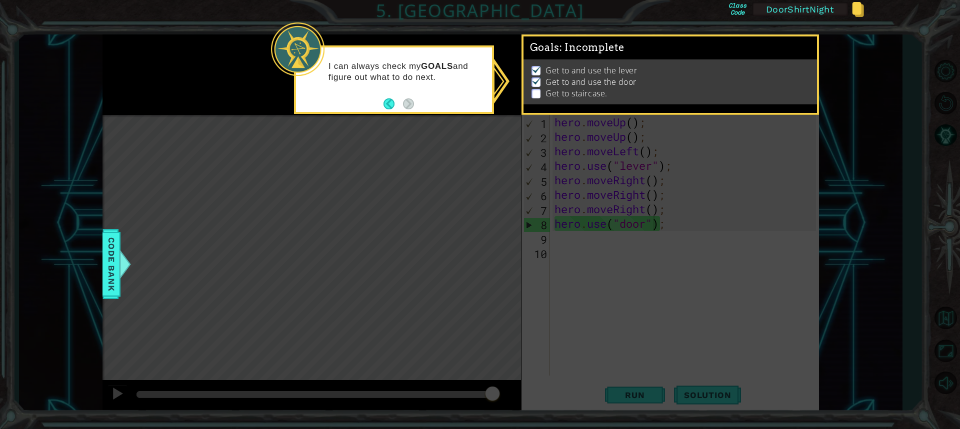
click at [655, 327] on icon at bounding box center [480, 214] width 960 height 429
drag, startPoint x: 656, startPoint y: 326, endPoint x: 658, endPoint y: 315, distance: 11.7
click at [657, 323] on icon at bounding box center [480, 214] width 960 height 429
drag, startPoint x: 133, startPoint y: 254, endPoint x: 127, endPoint y: 258, distance: 6.8
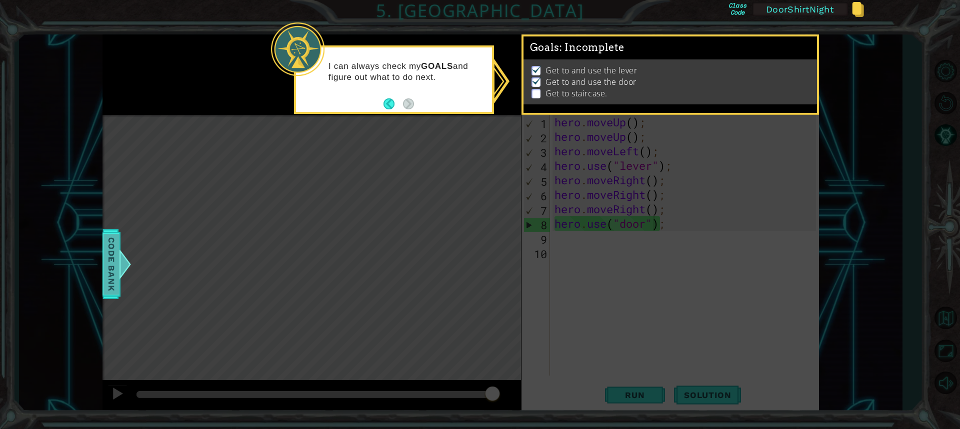
click at [132, 254] on icon at bounding box center [480, 214] width 960 height 429
drag, startPoint x: 128, startPoint y: 257, endPoint x: 121, endPoint y: 260, distance: 7.6
click at [124, 259] on div at bounding box center [125, 264] width 12 height 30
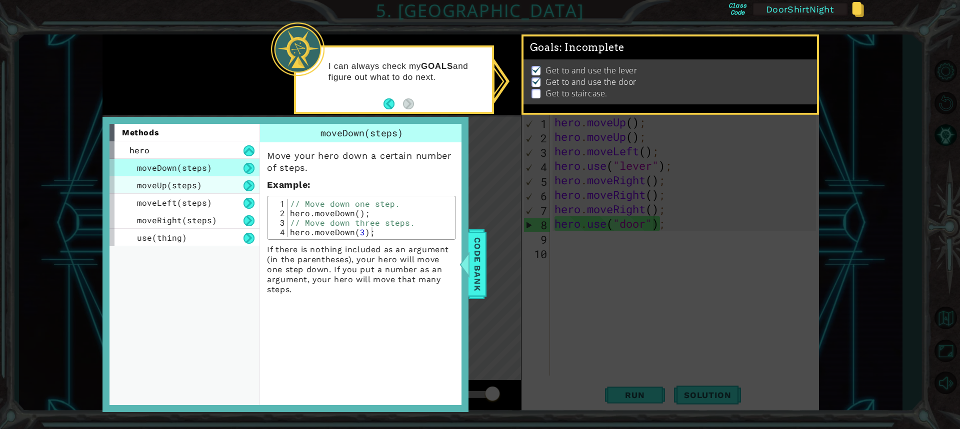
click at [217, 183] on div "moveUp(steps)" at bounding box center [184, 184] width 150 height 17
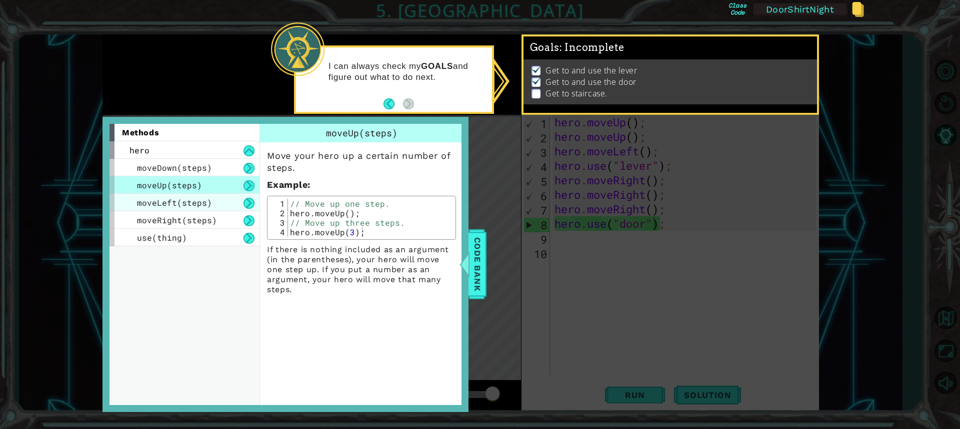
click at [227, 199] on div "moveLeft(steps)" at bounding box center [184, 202] width 150 height 17
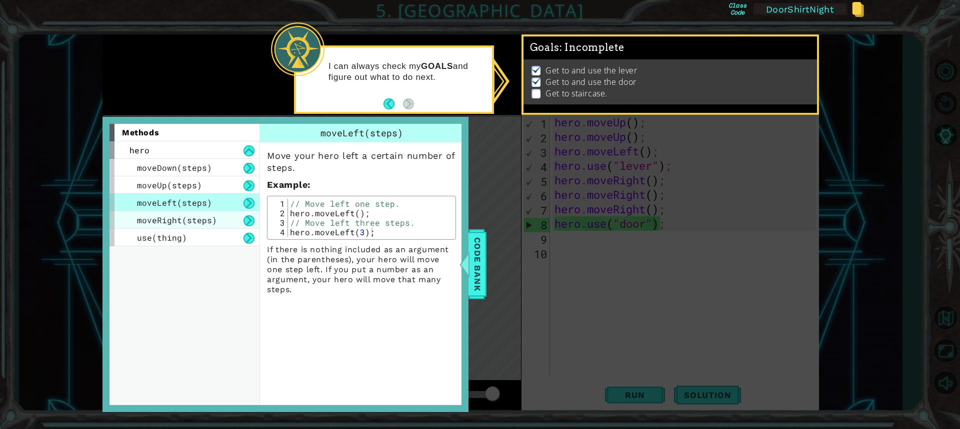
click at [225, 223] on div "moveRight(steps)" at bounding box center [184, 219] width 150 height 17
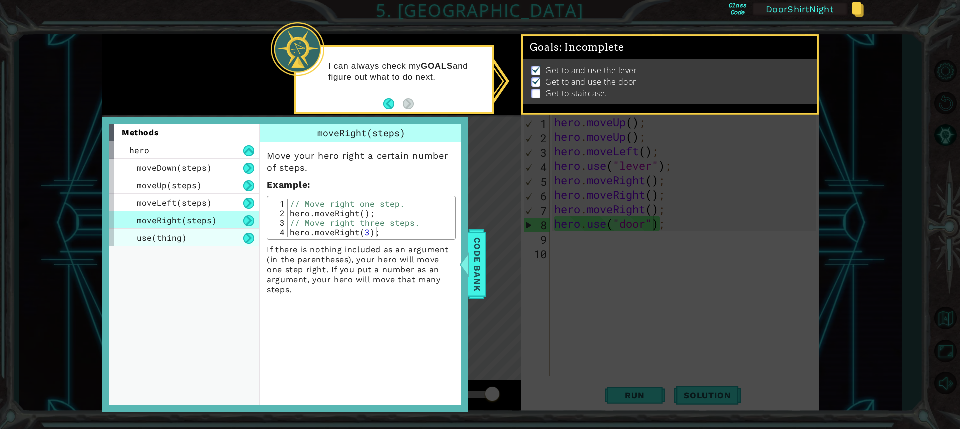
click at [220, 239] on div "use(thing)" at bounding box center [184, 237] width 150 height 17
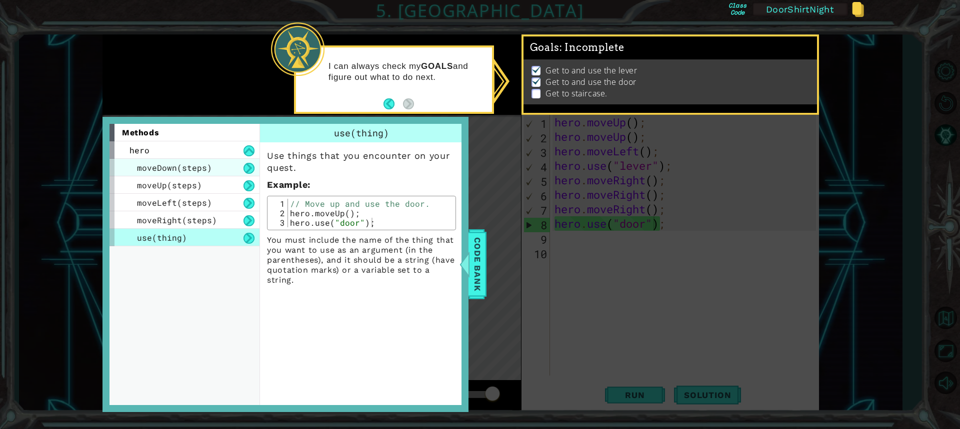
click at [215, 159] on div "moveDown(steps)" at bounding box center [184, 167] width 150 height 17
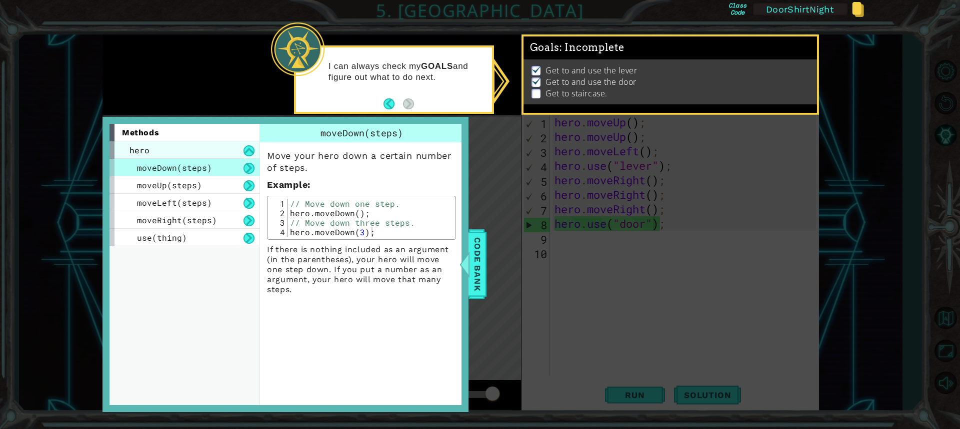
click at [214, 152] on div "hero" at bounding box center [184, 149] width 150 height 17
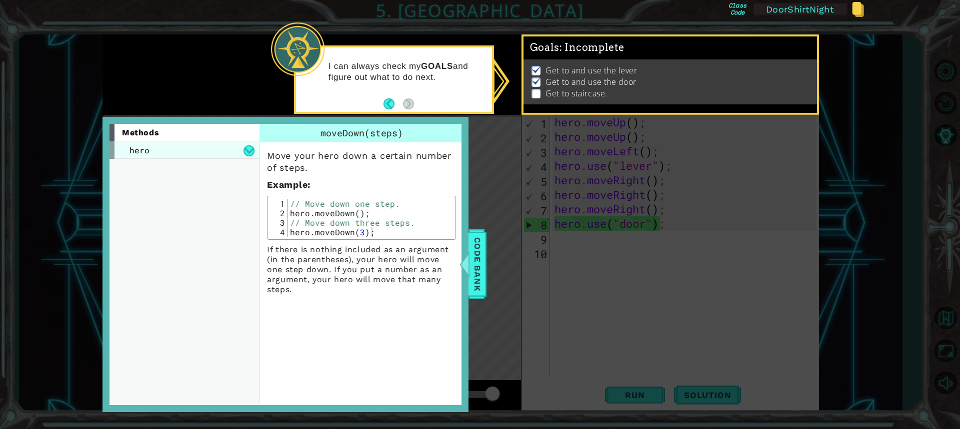
click at [255, 150] on div "hero" at bounding box center [184, 149] width 150 height 17
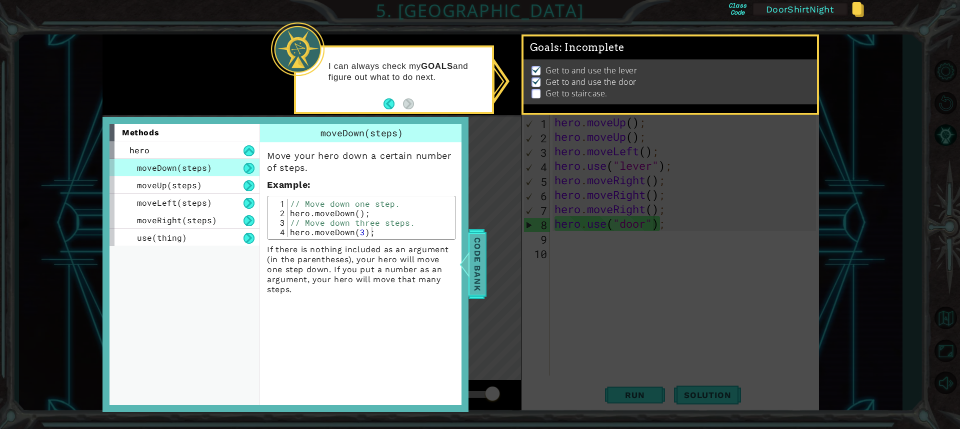
click at [478, 265] on span "Code Bank" at bounding box center [477, 264] width 16 height 61
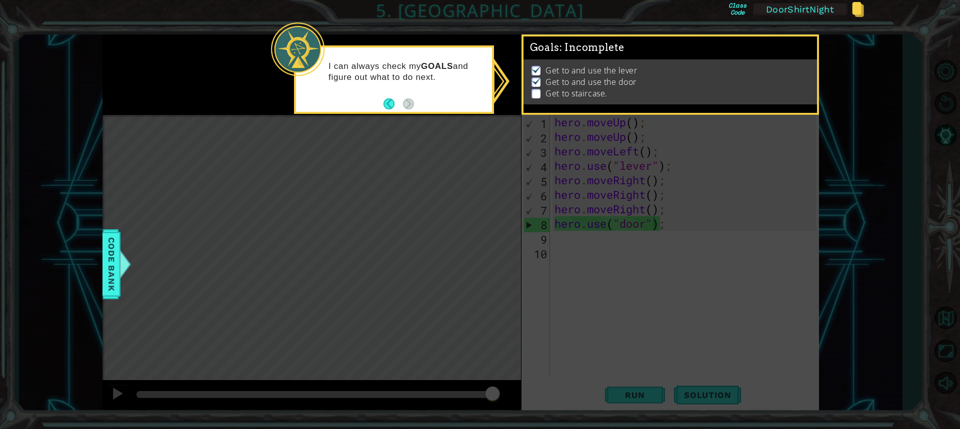
scroll to position [4, 0]
click at [560, 88] on p "Get to staircase." at bounding box center [575, 93] width 61 height 11
click at [561, 88] on p "Get to staircase." at bounding box center [575, 93] width 61 height 11
drag, startPoint x: 564, startPoint y: 283, endPoint x: 593, endPoint y: 248, distance: 44.7
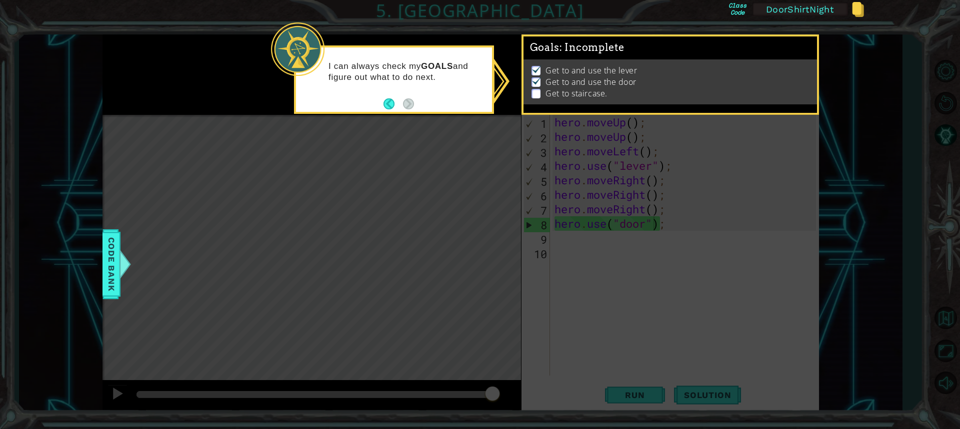
click at [572, 279] on icon at bounding box center [480, 214] width 960 height 429
click at [599, 237] on icon at bounding box center [480, 214] width 960 height 429
drag, startPoint x: 610, startPoint y: 220, endPoint x: 639, endPoint y: 188, distance: 42.5
click at [615, 212] on icon at bounding box center [480, 214] width 960 height 429
click at [650, 184] on icon at bounding box center [480, 214] width 960 height 429
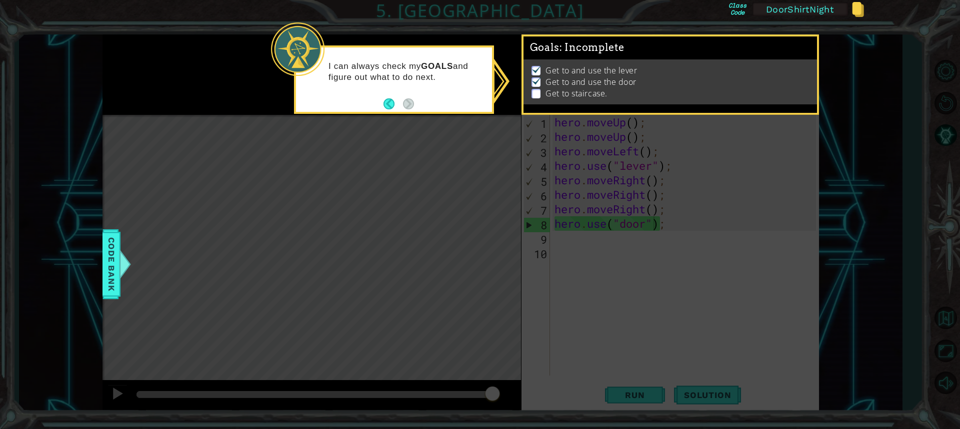
click at [650, 188] on icon at bounding box center [480, 214] width 960 height 429
click at [654, 189] on icon at bounding box center [480, 214] width 960 height 429
click at [657, 200] on icon at bounding box center [480, 214] width 960 height 429
drag, startPoint x: 658, startPoint y: 202, endPoint x: 610, endPoint y: 326, distance: 133.4
click at [655, 219] on icon at bounding box center [480, 214] width 960 height 429
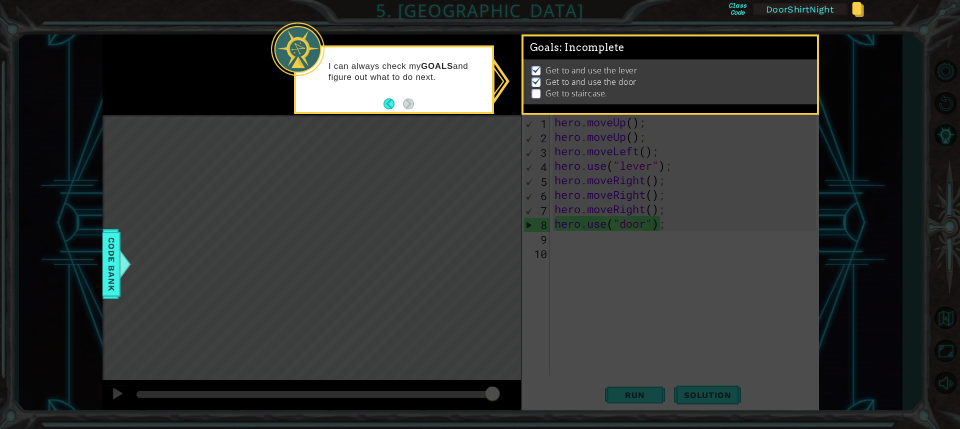
drag, startPoint x: 610, startPoint y: 326, endPoint x: 597, endPoint y: 362, distance: 38.1
click at [586, 373] on icon at bounding box center [480, 214] width 960 height 429
drag, startPoint x: 622, startPoint y: 412, endPoint x: 648, endPoint y: 394, distance: 31.5
click at [626, 410] on icon at bounding box center [480, 214] width 960 height 429
drag, startPoint x: 658, startPoint y: 404, endPoint x: 959, endPoint y: 412, distance: 301.0
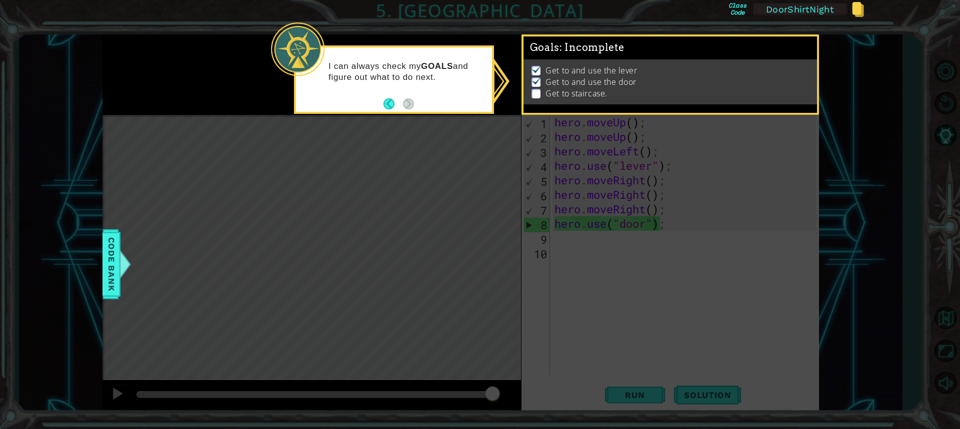
click at [959, 413] on icon at bounding box center [480, 214] width 960 height 429
drag, startPoint x: 941, startPoint y: 412, endPoint x: 916, endPoint y: 373, distance: 46.0
click at [934, 404] on icon at bounding box center [480, 214] width 960 height 429
drag, startPoint x: 812, startPoint y: 333, endPoint x: 754, endPoint y: 264, distance: 90.5
click at [791, 314] on icon at bounding box center [480, 214] width 960 height 429
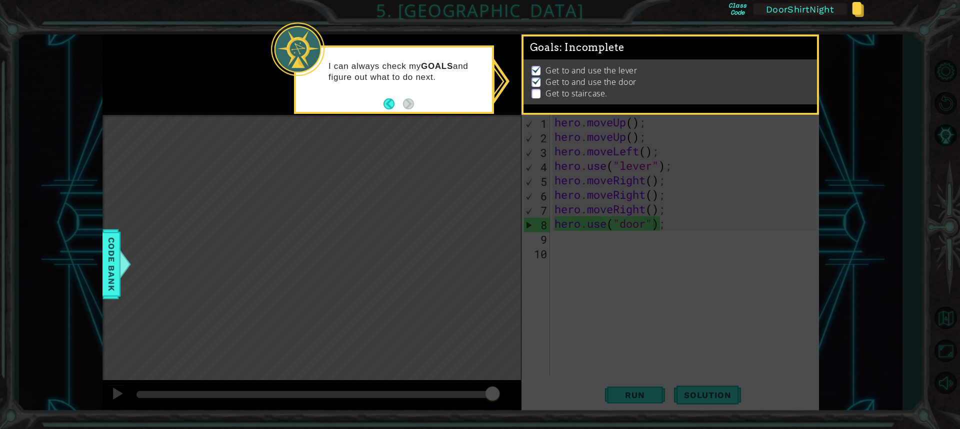
drag, startPoint x: 661, startPoint y: 248, endPoint x: 573, endPoint y: 229, distance: 90.1
click at [579, 235] on icon at bounding box center [480, 214] width 960 height 429
drag, startPoint x: 555, startPoint y: 207, endPoint x: 384, endPoint y: 1, distance: 267.6
click at [485, 127] on icon at bounding box center [480, 214] width 960 height 429
click at [104, 278] on div "Code Bank" at bounding box center [111, 264] width 18 height 70
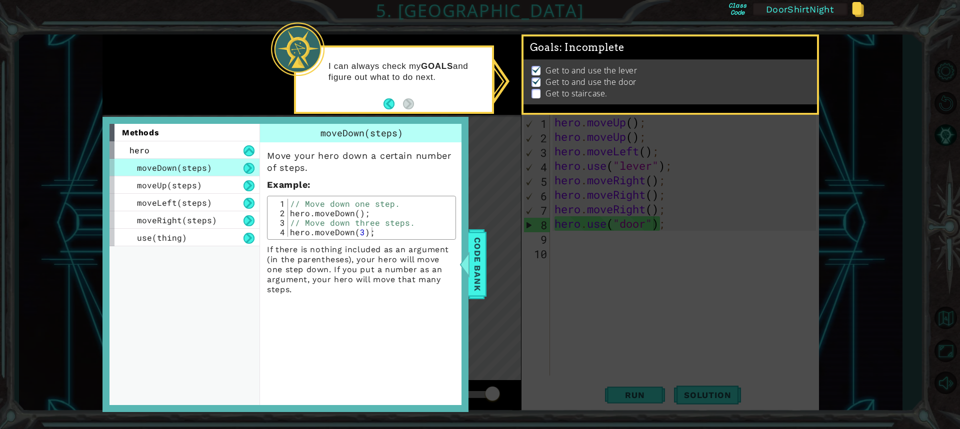
click at [492, 257] on icon at bounding box center [480, 214] width 960 height 429
click at [479, 268] on span "Code Bank" at bounding box center [477, 264] width 16 height 61
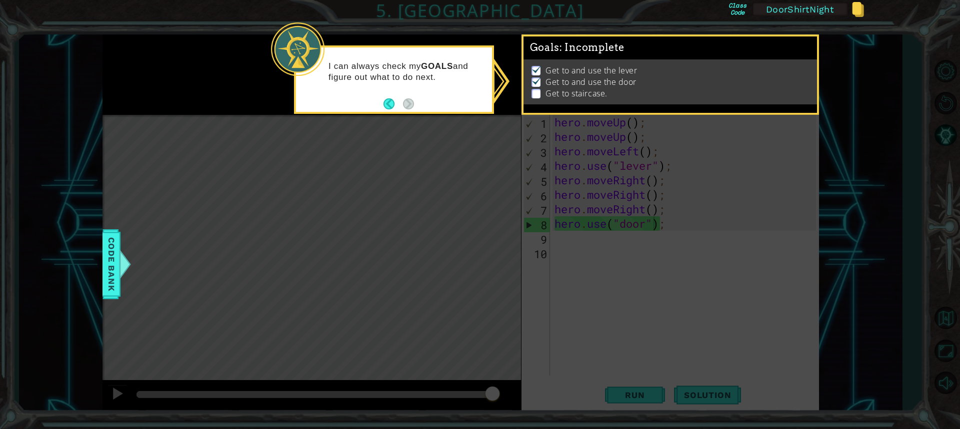
drag, startPoint x: 662, startPoint y: 182, endPoint x: 629, endPoint y: 155, distance: 42.9
click at [651, 180] on icon at bounding box center [480, 214] width 960 height 429
drag, startPoint x: 587, startPoint y: -32, endPoint x: 465, endPoint y: 143, distance: 213.2
click at [465, 139] on icon at bounding box center [480, 214] width 960 height 429
drag, startPoint x: 540, startPoint y: 85, endPoint x: 534, endPoint y: 87, distance: 6.3
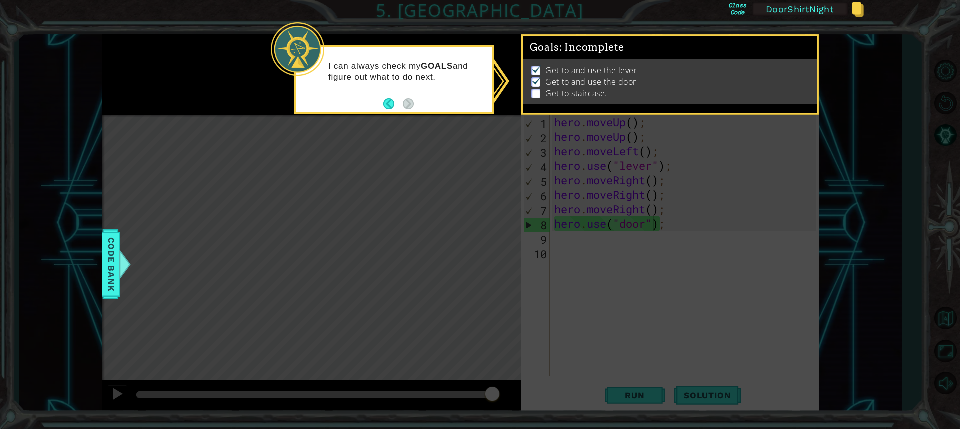
click at [538, 89] on p at bounding box center [535, 93] width 9 height 9
click at [534, 89] on p at bounding box center [535, 93] width 9 height 9
drag, startPoint x: 543, startPoint y: 87, endPoint x: 535, endPoint y: 87, distance: 8.0
drag, startPoint x: 535, startPoint y: 87, endPoint x: 525, endPoint y: 86, distance: 9.5
drag, startPoint x: 525, startPoint y: 86, endPoint x: 589, endPoint y: 139, distance: 83.1
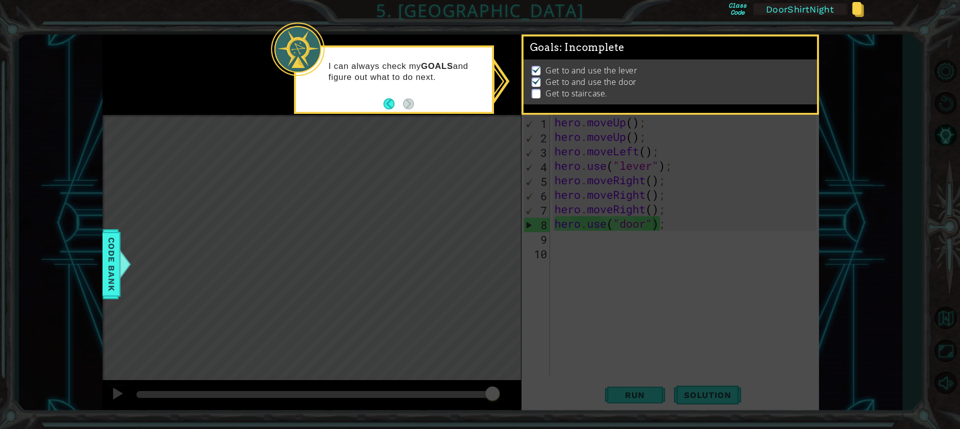
click at [772, 181] on icon at bounding box center [480, 214] width 960 height 429
click at [569, 88] on p "Get to staircase." at bounding box center [575, 93] width 61 height 11
click at [565, 88] on p "Get to staircase." at bounding box center [575, 93] width 61 height 11
drag, startPoint x: 542, startPoint y: 72, endPoint x: 518, endPoint y: 87, distance: 27.9
click at [537, 79] on li "Get to and use the door" at bounding box center [670, 81] width 279 height 11
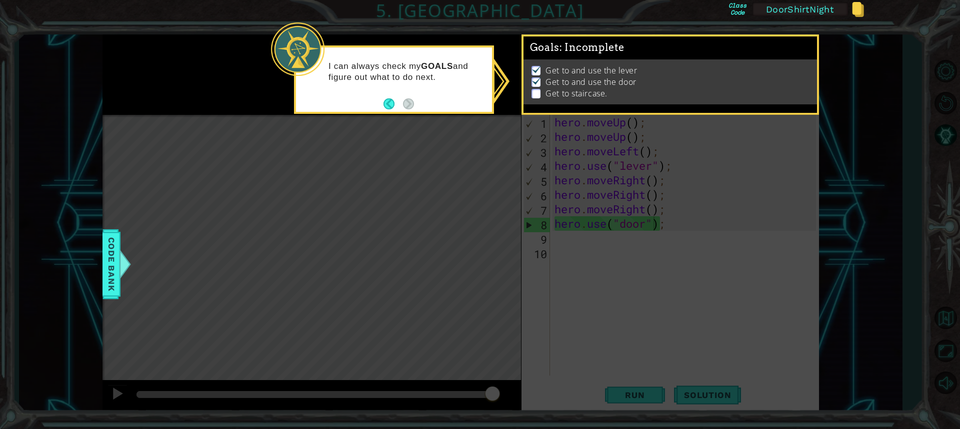
drag, startPoint x: 433, startPoint y: 35, endPoint x: 429, endPoint y: 49, distance: 14.6
click at [432, 42] on icon at bounding box center [480, 214] width 960 height 429
drag, startPoint x: 430, startPoint y: 57, endPoint x: 426, endPoint y: 64, distance: 8.1
click at [433, 56] on div "I can always check my GOALS and figure out what to do next." at bounding box center [394, 76] width 196 height 50
drag, startPoint x: 425, startPoint y: 65, endPoint x: 412, endPoint y: 66, distance: 12.5
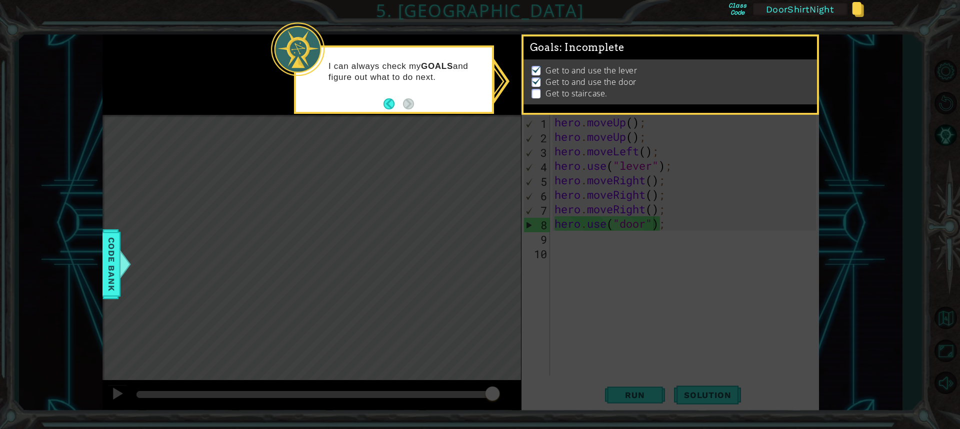
click at [412, 66] on p "I can always check my GOALS and figure out what to do next." at bounding box center [406, 72] width 156 height 22
click at [348, 77] on p "I can always check my GOALS and figure out what to do next." at bounding box center [406, 72] width 156 height 22
click at [377, 89] on div "I can always check my GOALS and figure out what to do next." at bounding box center [394, 76] width 196 height 50
drag, startPoint x: 604, startPoint y: 327, endPoint x: 601, endPoint y: 300, distance: 27.7
click at [614, 313] on icon at bounding box center [480, 214] width 960 height 429
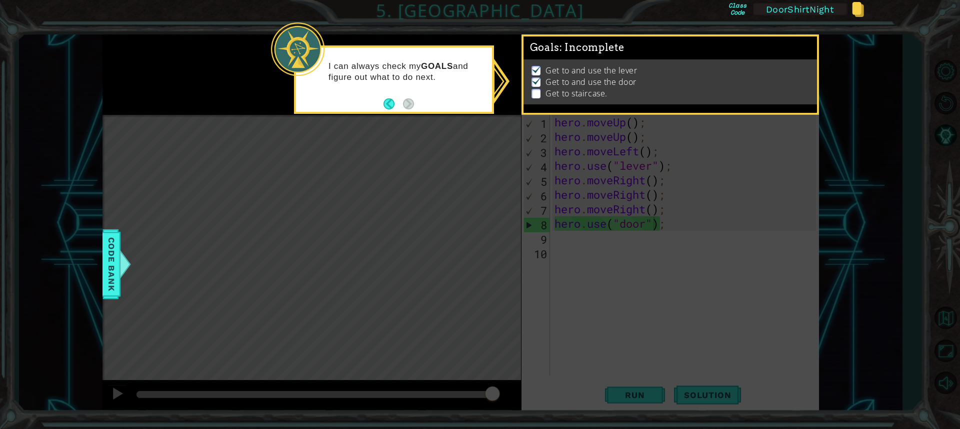
click at [573, 238] on icon at bounding box center [480, 214] width 960 height 429
click at [573, 236] on icon at bounding box center [480, 214] width 960 height 429
drag, startPoint x: 576, startPoint y: 217, endPoint x: 569, endPoint y: 200, distance: 18.2
click at [574, 213] on icon at bounding box center [480, 214] width 960 height 429
drag, startPoint x: 569, startPoint y: 200, endPoint x: 561, endPoint y: 140, distance: 60.5
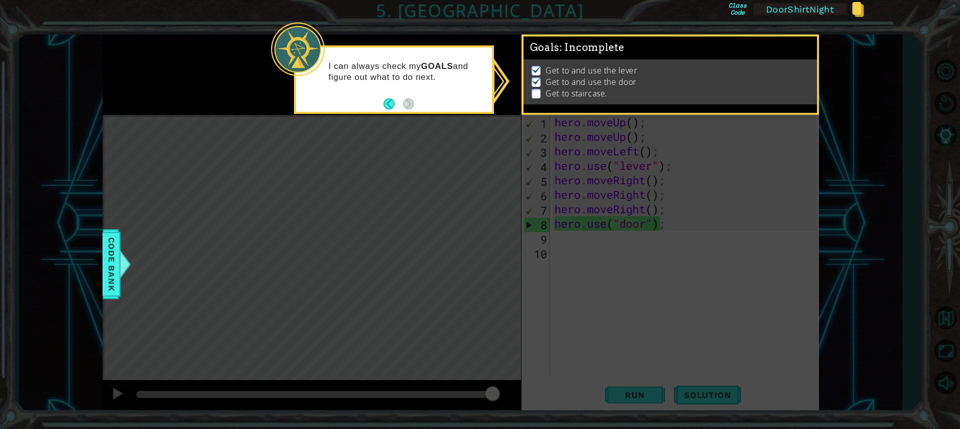
click at [562, 144] on icon at bounding box center [480, 214] width 960 height 429
click at [533, 89] on p at bounding box center [535, 93] width 9 height 9
click at [536, 89] on p at bounding box center [535, 93] width 9 height 9
click at [540, 88] on li "Get to staircase." at bounding box center [670, 93] width 279 height 11
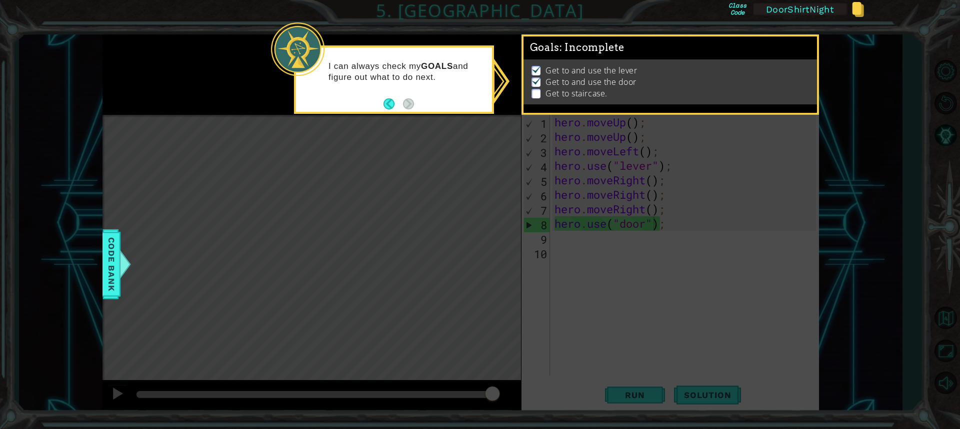
click at [542, 79] on li "Get to and use the door" at bounding box center [670, 81] width 279 height 11
drag, startPoint x: 581, startPoint y: 218, endPoint x: 586, endPoint y: 211, distance: 8.2
click at [582, 217] on icon at bounding box center [480, 214] width 960 height 429
click at [586, 211] on icon at bounding box center [480, 214] width 960 height 429
drag, startPoint x: 591, startPoint y: 182, endPoint x: 585, endPoint y: 148, distance: 35.0
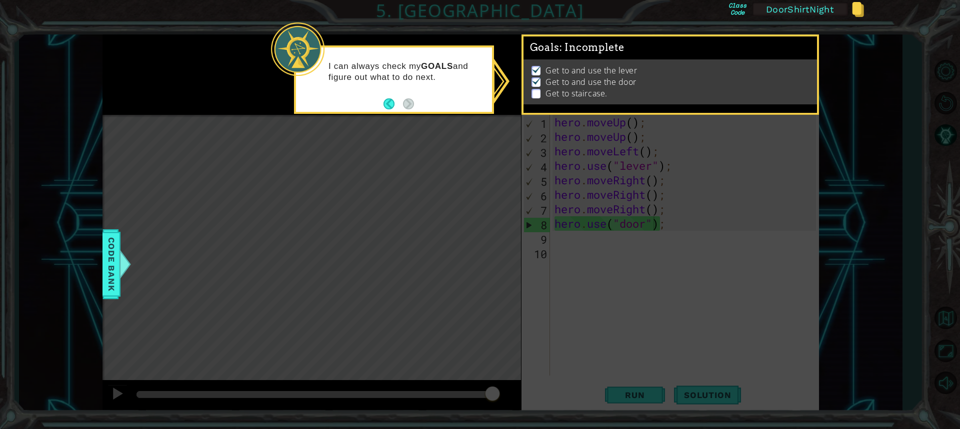
click at [585, 148] on icon at bounding box center [480, 214] width 960 height 429
drag, startPoint x: 571, startPoint y: 180, endPoint x: 586, endPoint y: 173, distance: 16.5
click at [572, 180] on icon at bounding box center [480, 214] width 960 height 429
click at [583, 178] on icon at bounding box center [480, 214] width 960 height 429
click at [599, 175] on icon at bounding box center [480, 214] width 960 height 429
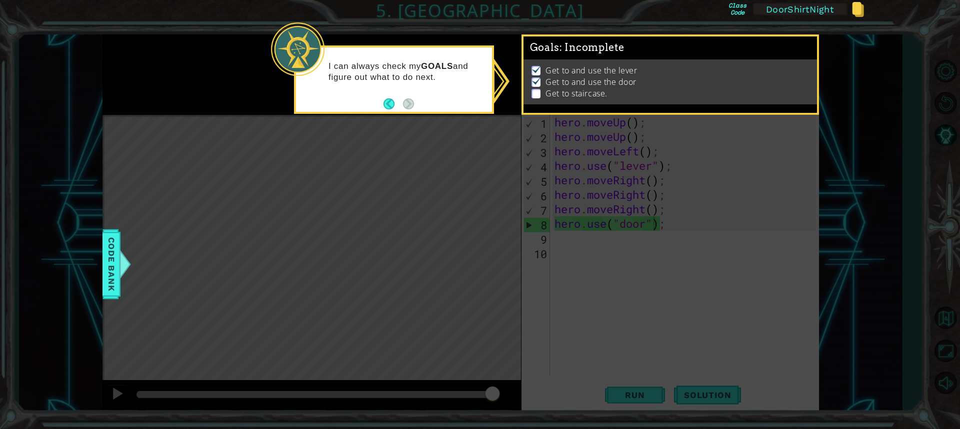
drag, startPoint x: 631, startPoint y: 191, endPoint x: 627, endPoint y: 176, distance: 15.5
click at [627, 181] on icon at bounding box center [480, 214] width 960 height 429
click at [628, 177] on icon at bounding box center [480, 214] width 960 height 429
drag, startPoint x: 630, startPoint y: 175, endPoint x: 635, endPoint y: 171, distance: 6.4
click at [632, 173] on icon at bounding box center [480, 214] width 960 height 429
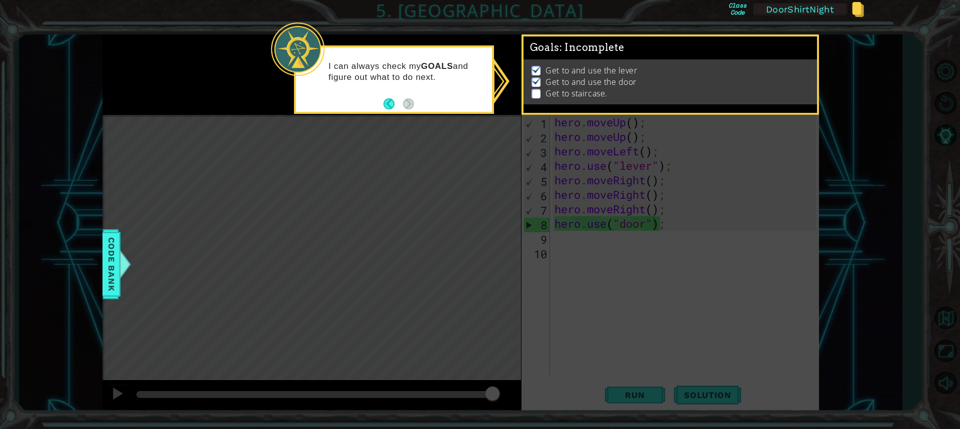
drag, startPoint x: 650, startPoint y: 164, endPoint x: 651, endPoint y: 170, distance: 5.5
click at [651, 170] on icon at bounding box center [480, 214] width 960 height 429
click at [651, 172] on icon at bounding box center [480, 214] width 960 height 429
drag, startPoint x: 653, startPoint y: 177, endPoint x: 644, endPoint y: 185, distance: 12.0
click at [649, 182] on icon at bounding box center [480, 214] width 960 height 429
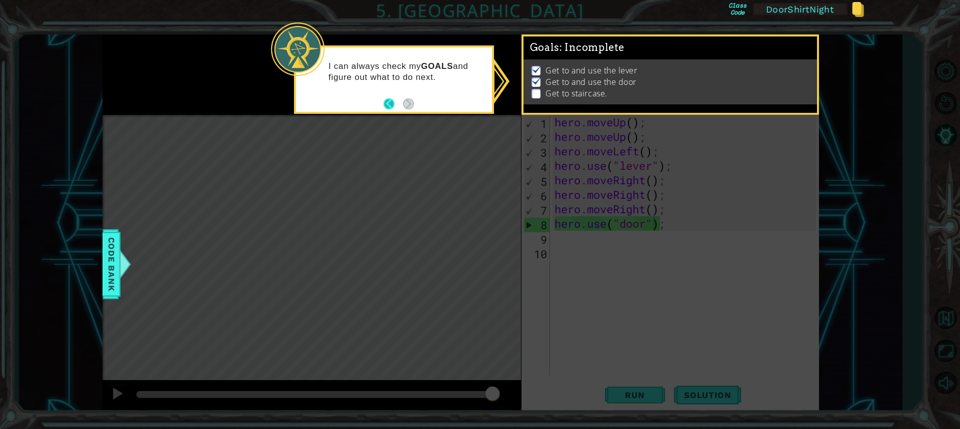
click at [392, 105] on button "Back" at bounding box center [392, 103] width 19 height 11
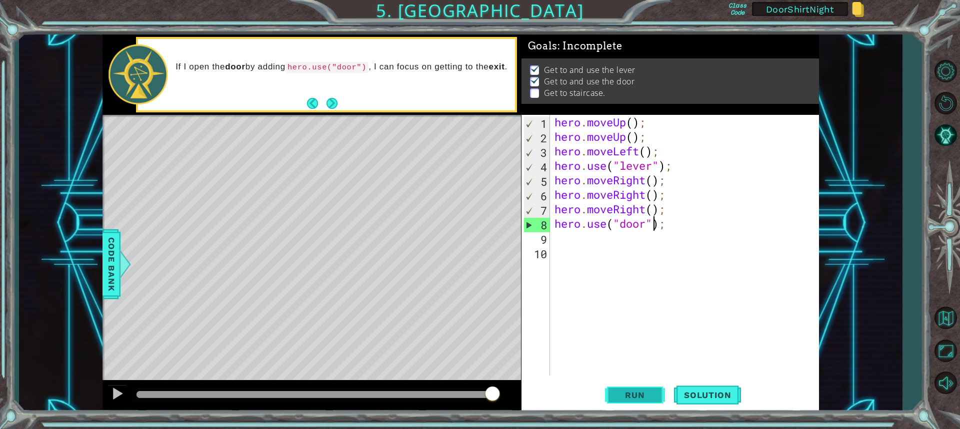
click at [622, 393] on span "Run" at bounding box center [634, 395] width 39 height 10
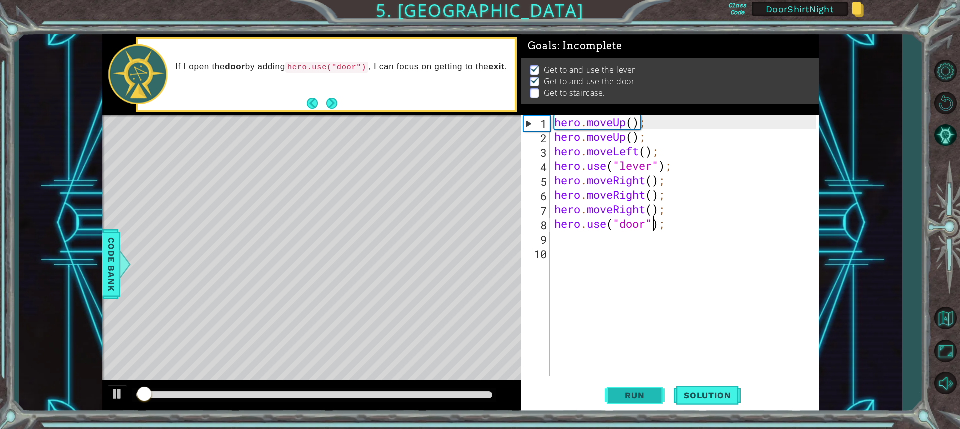
scroll to position [1, 0]
drag, startPoint x: 364, startPoint y: 381, endPoint x: 104, endPoint y: 344, distance: 262.6
click at [104, 344] on div "methods hero moveDown(steps) moveUp(steps) moveLeft(steps) moveRight(steps) use…" at bounding box center [460, 223] width 716 height 378
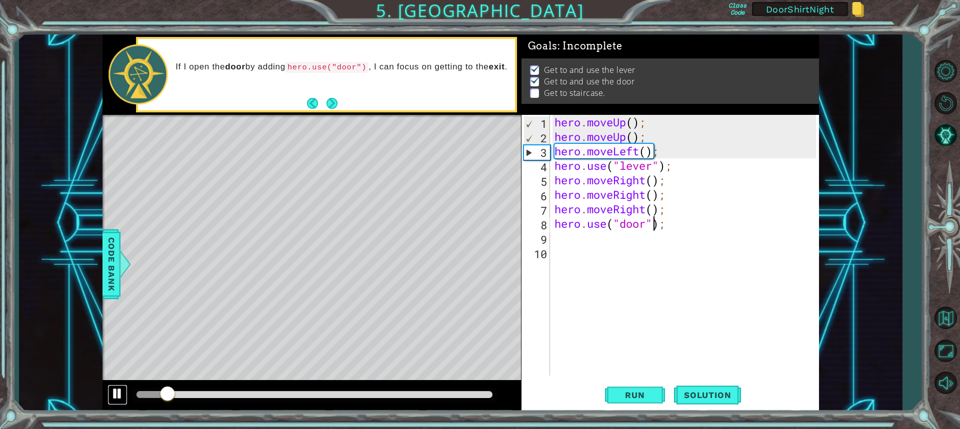
drag, startPoint x: 119, startPoint y: 400, endPoint x: 124, endPoint y: 396, distance: 6.8
click at [119, 400] on div at bounding box center [117, 393] width 13 height 13
drag, startPoint x: 647, startPoint y: 142, endPoint x: 549, endPoint y: 138, distance: 97.5
click at [549, 138] on div "hero.use("door"); 1 2 3 4 5 6 7 8 9 10 hero . moveUp ( ) ; hero . moveUp ( ) ; …" at bounding box center [668, 245] width 294 height 261
type textarea "hero.moveUp();"
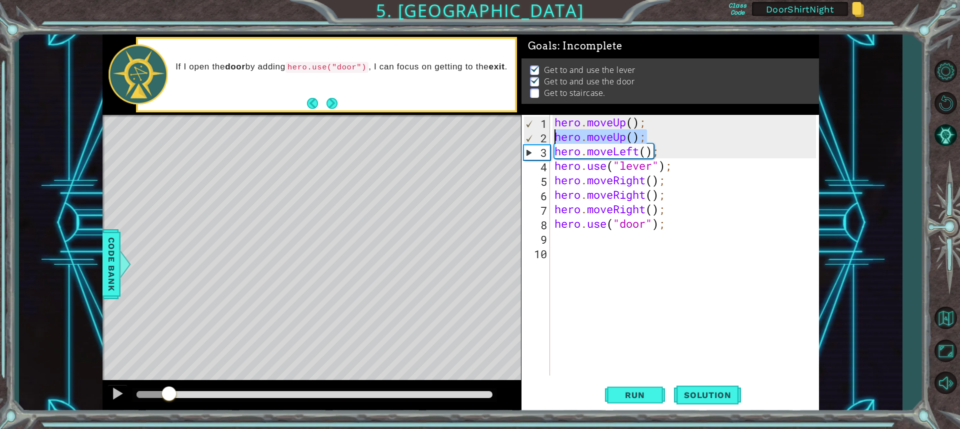
scroll to position [0, 0]
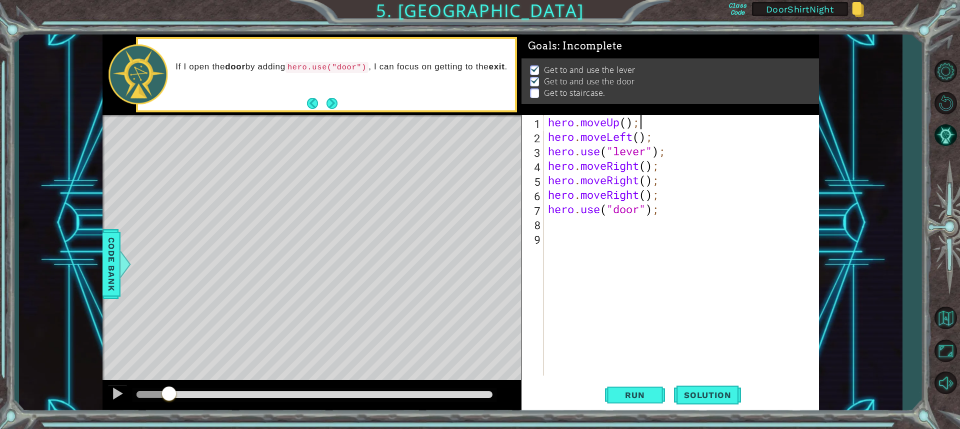
click at [625, 125] on div "hero . moveUp ( ) ; hero . moveLeft ( ) ; hero . use ( "lever" ) ; hero . moveR…" at bounding box center [683, 260] width 275 height 290
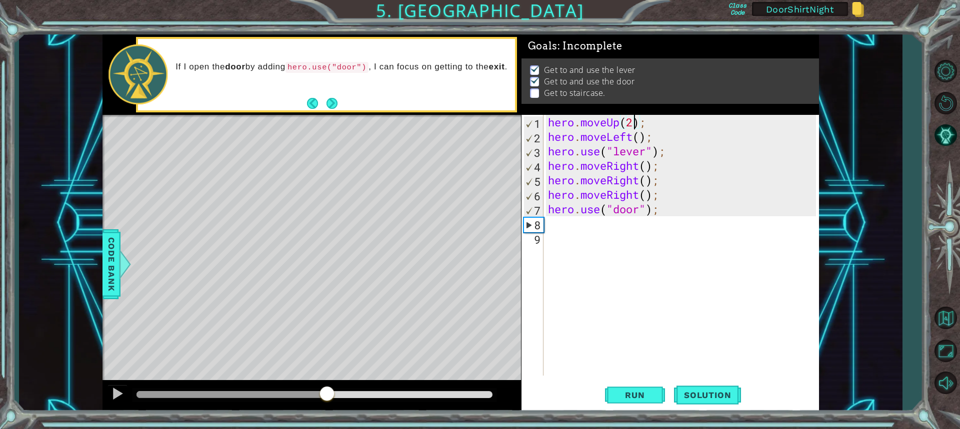
drag, startPoint x: 165, startPoint y: 392, endPoint x: 377, endPoint y: 453, distance: 220.9
click at [377, 429] on html "1 ההההההההההההההההההההההההההההההההההההההההההההההההההההההההההההההההההההההההההההה…" at bounding box center [480, 214] width 960 height 429
drag, startPoint x: 559, startPoint y: 205, endPoint x: 563, endPoint y: 215, distance: 11.0
click at [559, 205] on div "hero . moveUp ( 2 ) ; hero . moveLeft ( ) ; hero . use ( "lever" ) ; hero . mov…" at bounding box center [683, 260] width 275 height 290
type textarea "hero.use("door");"
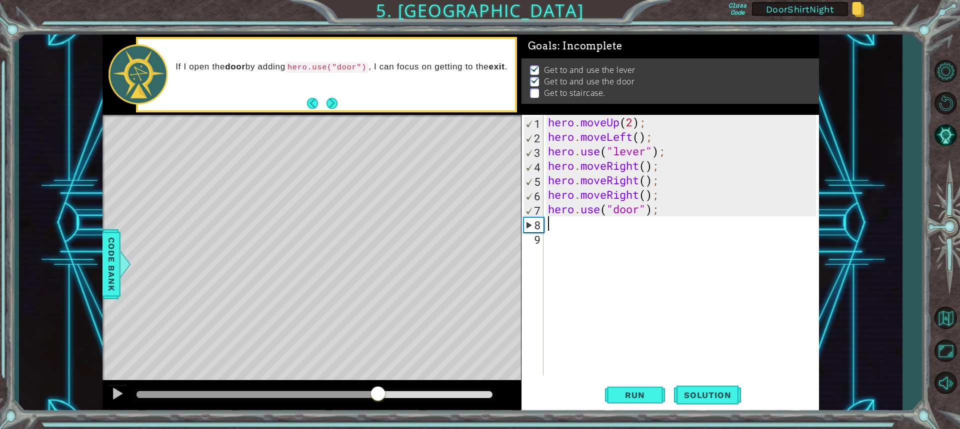
click at [565, 222] on div "hero . moveUp ( 2 ) ; hero . moveLeft ( ) ; hero . use ( "lever" ) ; hero . mov…" at bounding box center [683, 260] width 275 height 290
type textarea "hero.moveRight();"
drag, startPoint x: 555, startPoint y: 200, endPoint x: 748, endPoint y: 221, distance: 194.5
click at [748, 221] on div "hero . moveUp ( 2 ) ; hero . moveLeft ( ) ; hero . use ( "lever" ) ; hero . mov…" at bounding box center [683, 260] width 275 height 290
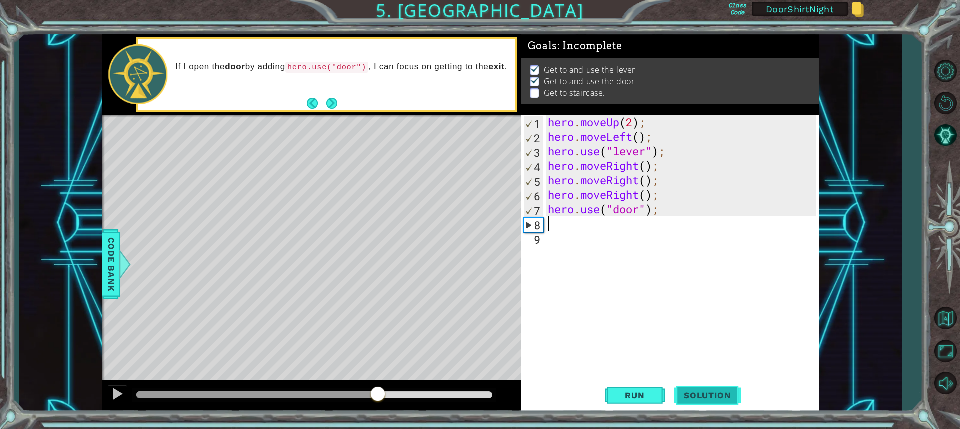
type textarea "h"
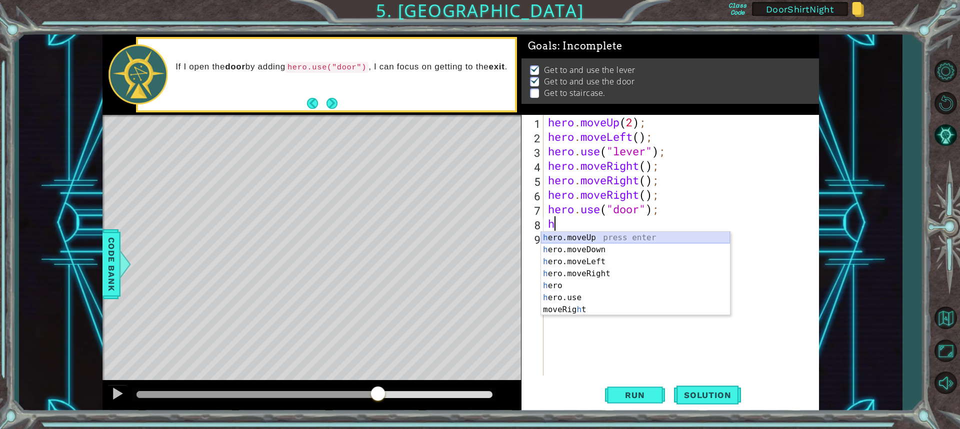
click at [564, 241] on div "h ero.moveUp press enter h ero.moveDown press enter h ero.moveLeft press enter …" at bounding box center [635, 286] width 189 height 108
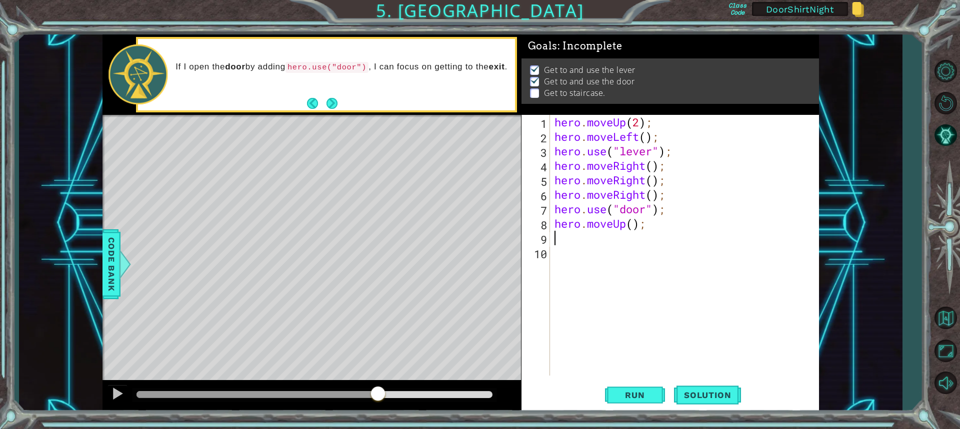
click at [632, 222] on div "hero . moveUp ( 2 ) ; hero . moveLeft ( ) ; hero . use ( "lever" ) ; hero . mov…" at bounding box center [686, 260] width 268 height 290
type textarea "hero.moveUp(2);"
click at [557, 229] on div "hero . moveUp ( 2 ) ; hero . moveLeft ( ) ; hero . use ( "lever" ) ; hero . mov…" at bounding box center [686, 260] width 268 height 290
click at [565, 240] on div "hero . moveUp ( 2 ) ; hero . moveLeft ( ) ; hero . use ( "lever" ) ; hero . mov…" at bounding box center [686, 260] width 268 height 290
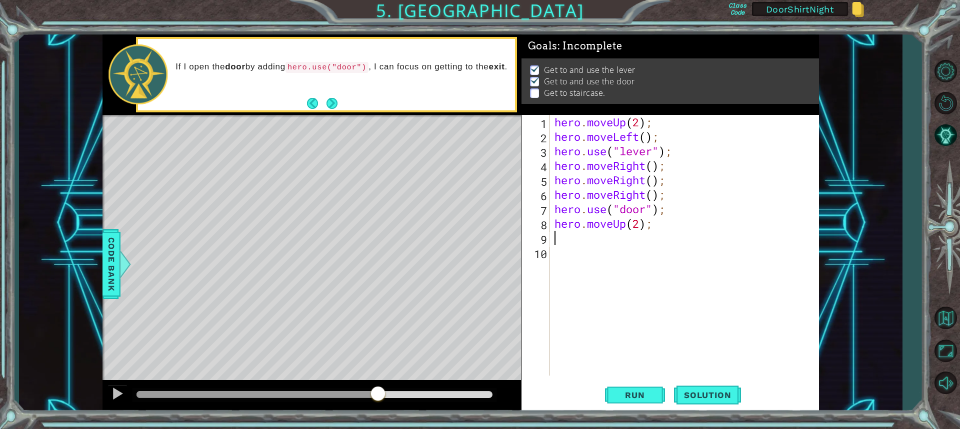
scroll to position [0, 0]
type textarea "h"
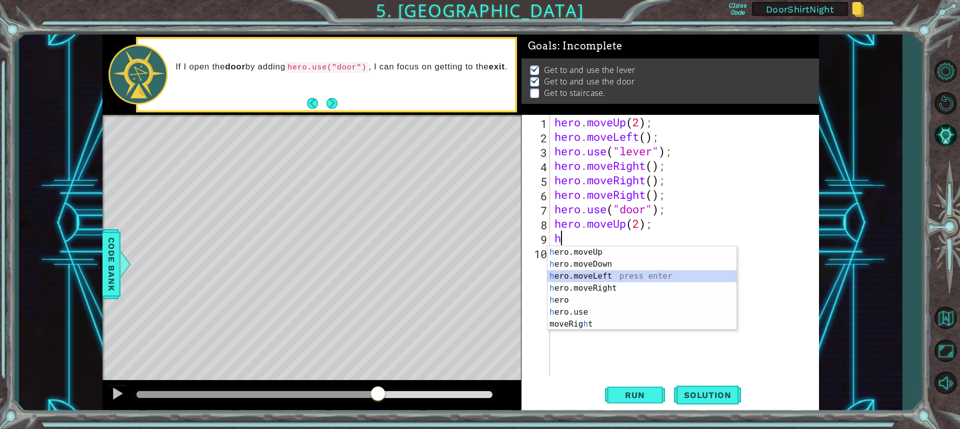
click at [594, 276] on div "h ero.moveUp press enter h ero.moveDown press enter h ero.moveLeft press enter …" at bounding box center [641, 300] width 189 height 108
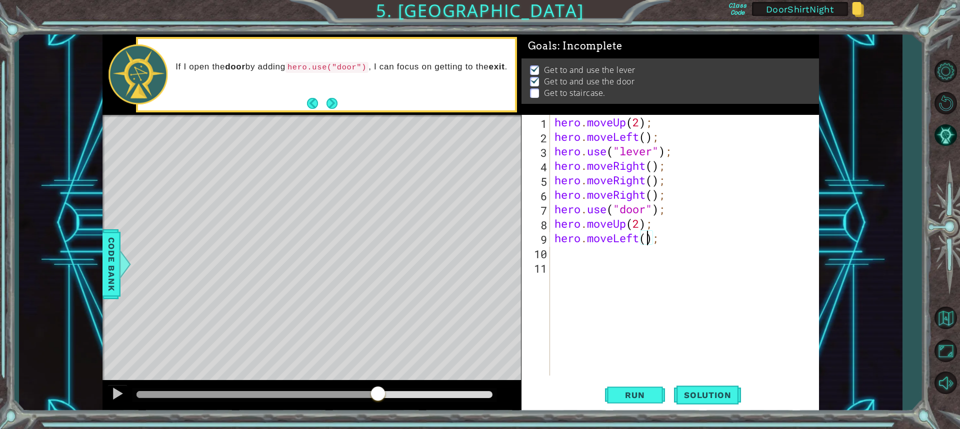
click at [648, 237] on div "hero . moveUp ( 2 ) ; hero . moveLeft ( ) ; hero . use ( "lever" ) ; hero . mov…" at bounding box center [686, 260] width 268 height 290
type textarea "hero.moveLeft(3);"
click at [593, 250] on div "hero . moveUp ( 2 ) ; hero . moveLeft ( ) ; hero . use ( "lever" ) ; hero . mov…" at bounding box center [686, 260] width 268 height 290
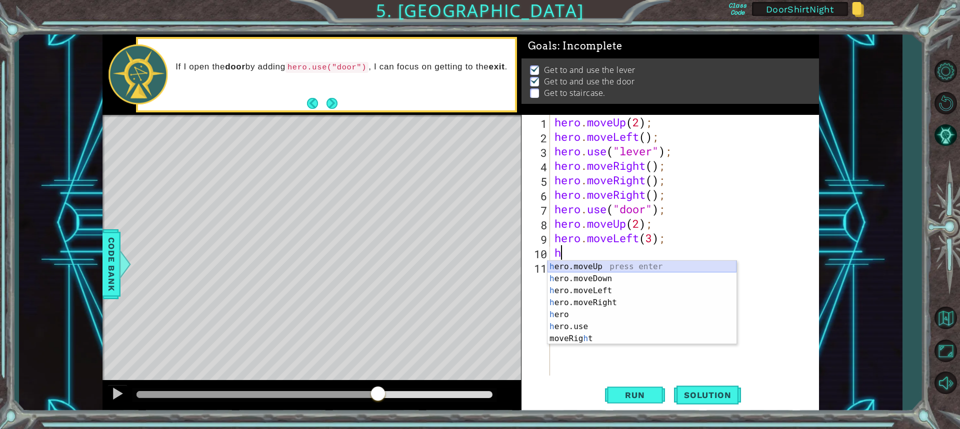
type textarea "her"
click at [593, 266] on div "her o.moveUp press enter her o.moveDown press enter her o.moveLeft press enter …" at bounding box center [641, 309] width 189 height 96
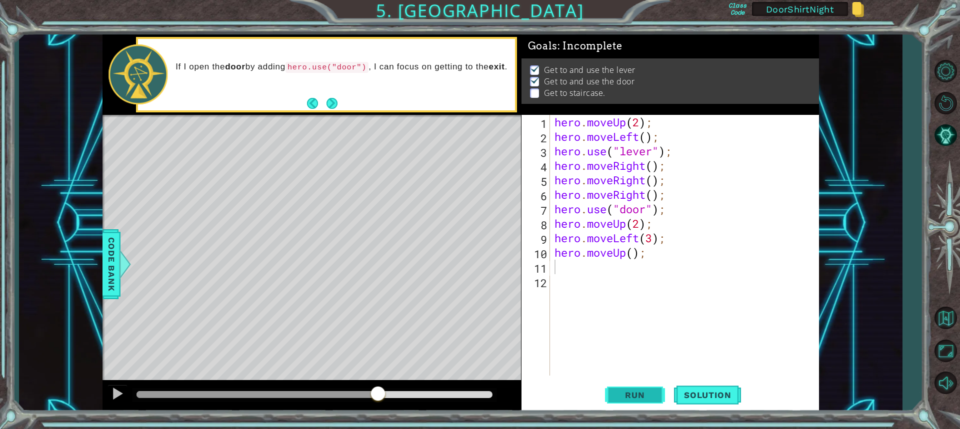
click at [624, 392] on span "Run" at bounding box center [634, 395] width 39 height 10
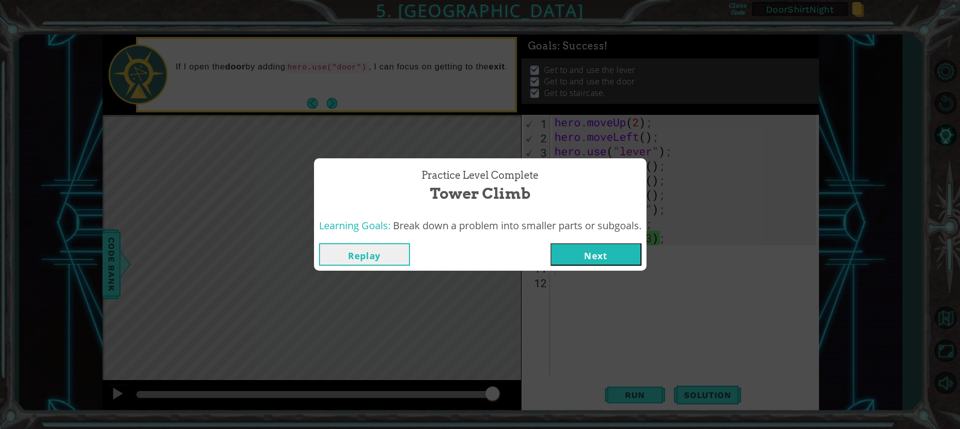
drag, startPoint x: 648, startPoint y: 227, endPoint x: 658, endPoint y: 221, distance: 11.4
click at [653, 223] on div "Practice Level Complete Tower Climb Learning Goals: Break down a problem into s…" at bounding box center [480, 214] width 960 height 429
click at [607, 246] on button "Next" at bounding box center [595, 254] width 91 height 22
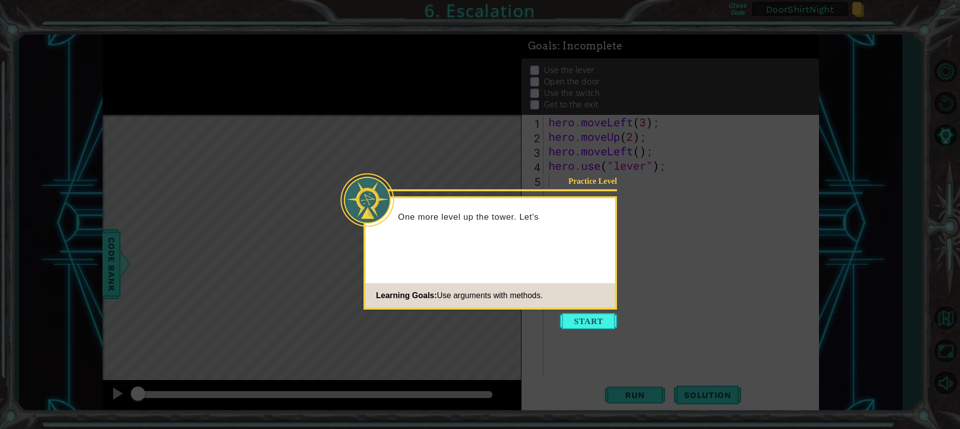
drag, startPoint x: 641, startPoint y: 309, endPoint x: 631, endPoint y: 310, distance: 10.0
click at [634, 311] on icon at bounding box center [480, 214] width 960 height 429
click at [613, 310] on icon at bounding box center [480, 214] width 960 height 429
click at [606, 313] on body "1 ההההההההההההההההההההההההההההההההההההההההההההההההההההההההההההההההההההההההההההה…" at bounding box center [480, 214] width 960 height 429
click at [601, 317] on button "Start" at bounding box center [588, 321] width 57 height 16
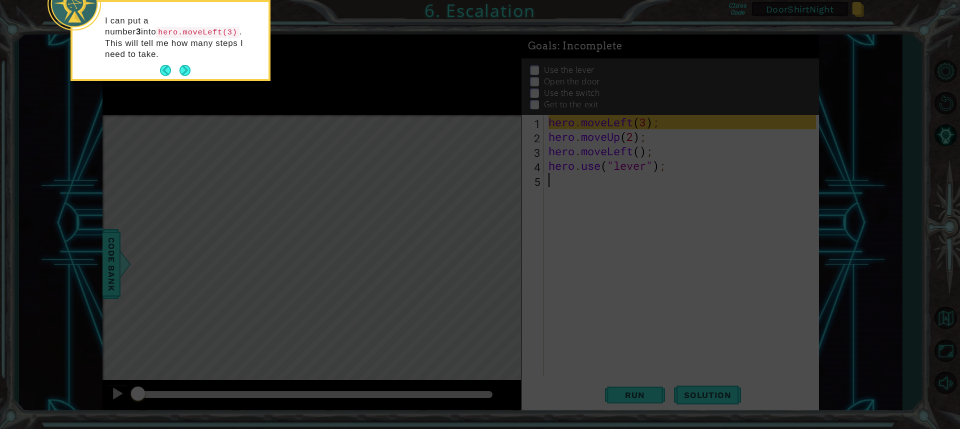
click at [211, 44] on div "I can put a number 3 into hero.moveLeft(3) . This will tell me how many steps I…" at bounding box center [170, 40] width 196 height 77
click at [203, 51] on div "I can put a number 3 into hero.moveLeft(3) . This will tell me how many steps I…" at bounding box center [170, 42] width 196 height 73
click at [191, 58] on div "I can put a number 3 into hero.moveLeft(3) . This will tell me how many steps I…" at bounding box center [170, 42] width 196 height 73
click at [190, 65] on button "Next" at bounding box center [184, 70] width 11 height 11
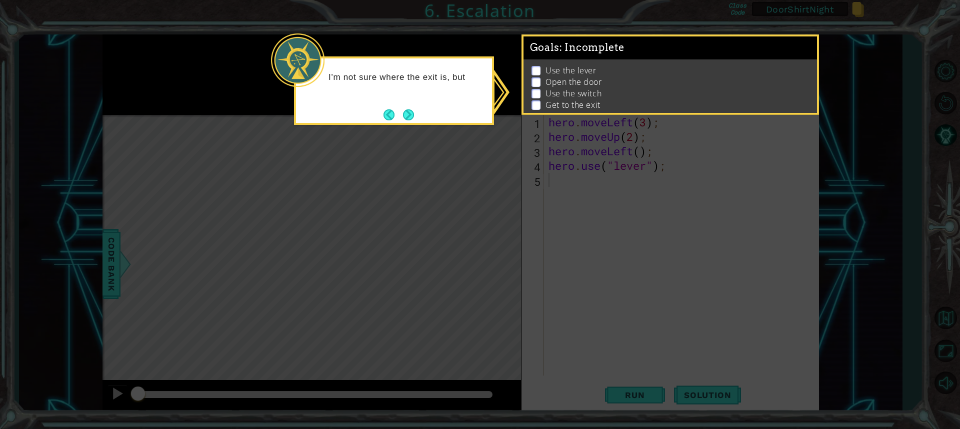
click at [414, 113] on button "Next" at bounding box center [408, 114] width 11 height 11
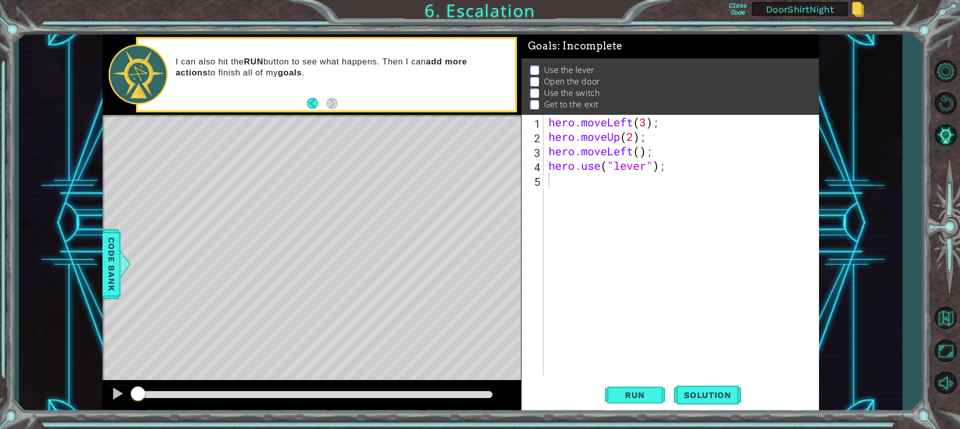
click at [345, 101] on div "I can also hit the RUN button to see what happens. Then I can add more actions …" at bounding box center [326, 74] width 377 height 71
click at [646, 396] on span "Run" at bounding box center [634, 395] width 39 height 10
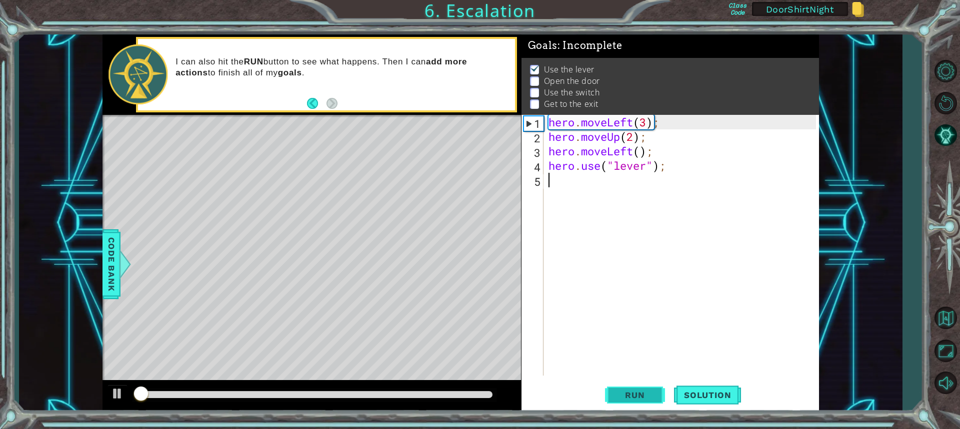
scroll to position [6, 0]
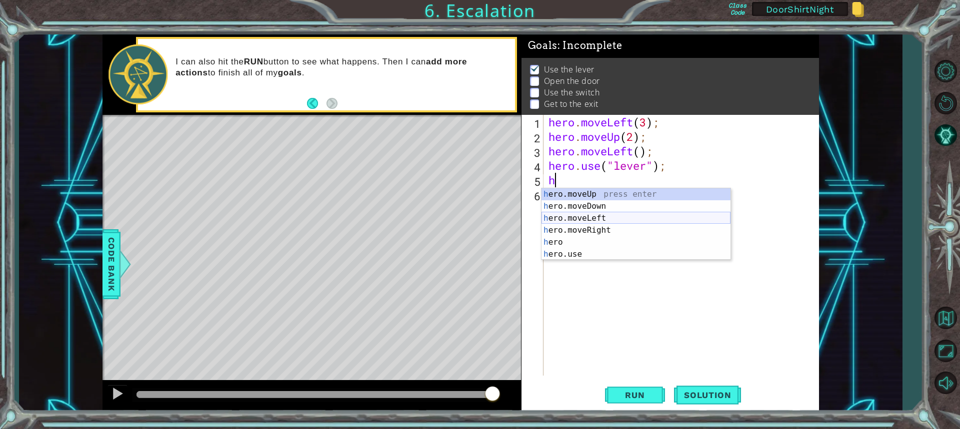
click at [641, 219] on div "h ero.moveUp press enter h ero.moveDown press enter h ero.moveLeft press enter …" at bounding box center [635, 236] width 189 height 96
type textarea "hero.moveLeft(1);"
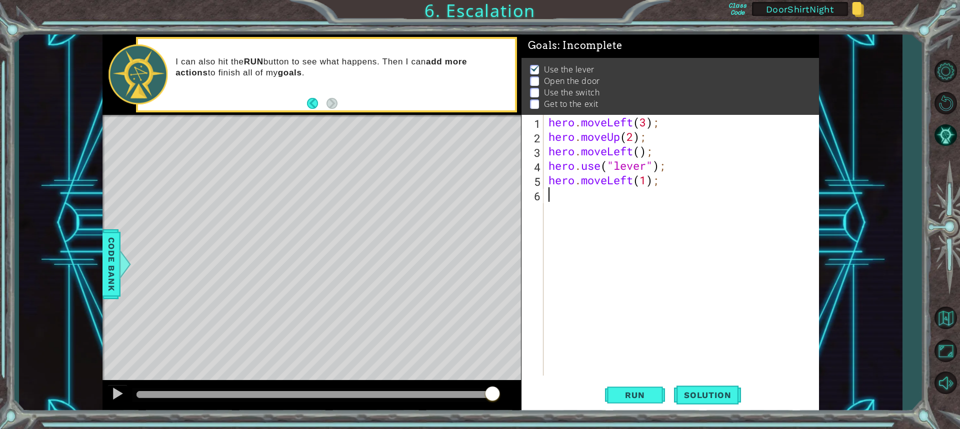
click at [584, 204] on div "hero . moveLeft ( 3 ) ; hero . moveUp ( 2 ) ; hero . moveLeft ( ) ; hero . use …" at bounding box center [683, 260] width 274 height 290
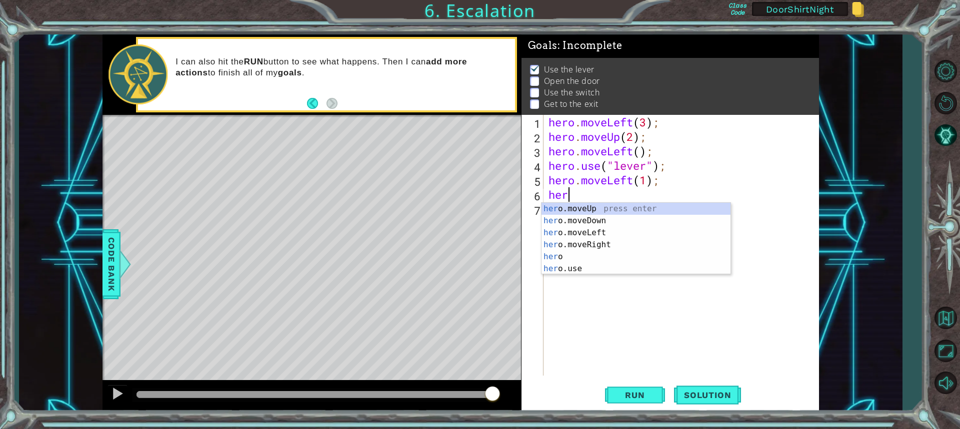
scroll to position [0, 0]
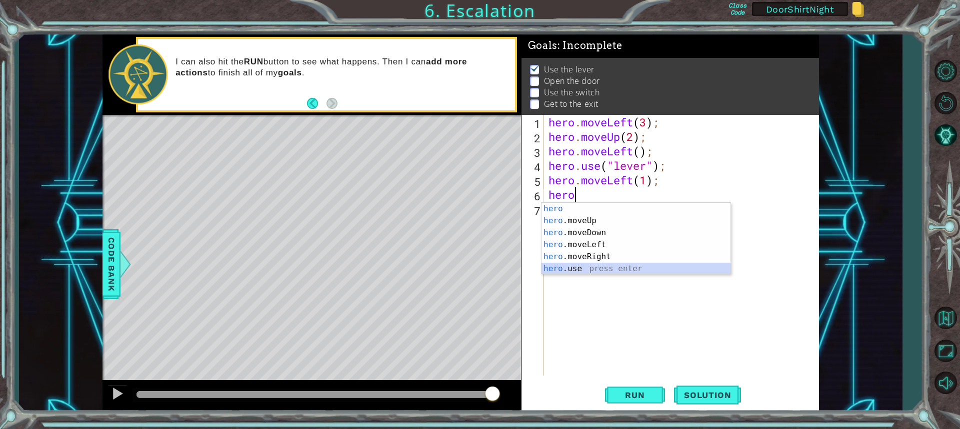
click at [595, 273] on div "hero press enter hero .moveUp press enter hero .moveDown press enter hero .move…" at bounding box center [635, 251] width 189 height 96
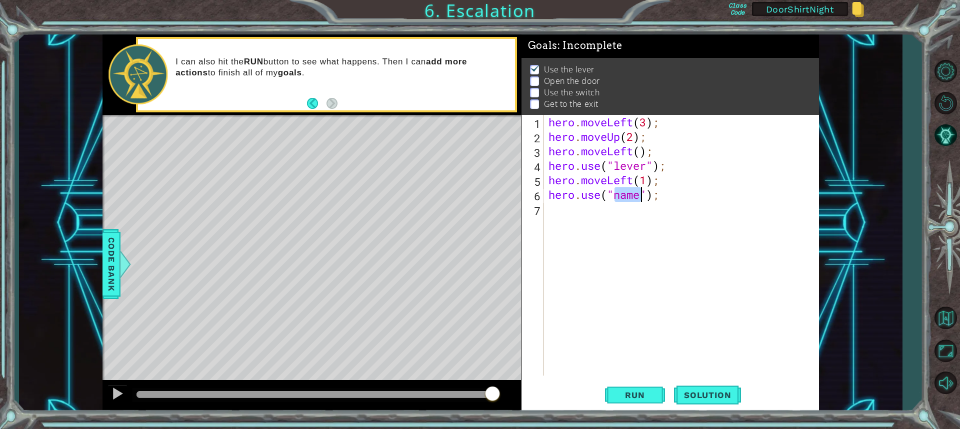
click at [626, 197] on div "hero . moveLeft ( 3 ) ; hero . moveUp ( 2 ) ; hero . moveLeft ( ) ; hero . use …" at bounding box center [680, 245] width 269 height 261
click at [639, 197] on div "hero . moveLeft ( 3 ) ; hero . moveUp ( 2 ) ; hero . moveLeft ( ) ; hero . use …" at bounding box center [683, 260] width 274 height 290
type textarea "hero.use("door");"
click at [564, 215] on div "hero . moveLeft ( 3 ) ; hero . moveUp ( 2 ) ; hero . moveLeft ( ) ; hero . use …" at bounding box center [683, 260] width 274 height 290
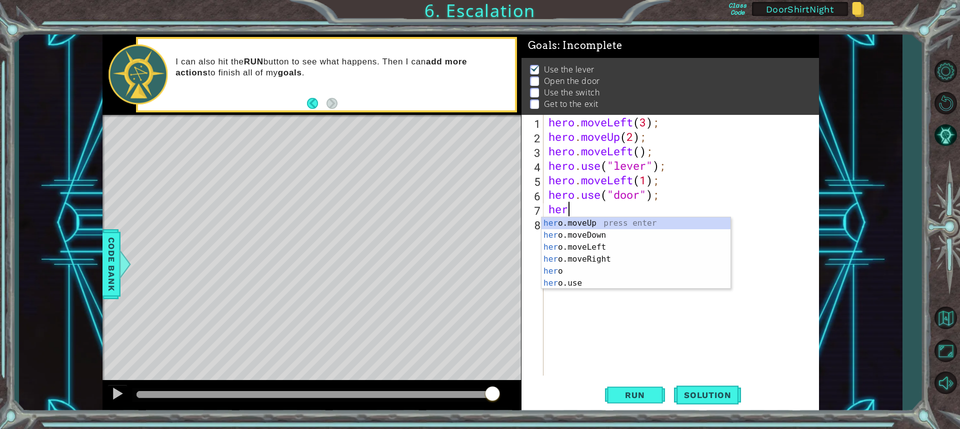
scroll to position [0, 0]
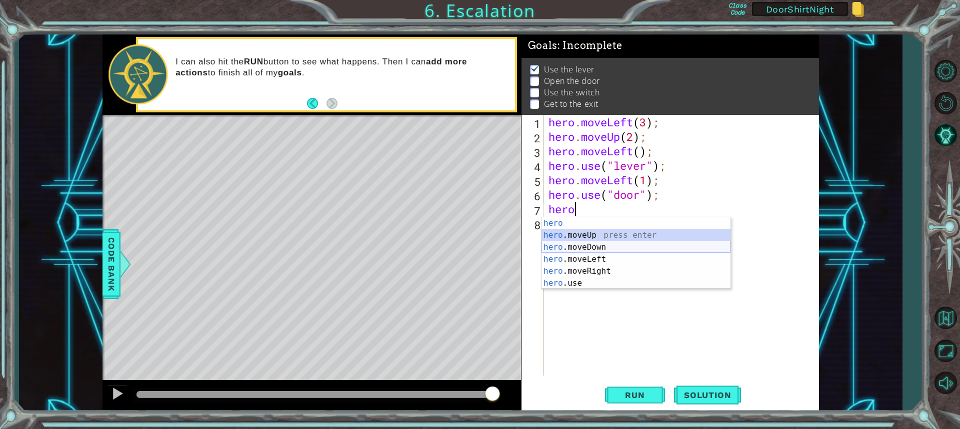
click at [599, 248] on div "hero press enter hero .moveUp press enter hero .moveDown press enter hero .move…" at bounding box center [635, 265] width 189 height 96
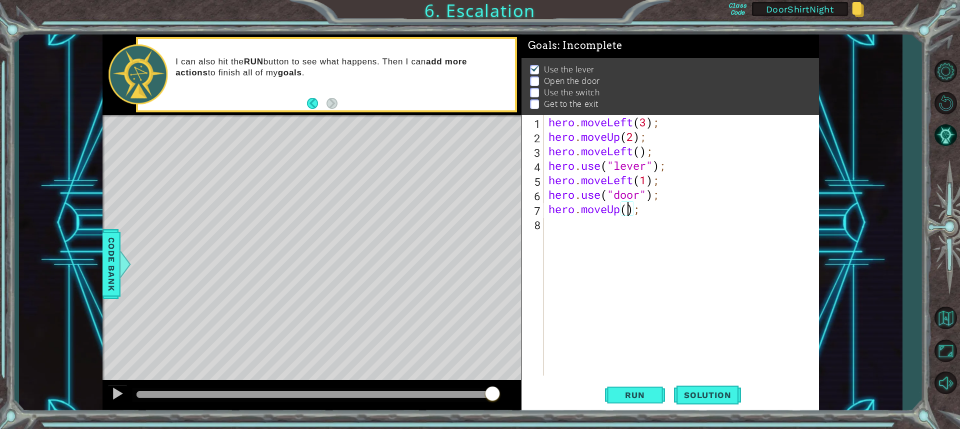
type textarea "hero.moveUp(2);"
click at [595, 236] on div "hero . moveLeft ( 3 ) ; hero . moveUp ( 2 ) ; hero . moveLeft ( ) ; hero . use …" at bounding box center [683, 260] width 274 height 290
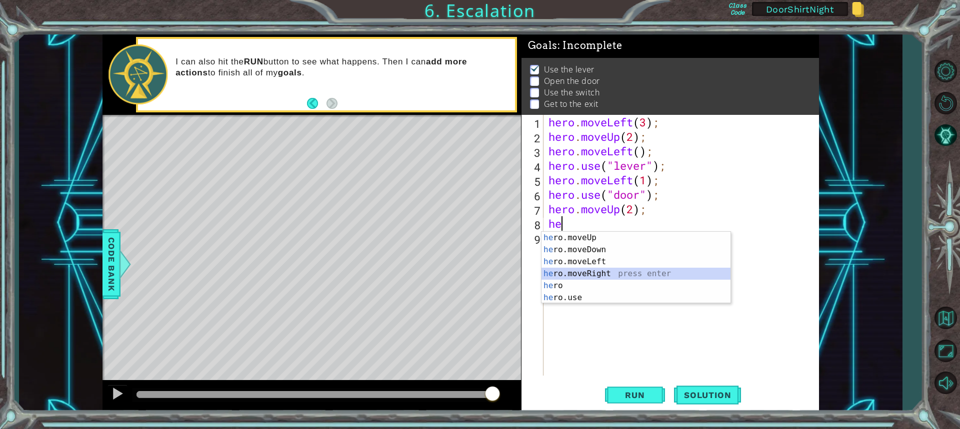
click at [626, 273] on div "he ro.moveUp press enter he ro.moveDown press enter he ro.moveLeft press enter …" at bounding box center [635, 280] width 189 height 96
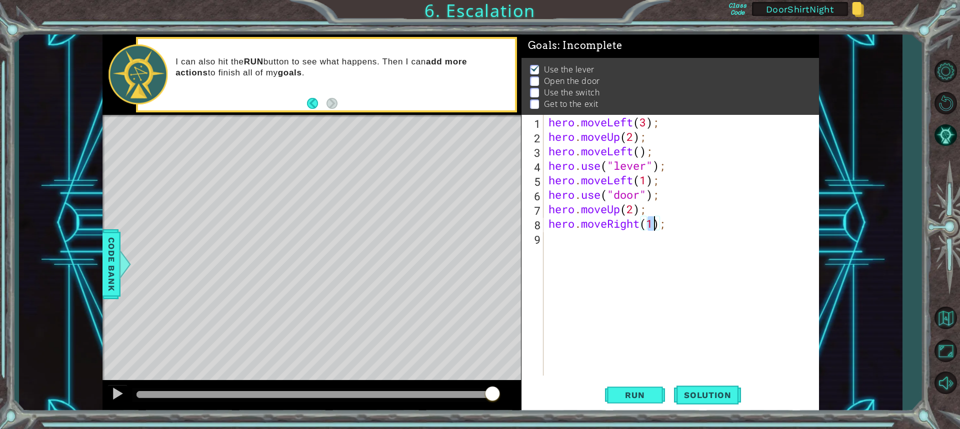
click at [655, 225] on div "hero . moveLeft ( 3 ) ; hero . moveUp ( 2 ) ; hero . moveLeft ( ) ; hero . use …" at bounding box center [680, 245] width 269 height 261
type textarea "hero.moveRight(2);"
click at [569, 246] on div "hero . moveLeft ( 3 ) ; hero . moveUp ( 2 ) ; hero . moveLeft ( ) ; hero . use …" at bounding box center [683, 260] width 274 height 290
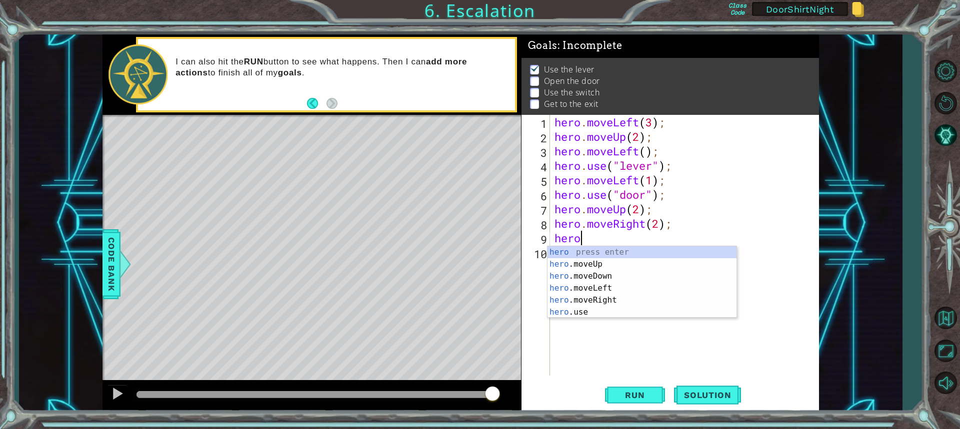
scroll to position [0, 0]
click at [631, 315] on div "hero press enter hero .moveUp press enter hero .moveDown press enter hero .move…" at bounding box center [641, 294] width 189 height 96
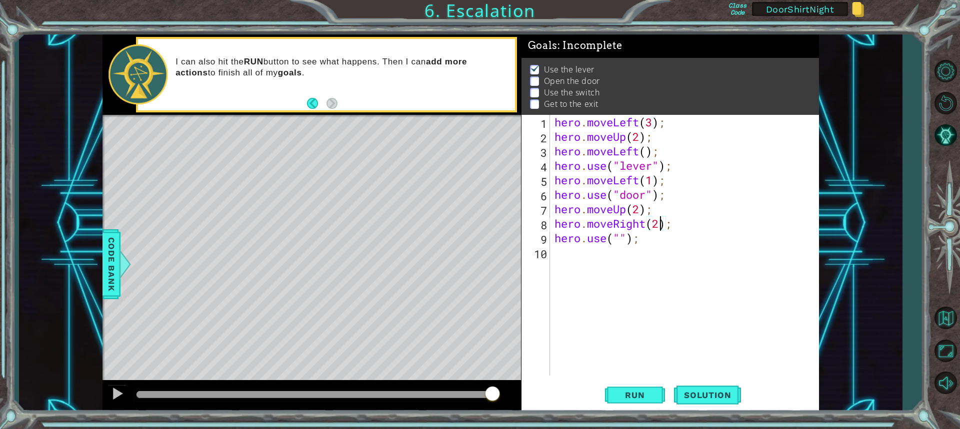
click at [662, 228] on div "hero . moveLeft ( 3 ) ; hero . moveUp ( 2 ) ; hero . moveLeft ( ) ; hero . use …" at bounding box center [686, 260] width 268 height 290
drag, startPoint x: 640, startPoint y: 394, endPoint x: 646, endPoint y: 391, distance: 6.5
click at [642, 393] on span "Run" at bounding box center [634, 395] width 39 height 10
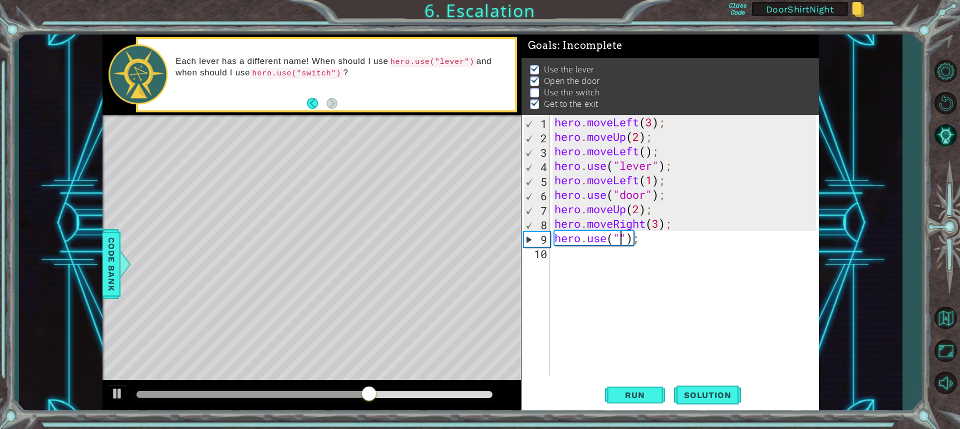
click at [619, 238] on div "hero . moveLeft ( 3 ) ; hero . moveUp ( 2 ) ; hero . moveLeft ( ) ; hero . use …" at bounding box center [686, 260] width 268 height 290
type textarea "hero.use("switch");"
click at [619, 259] on div "hero . moveLeft ( 3 ) ; hero . moveUp ( 2 ) ; hero . moveLeft ( ) ; hero . use …" at bounding box center [686, 260] width 268 height 290
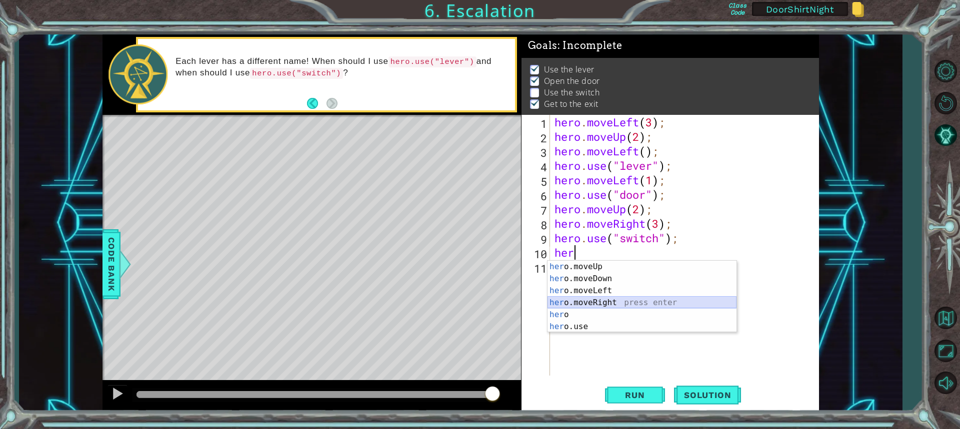
click at [609, 303] on div "her o.moveUp press enter her o.moveDown press enter her o.moveLeft press enter …" at bounding box center [641, 309] width 189 height 96
type textarea "hero.moveRight(1);"
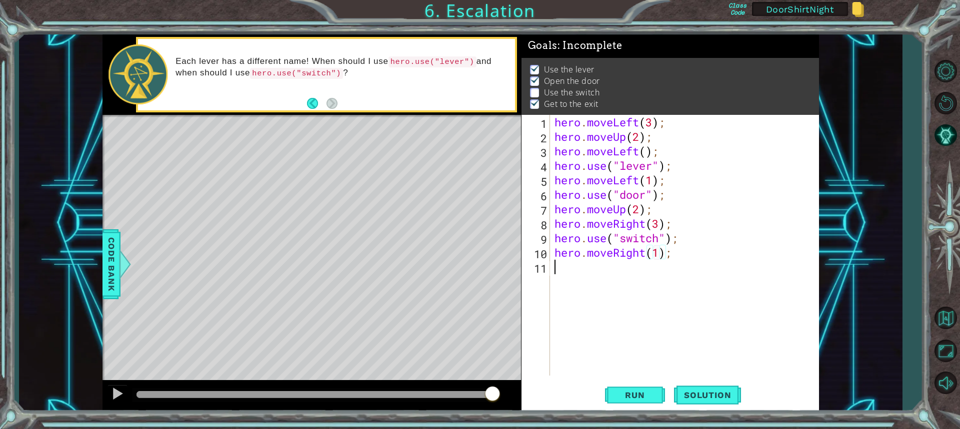
click at [589, 270] on div "hero . moveLeft ( 3 ) ; hero . moveUp ( 2 ) ; hero . moveLeft ( ) ; hero . use …" at bounding box center [686, 260] width 268 height 290
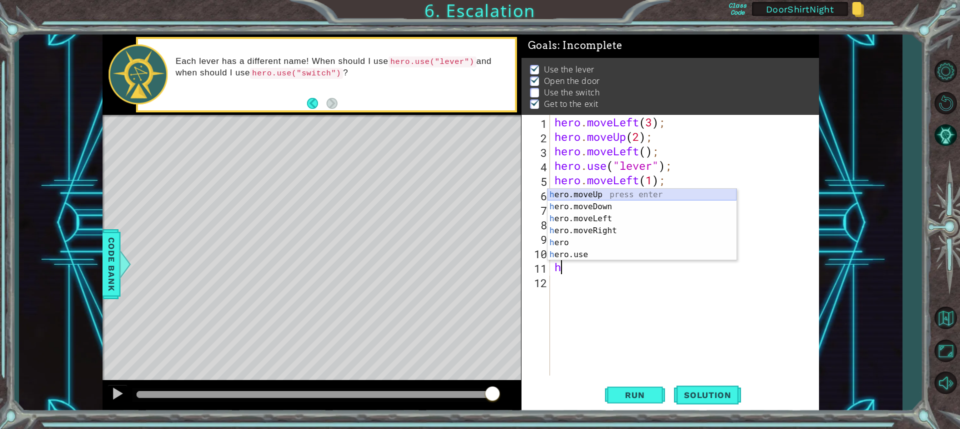
click at [600, 195] on div "h ero.moveUp press enter h ero.moveDown press enter h ero.moveLeft press enter …" at bounding box center [641, 237] width 189 height 96
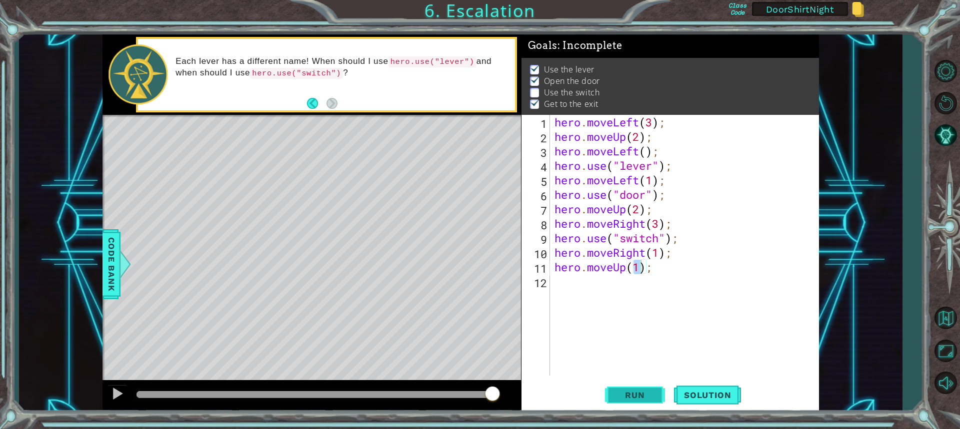
click at [638, 398] on span "Run" at bounding box center [634, 395] width 39 height 10
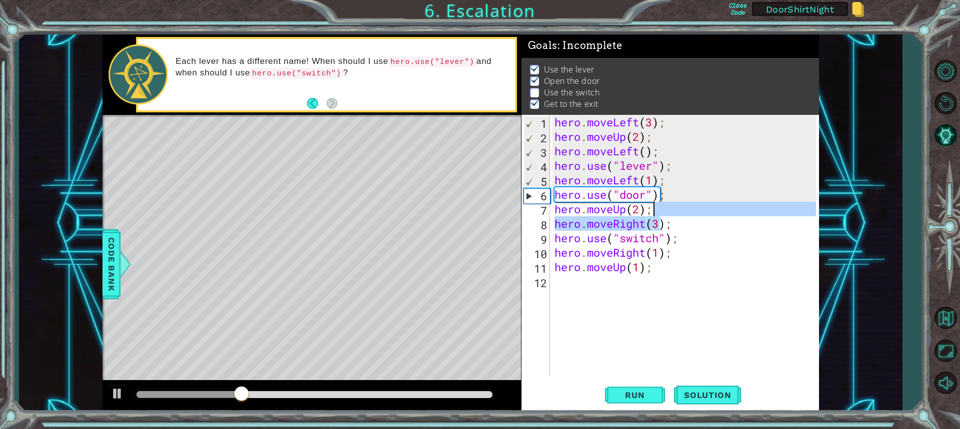
click at [655, 214] on div "hero . moveLeft ( 3 ) ; hero . moveUp ( 2 ) ; hero . moveLeft ( ) ; hero . use …" at bounding box center [686, 260] width 268 height 290
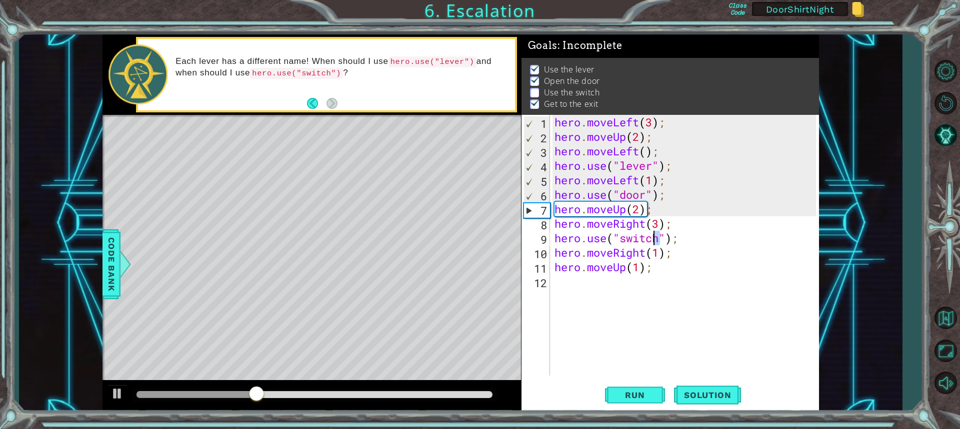
click at [656, 233] on div "hero . moveLeft ( 3 ) ; hero . moveUp ( 2 ) ; hero . moveLeft ( ) ; hero . use …" at bounding box center [686, 260] width 268 height 290
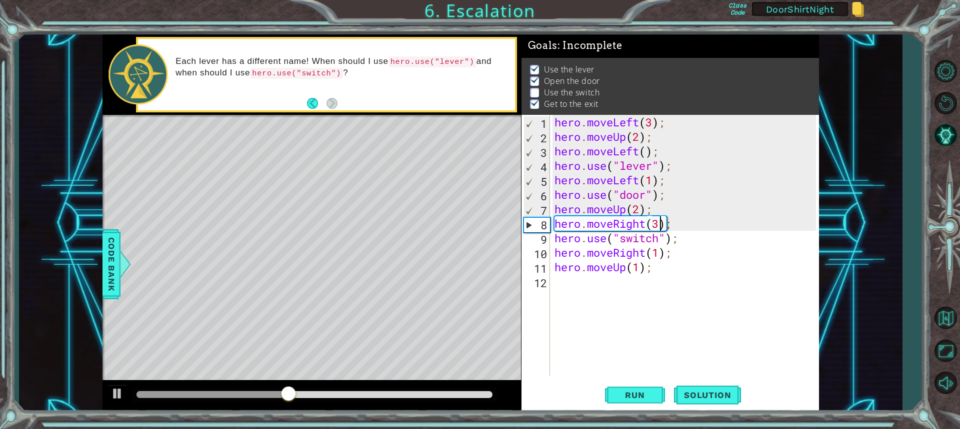
click at [659, 220] on div "hero . moveLeft ( 3 ) ; hero . moveUp ( 2 ) ; hero . moveLeft ( ) ; hero . use …" at bounding box center [686, 260] width 268 height 290
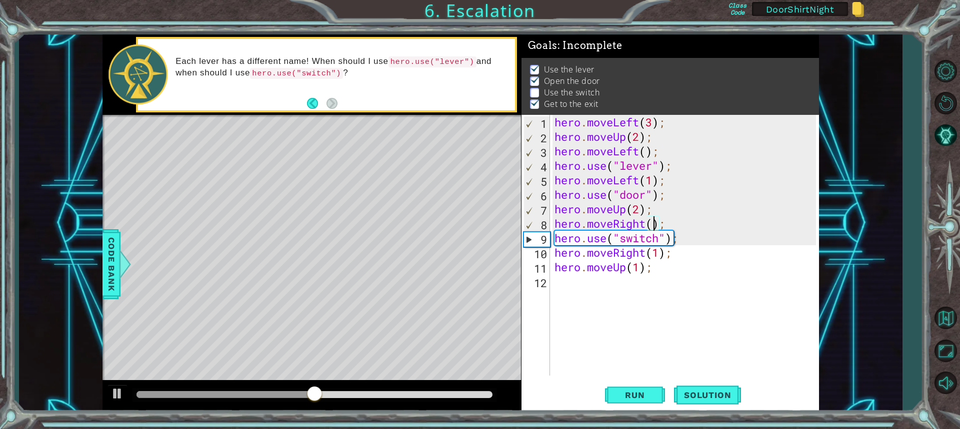
scroll to position [0, 4]
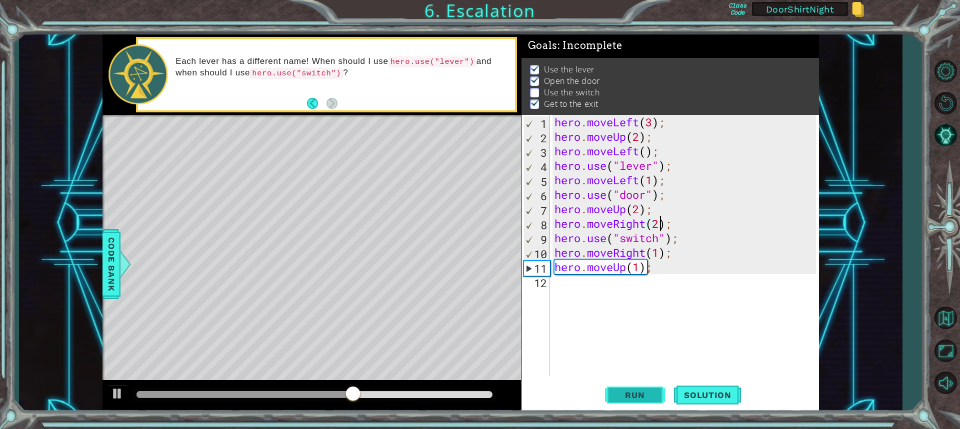
type textarea "hero.moveRight(2);"
drag, startPoint x: 640, startPoint y: 395, endPoint x: 636, endPoint y: 402, distance: 7.4
click at [636, 402] on button "Run" at bounding box center [635, 394] width 60 height 29
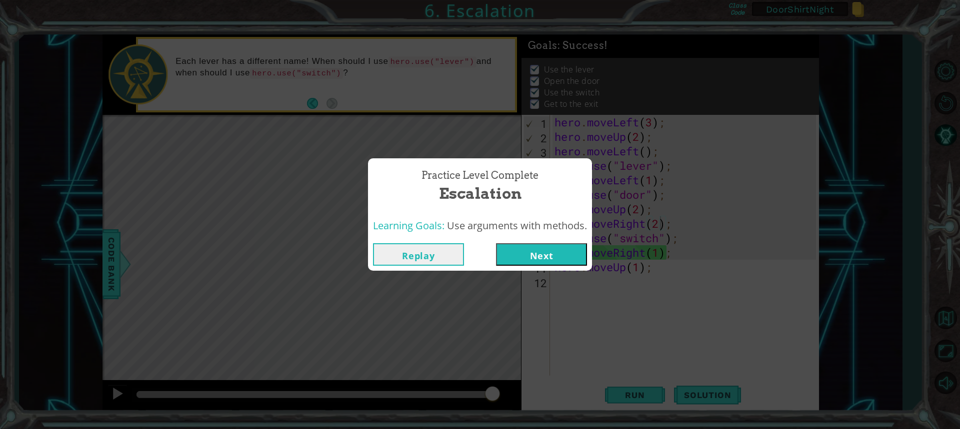
click at [561, 254] on button "Next" at bounding box center [541, 254] width 91 height 22
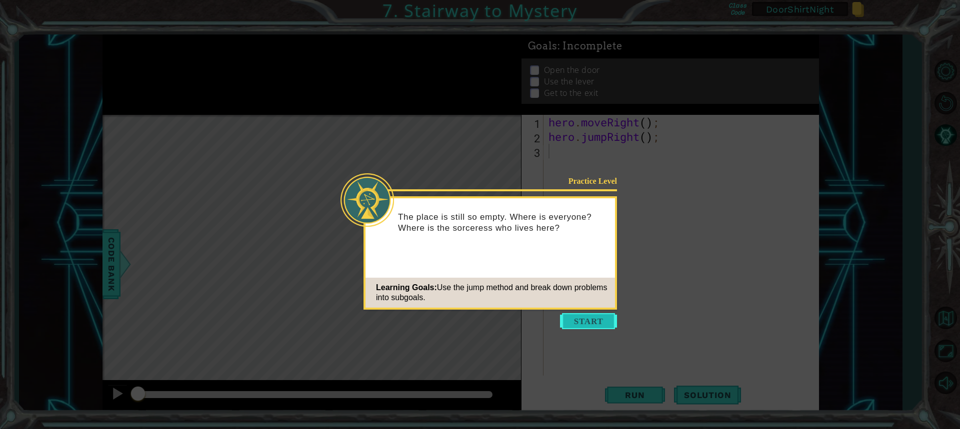
click at [586, 320] on button "Start" at bounding box center [588, 321] width 57 height 16
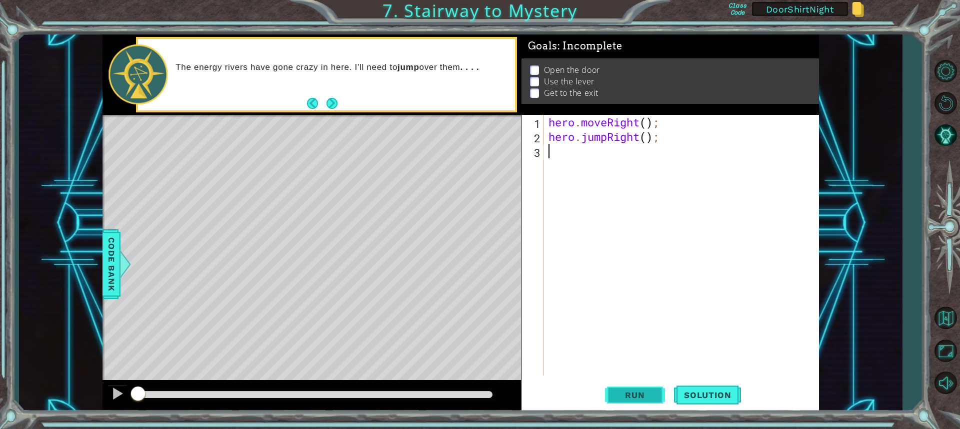
drag, startPoint x: 621, startPoint y: 391, endPoint x: 616, endPoint y: 394, distance: 6.3
click at [616, 394] on span "Run" at bounding box center [634, 395] width 39 height 10
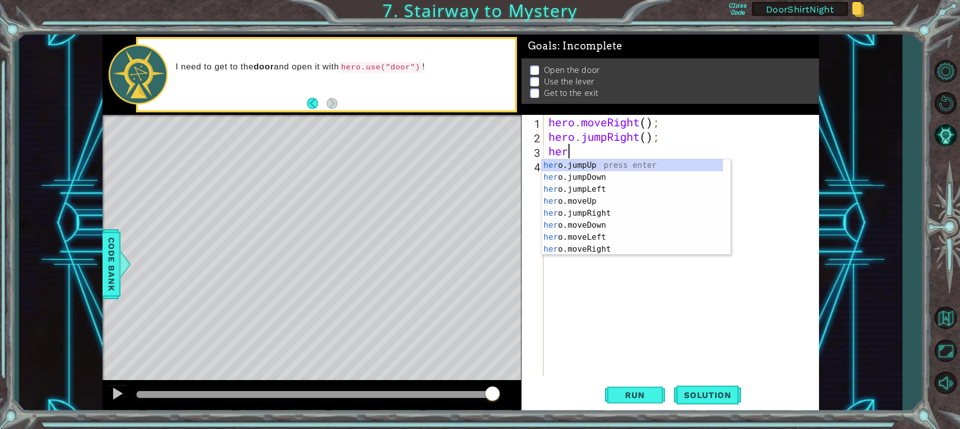
type textarea "hero"
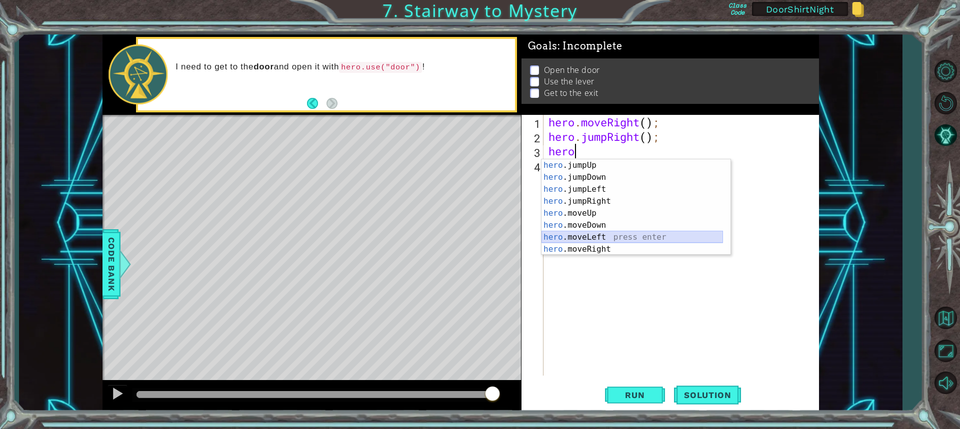
drag, startPoint x: 564, startPoint y: 244, endPoint x: 562, endPoint y: 237, distance: 7.3
type textarea "hero"
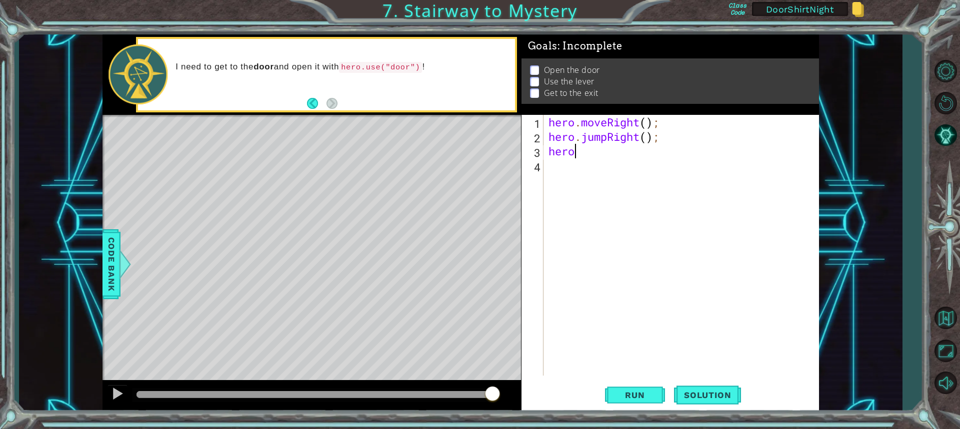
drag, startPoint x: 563, startPoint y: 241, endPoint x: 536, endPoint y: 242, distance: 27.5
drag, startPoint x: 536, startPoint y: 242, endPoint x: 550, endPoint y: 282, distance: 43.0
drag, startPoint x: 550, startPoint y: 282, endPoint x: 604, endPoint y: 321, distance: 66.3
type textarea "hero"
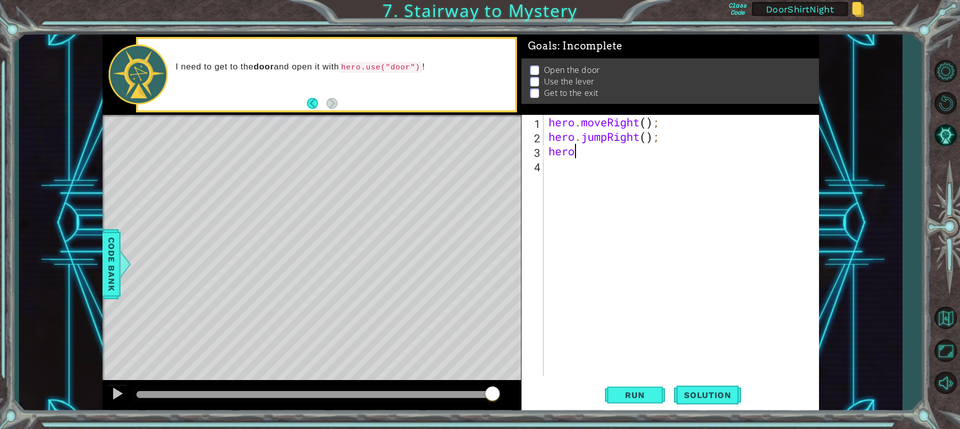
drag, startPoint x: 604, startPoint y: 321, endPoint x: 581, endPoint y: 154, distance: 168.6
drag, startPoint x: 581, startPoint y: 154, endPoint x: 538, endPoint y: 220, distance: 78.7
drag, startPoint x: 538, startPoint y: 220, endPoint x: 591, endPoint y: 285, distance: 83.8
drag, startPoint x: 591, startPoint y: 285, endPoint x: 575, endPoint y: 157, distance: 128.9
drag, startPoint x: 575, startPoint y: 157, endPoint x: 578, endPoint y: 145, distance: 12.5
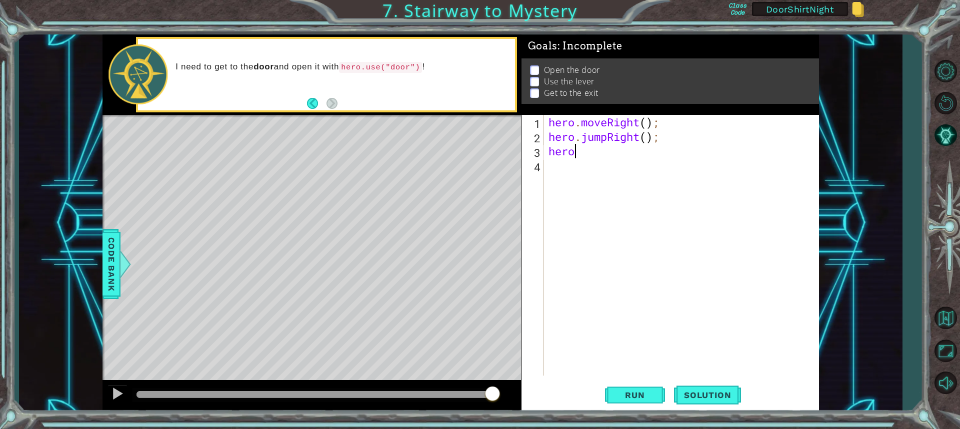
click at [578, 145] on div "hero . moveRight ( ) ; hero . jumpRight ( ) ; hero" at bounding box center [683, 260] width 274 height 290
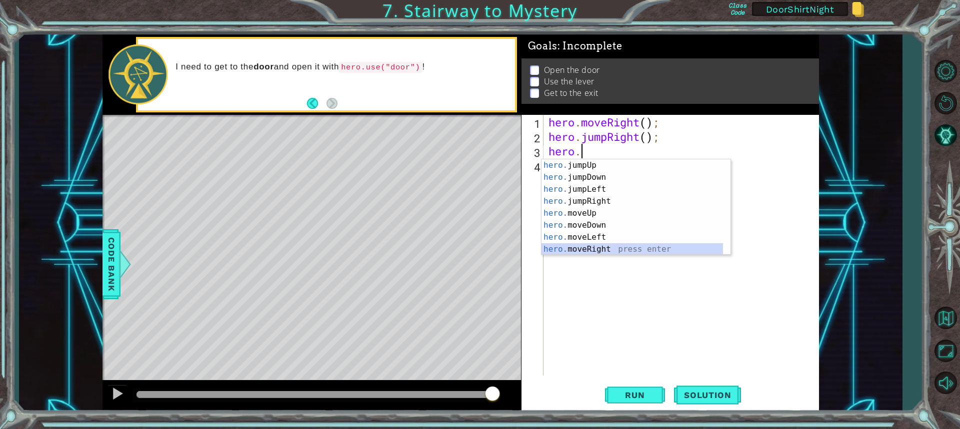
click at [598, 249] on div "hero. jumpUp press enter hero. jumpDown press enter hero. jumpLeft press enter …" at bounding box center [631, 219] width 181 height 120
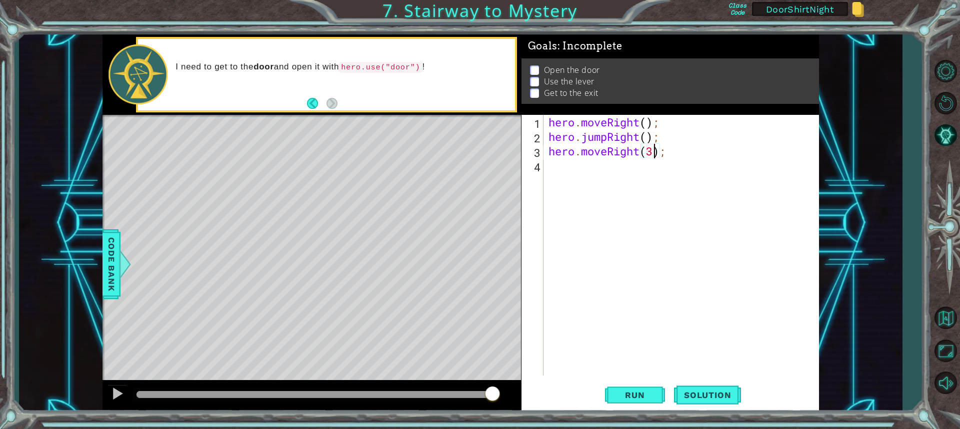
scroll to position [0, 4]
type textarea "hero.moveRight(2);"
click at [660, 388] on button "Run" at bounding box center [635, 394] width 60 height 29
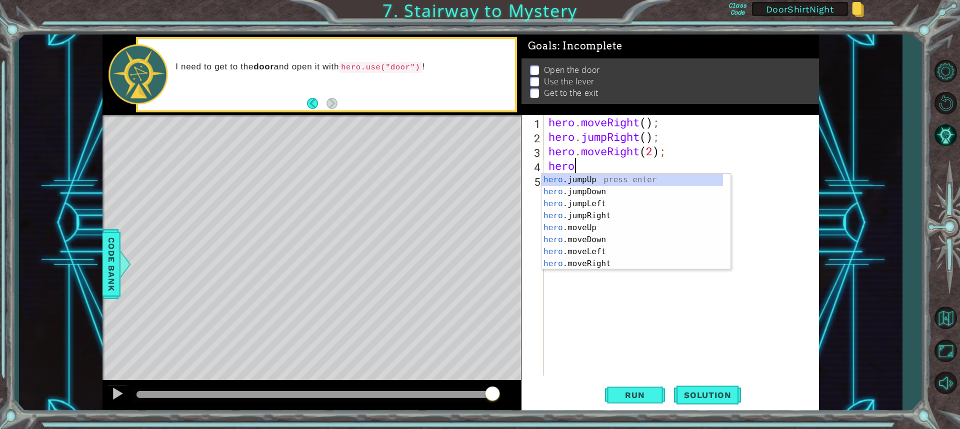
scroll to position [0, 0]
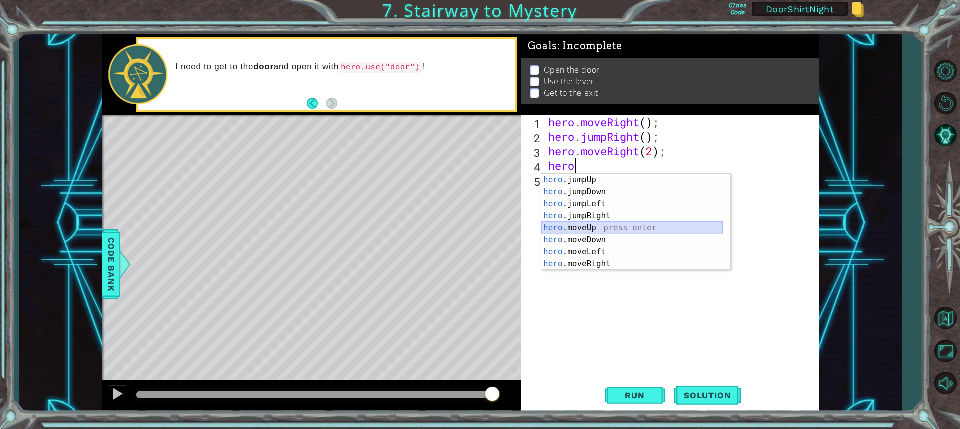
drag, startPoint x: 625, startPoint y: 224, endPoint x: 635, endPoint y: 221, distance: 10.6
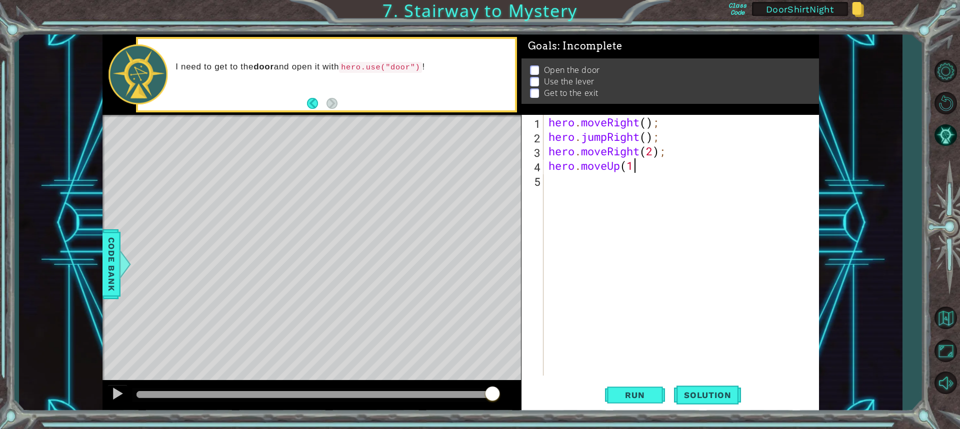
scroll to position [0, 3]
type textarea "hero.moveUp(1);"
type textarea "hero.moveUp(1)"
click at [619, 395] on span "Run" at bounding box center [634, 395] width 39 height 10
